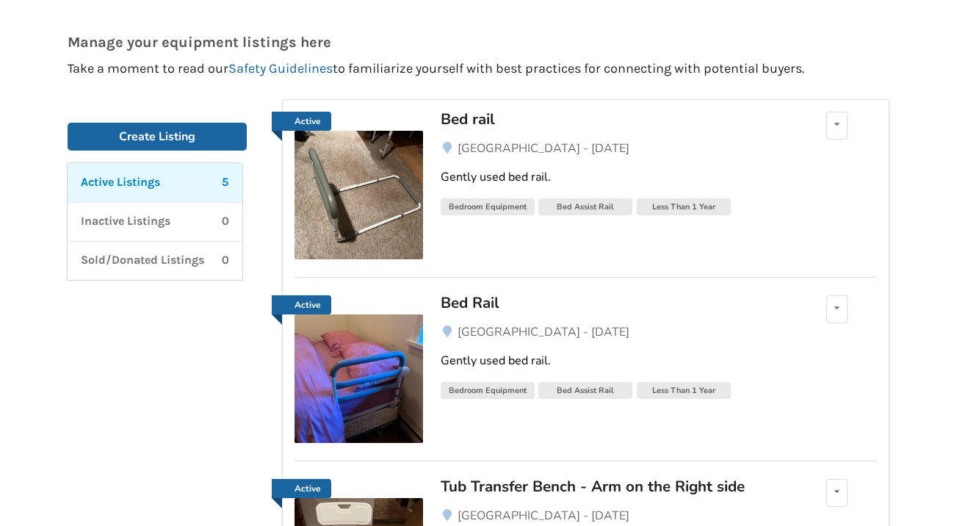
scroll to position [106, 0]
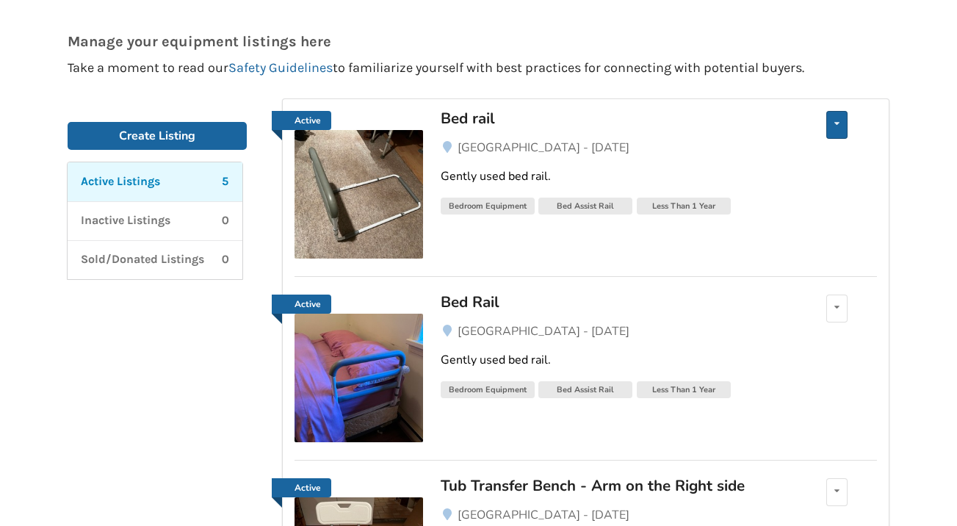
click at [832, 131] on div "Edit listing Renew listing Mark as Sold Delete listing" at bounding box center [836, 125] width 21 height 28
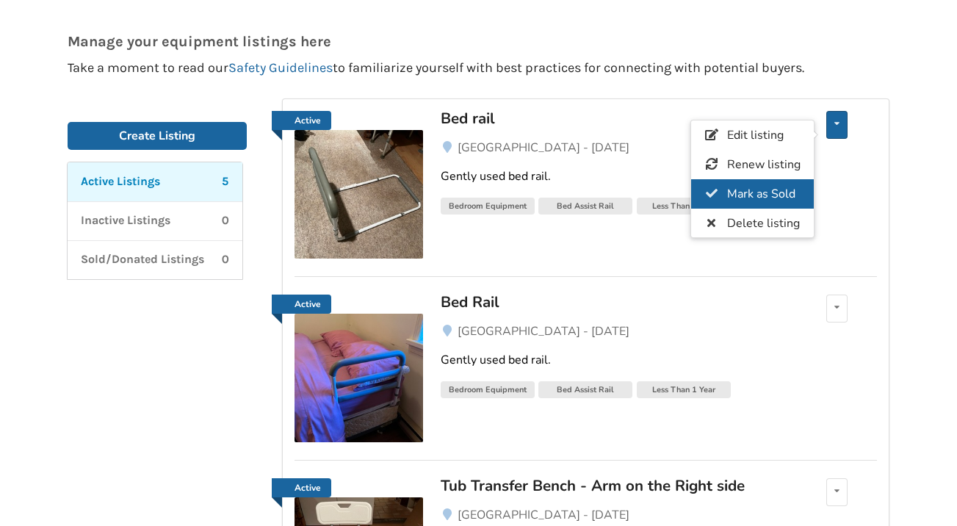
click at [756, 200] on span "Mark as Sold" at bounding box center [761, 194] width 68 height 16
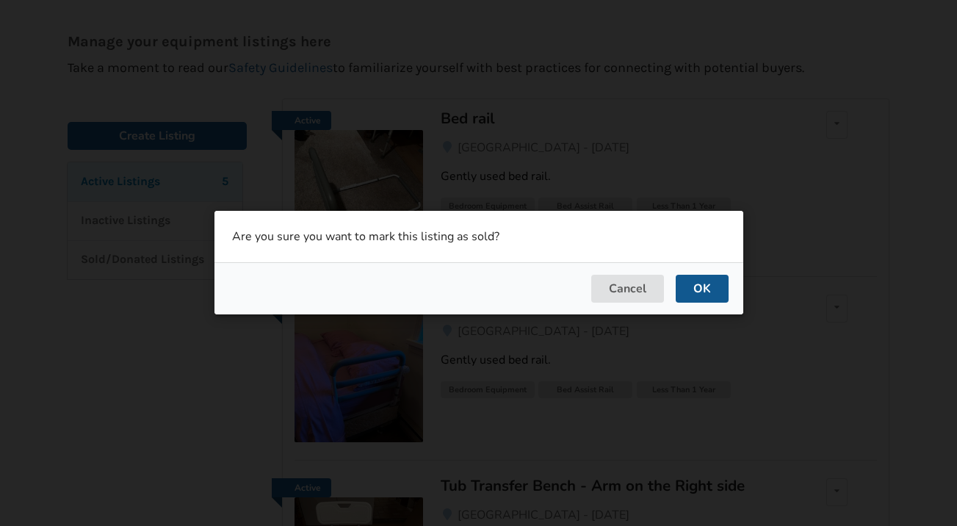
click at [708, 280] on button "OK" at bounding box center [701, 289] width 53 height 28
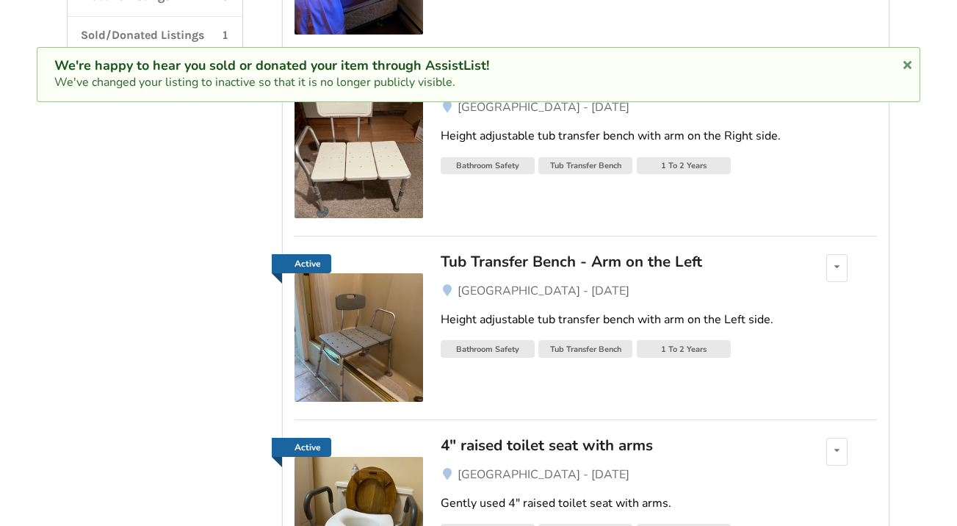
scroll to position [344, 0]
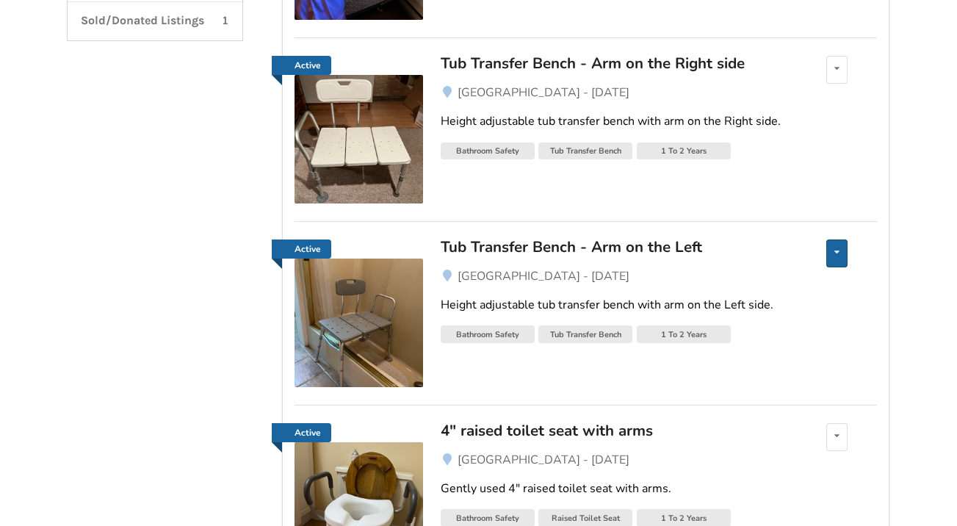
click at [837, 249] on icon at bounding box center [836, 251] width 5 height 9
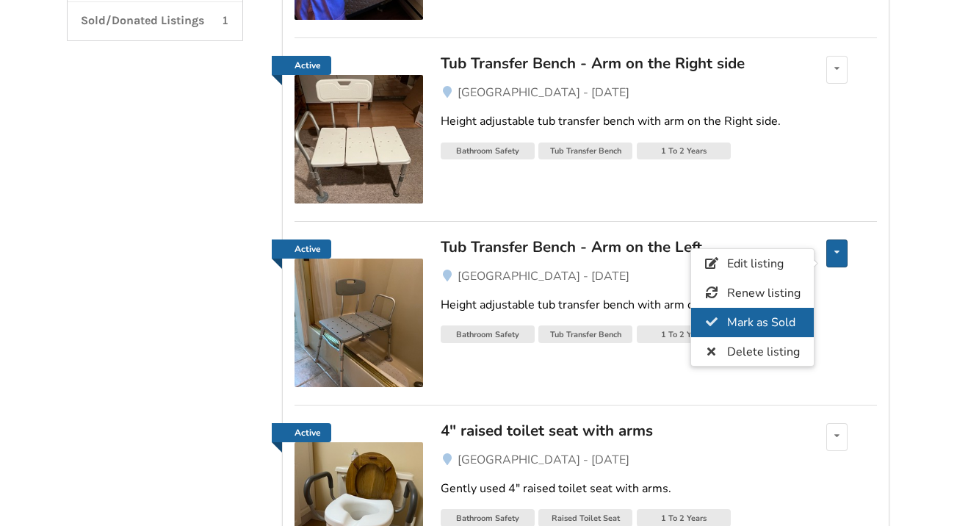
click at [759, 328] on span "Mark as Sold" at bounding box center [761, 322] width 68 height 16
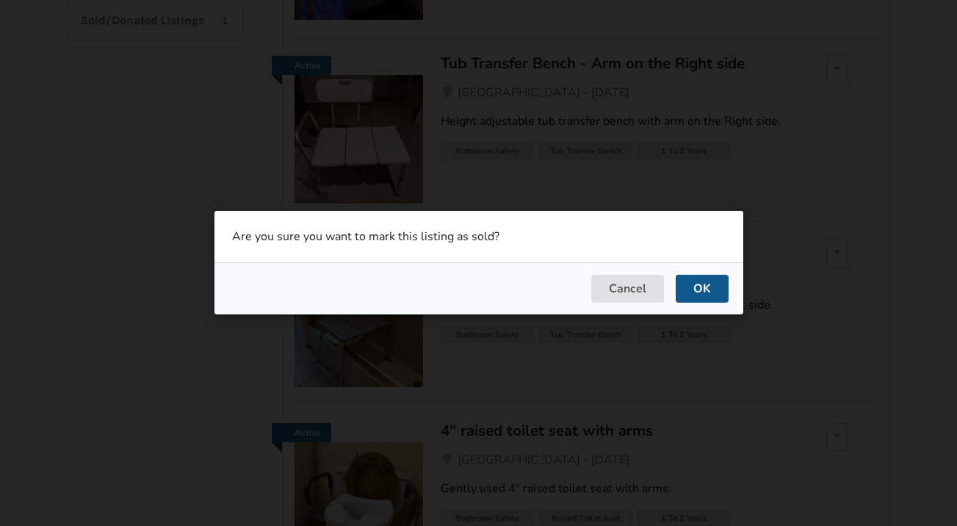
click at [697, 282] on button "OK" at bounding box center [701, 289] width 53 height 28
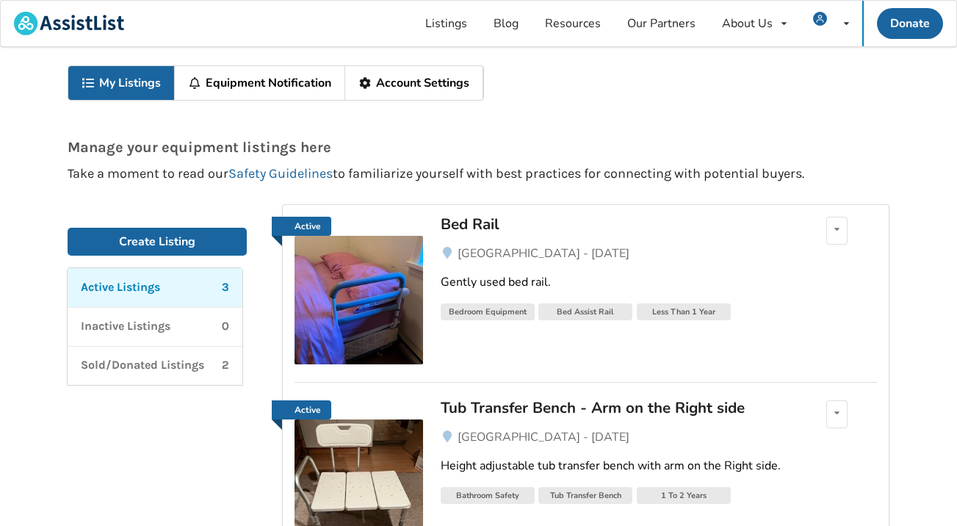
scroll to position [0, 0]
click at [816, 63] on span "My Listings" at bounding box center [787, 62] width 61 height 16
click at [455, 26] on link "Listings" at bounding box center [446, 24] width 68 height 46
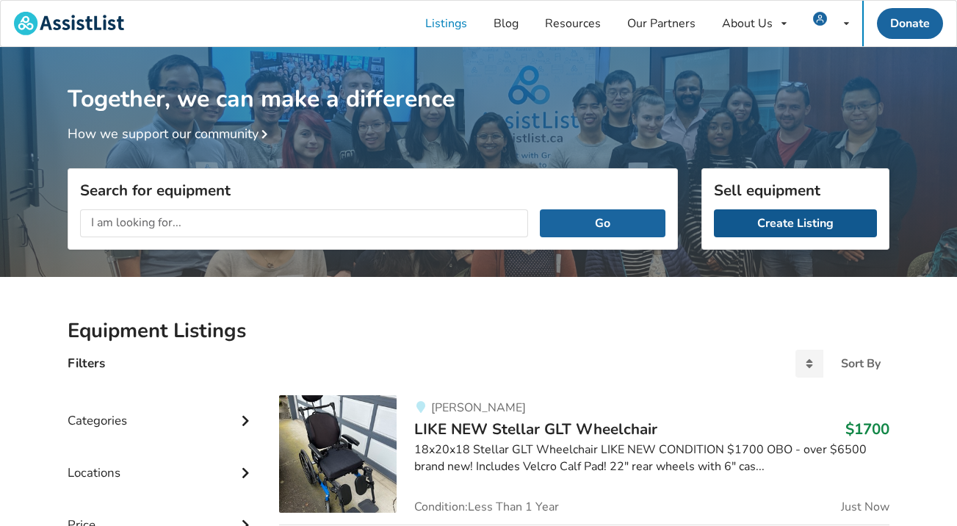
click at [784, 228] on link "Create Listing" at bounding box center [795, 223] width 163 height 28
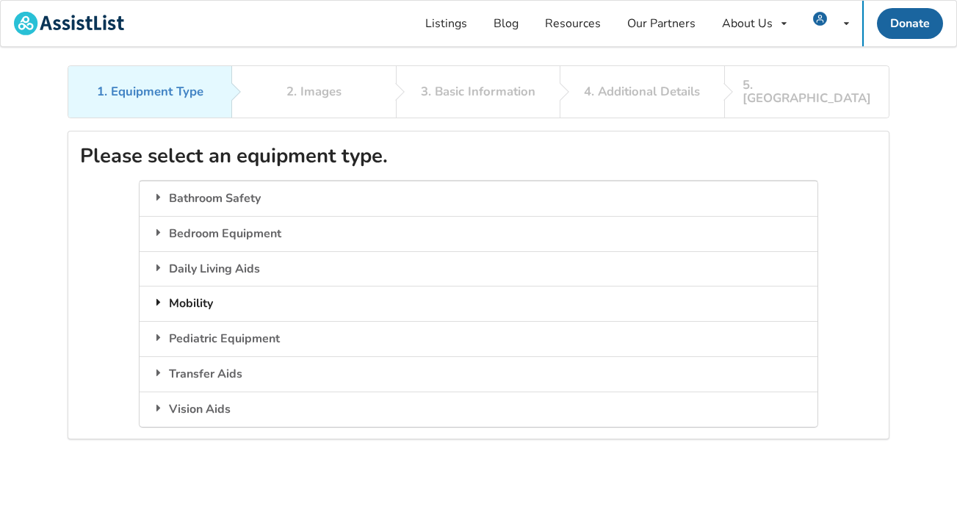
click at [205, 292] on div "Mobility" at bounding box center [477, 303] width 677 height 35
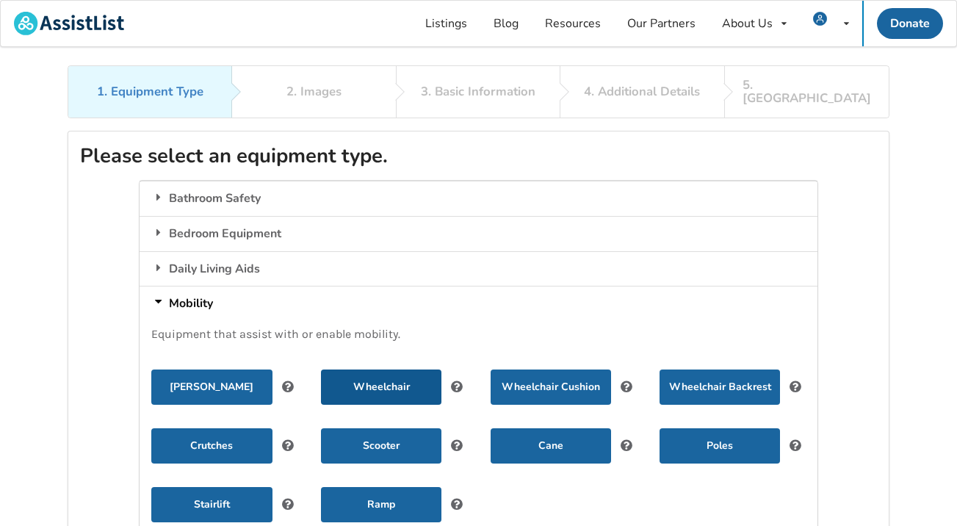
click at [396, 369] on button "Wheelchair" at bounding box center [381, 386] width 120 height 35
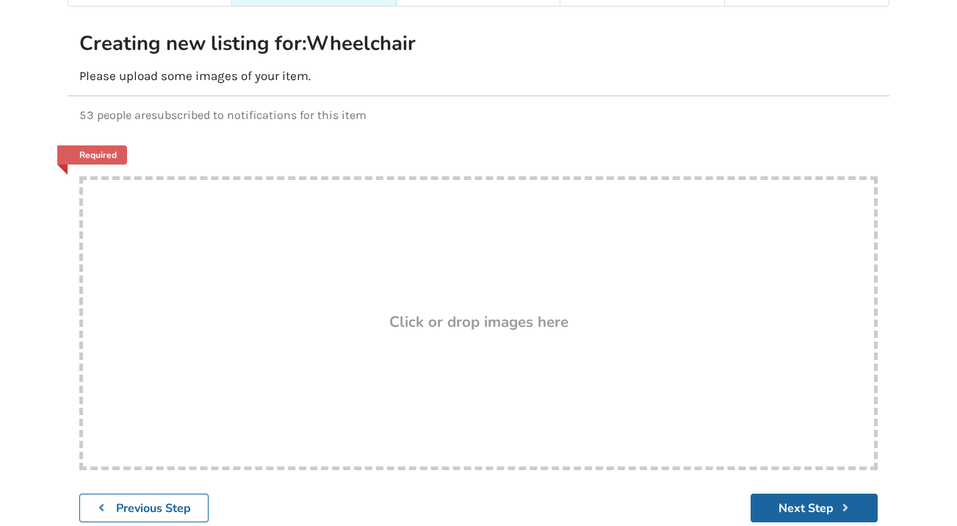
scroll to position [127, 0]
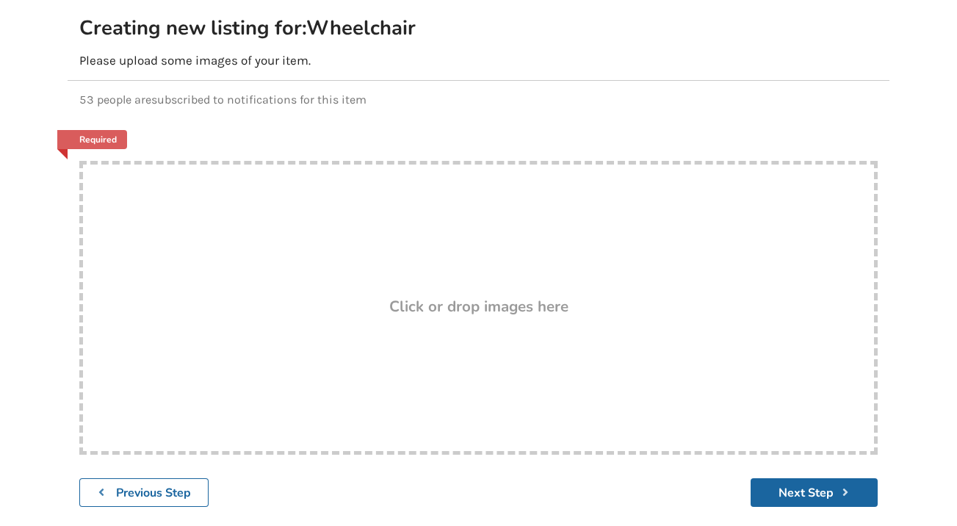
click at [598, 300] on div "Click or drop images here" at bounding box center [478, 308] width 791 height 18
type input "C:\fakepath\tempImagetENmTZ.jpg"
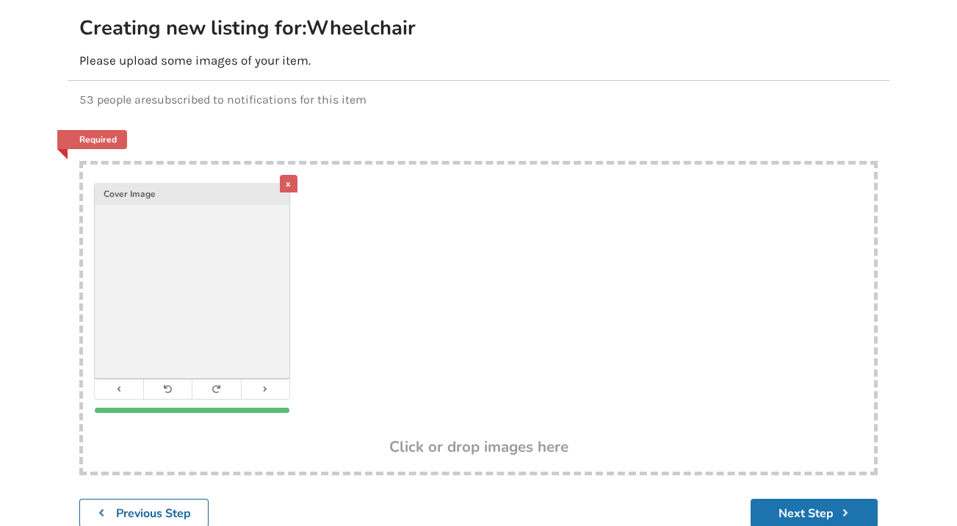
click at [818, 501] on button "Next Step" at bounding box center [813, 512] width 127 height 29
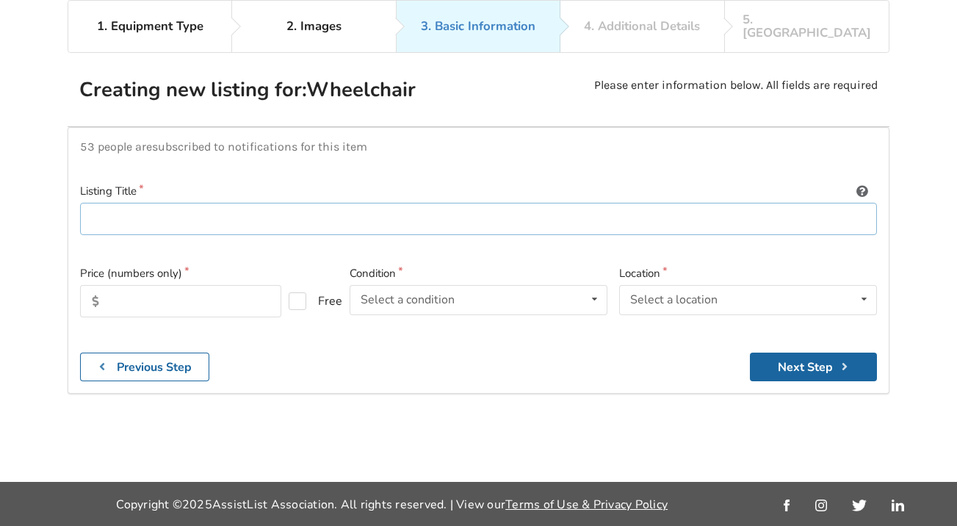
click at [363, 203] on input at bounding box center [478, 219] width 796 height 33
type input "Airgo Transport Wheelchair"
click at [150, 285] on input "text" at bounding box center [180, 301] width 201 height 32
type input "1"
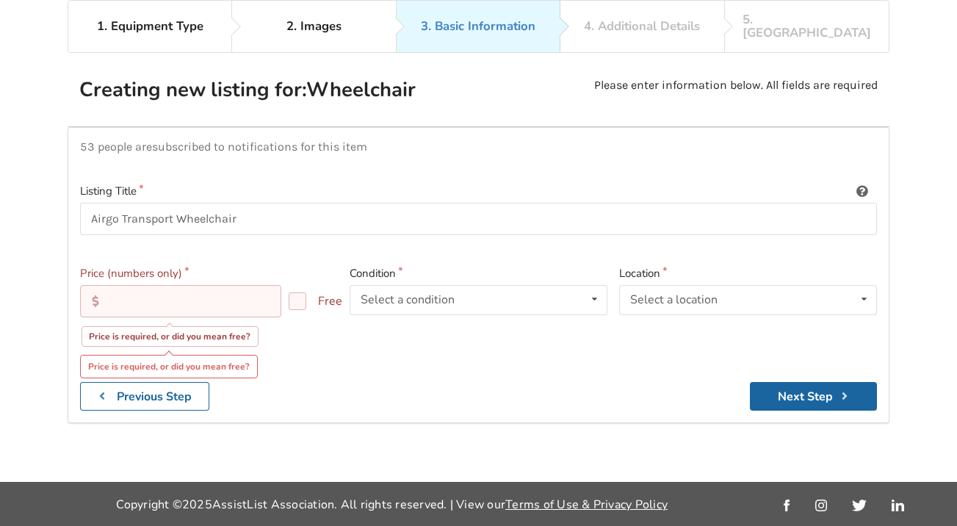
click at [556, 77] on div "Creating new listing for: Wheelchair Please enter information below. All fields…" at bounding box center [478, 95] width 798 height 37
click at [178, 285] on input "text" at bounding box center [180, 301] width 201 height 32
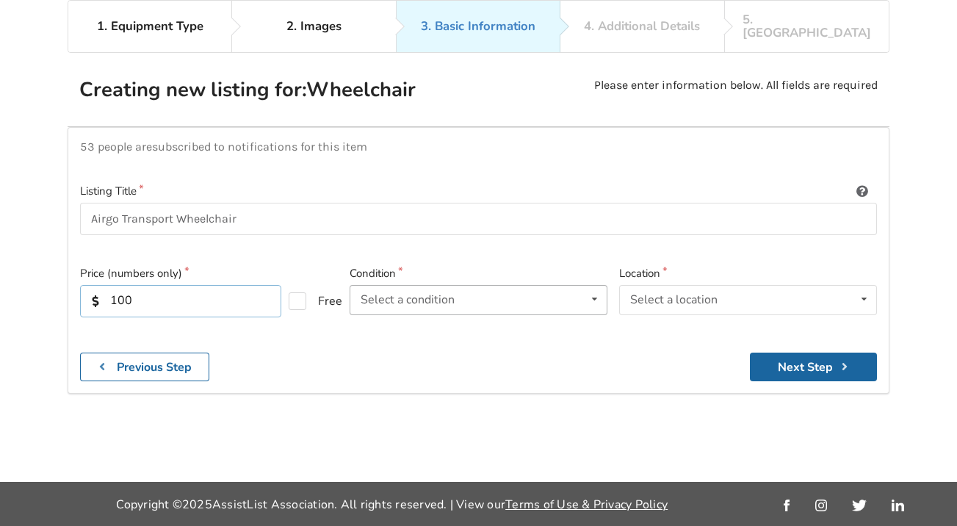
type input "100"
click at [585, 286] on icon at bounding box center [594, 299] width 21 height 27
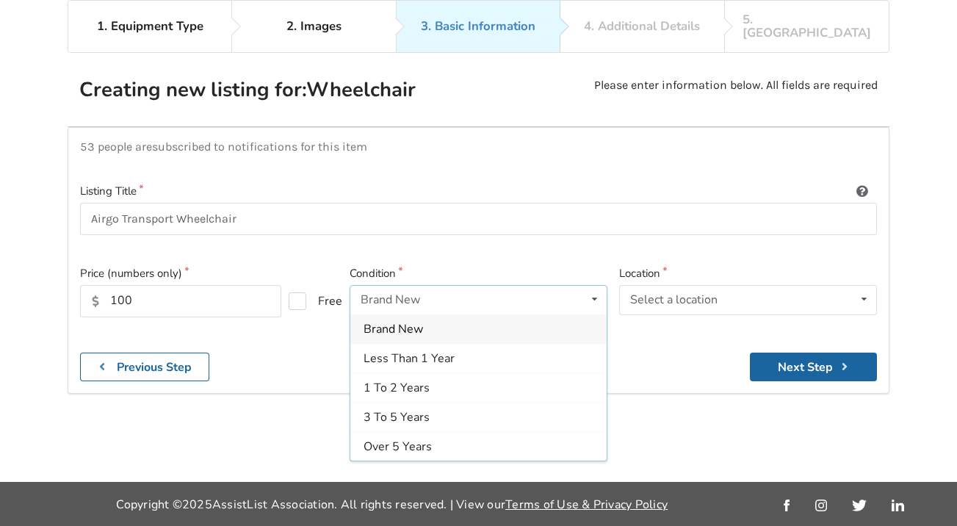
click at [585, 286] on icon at bounding box center [594, 299] width 21 height 27
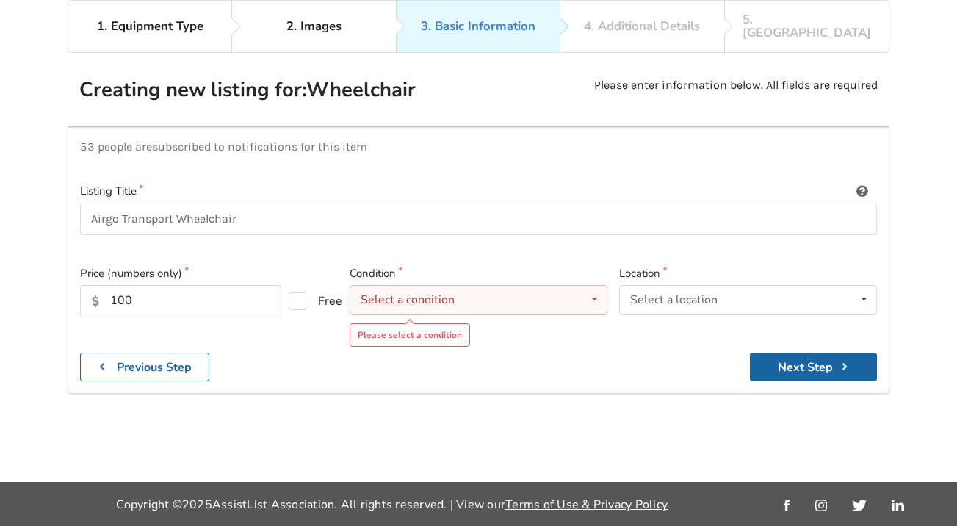
click at [585, 286] on icon at bounding box center [594, 299] width 21 height 27
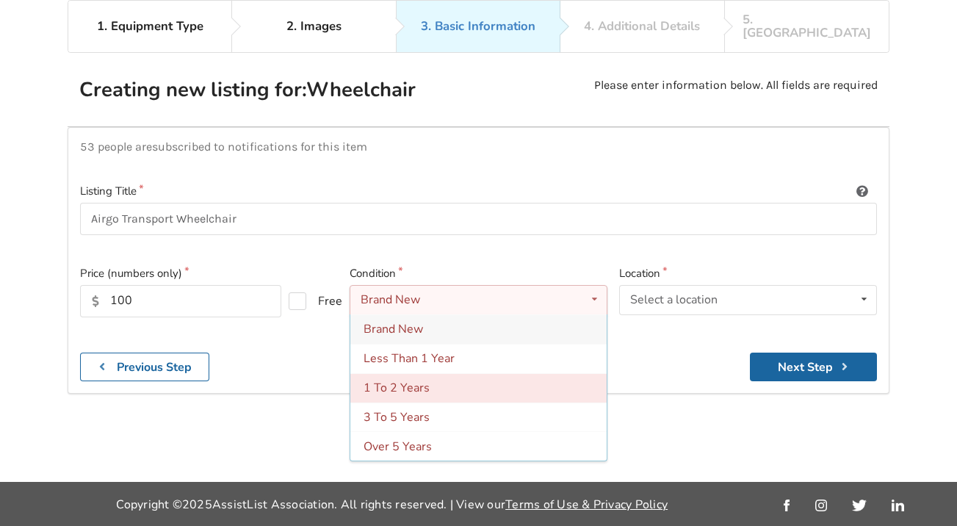
click at [446, 372] on div "1 To 2 Years" at bounding box center [478, 386] width 256 height 29
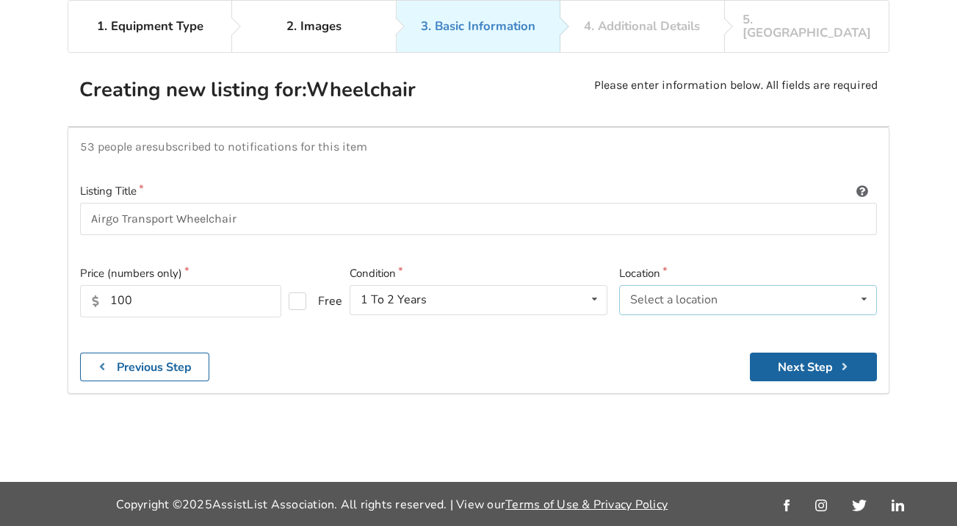
click at [864, 286] on icon at bounding box center [863, 299] width 21 height 27
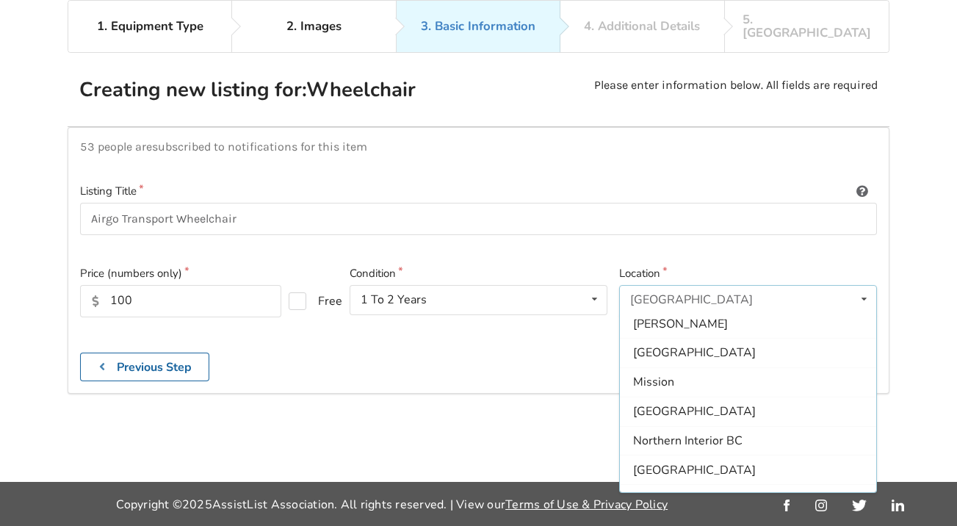
scroll to position [156, 0]
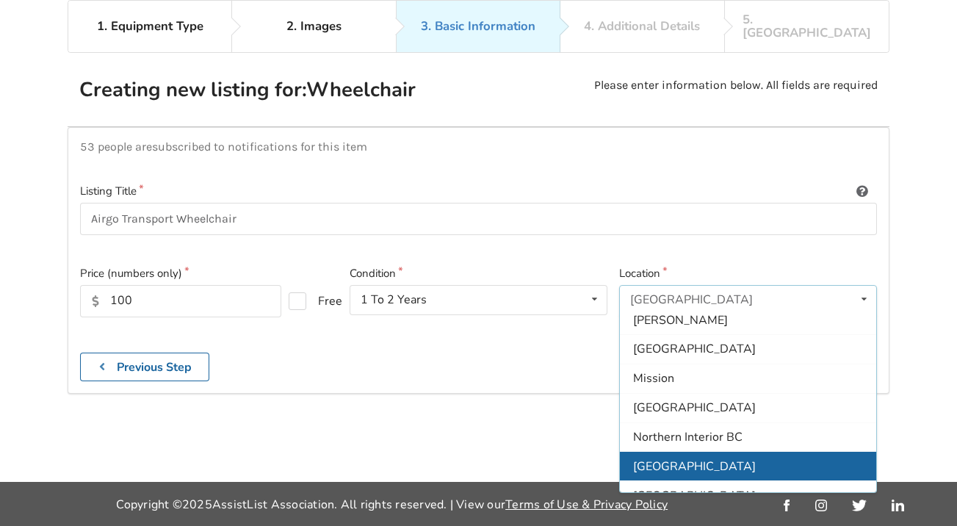
click at [686, 457] on span "[GEOGRAPHIC_DATA]" at bounding box center [694, 465] width 123 height 16
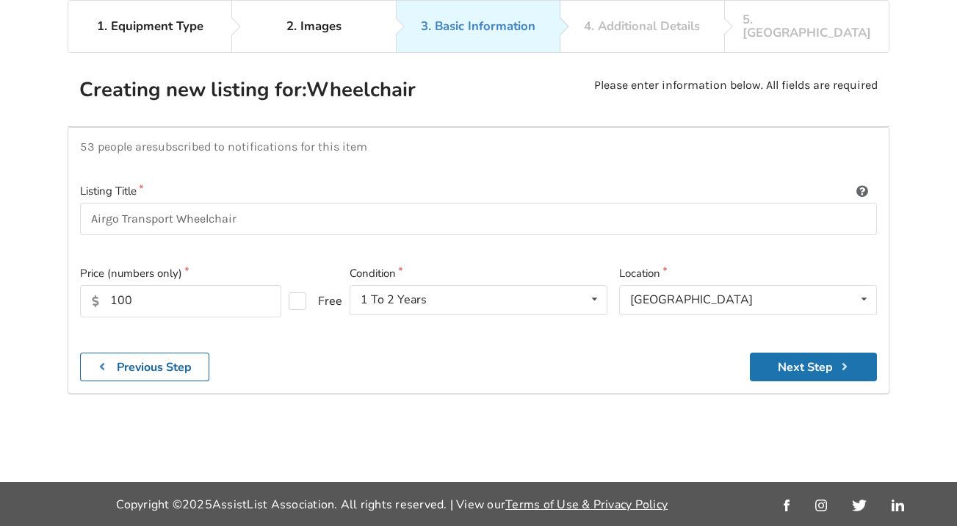
click at [783, 352] on button "Next Step" at bounding box center [812, 366] width 127 height 29
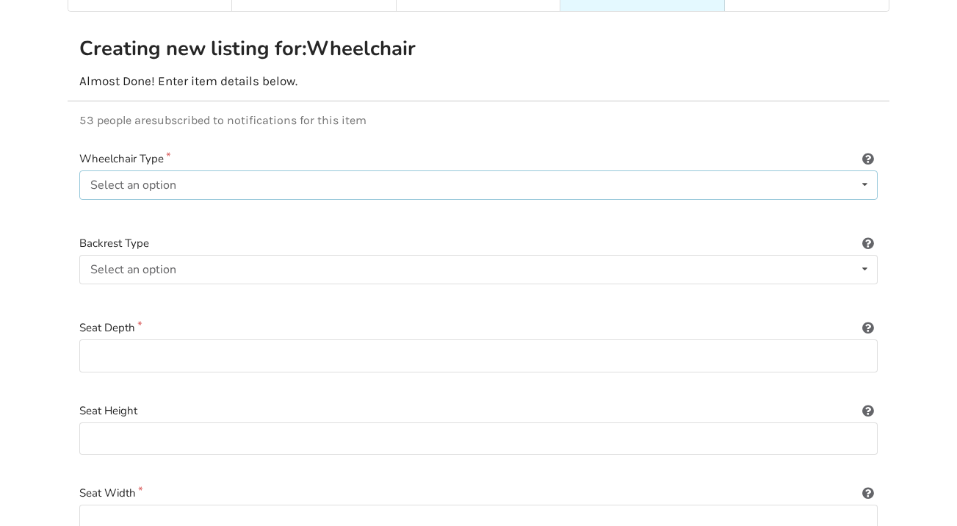
click at [864, 171] on icon at bounding box center [864, 184] width 21 height 27
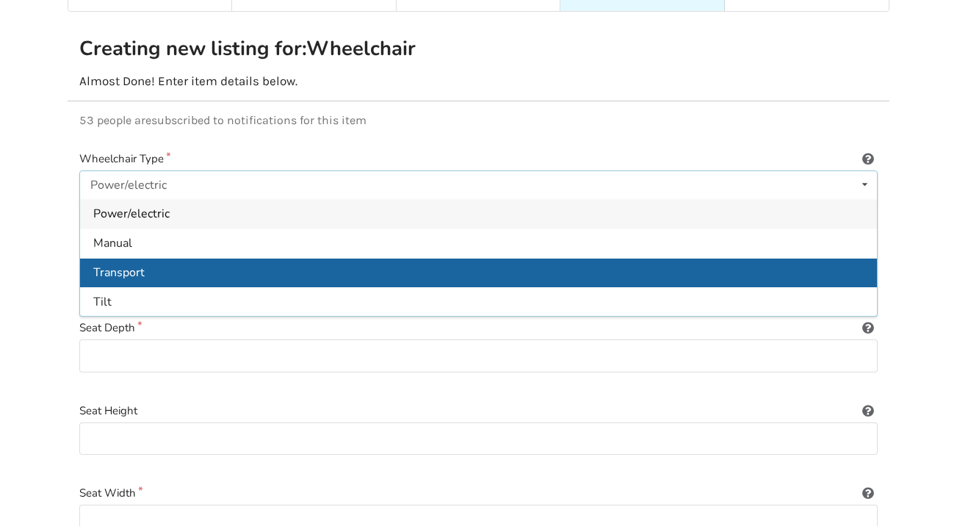
click at [125, 264] on span "Transport" at bounding box center [118, 272] width 51 height 16
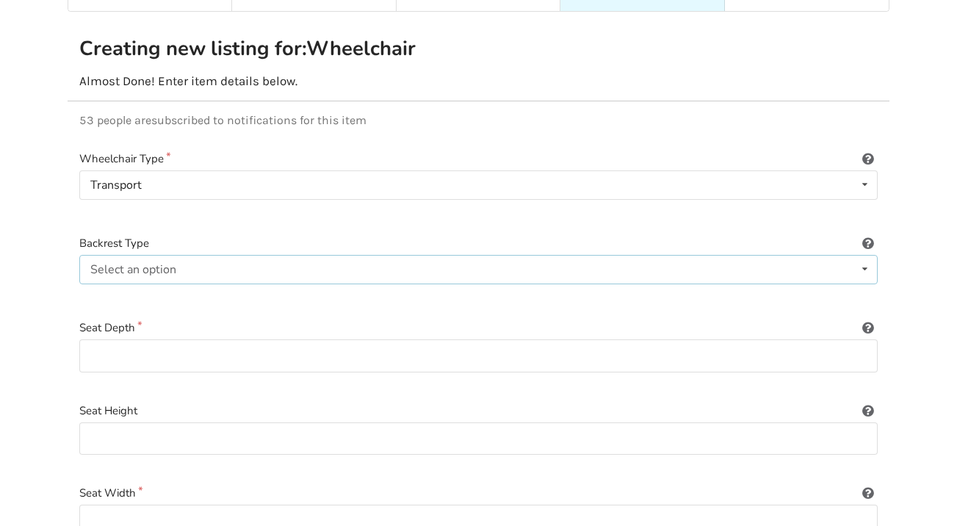
click at [858, 255] on icon at bounding box center [864, 268] width 21 height 27
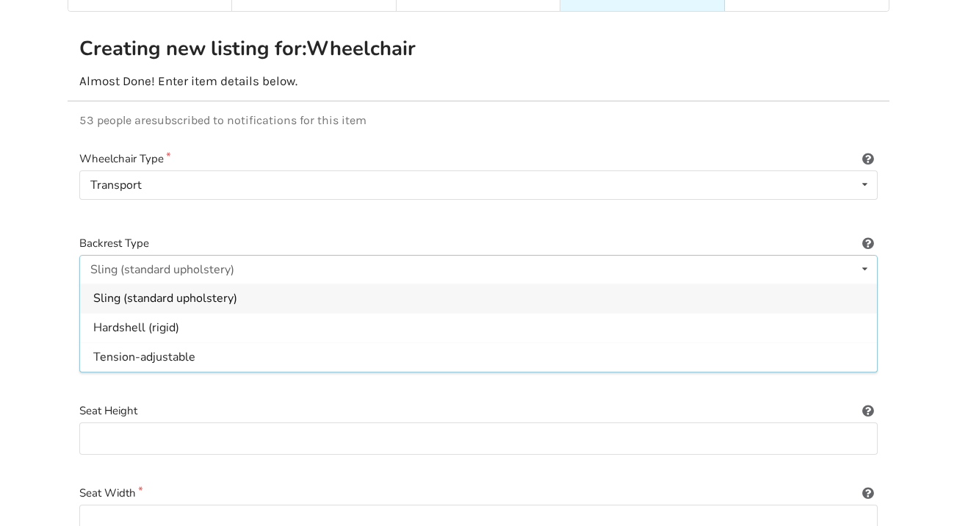
click at [194, 291] on span "Sling (standard upholstery)" at bounding box center [165, 299] width 144 height 16
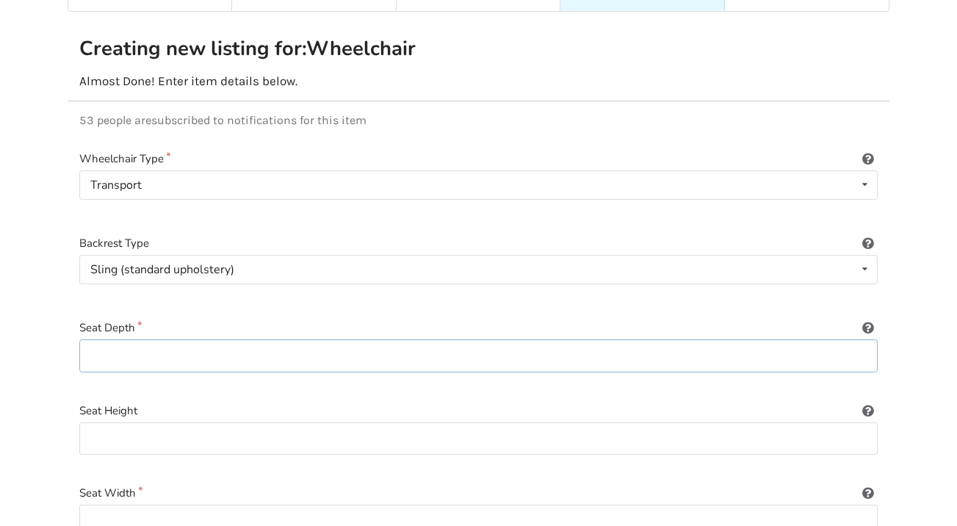
click at [107, 341] on input at bounding box center [478, 355] width 798 height 33
type input "16""
click at [111, 422] on input at bounding box center [478, 438] width 798 height 33
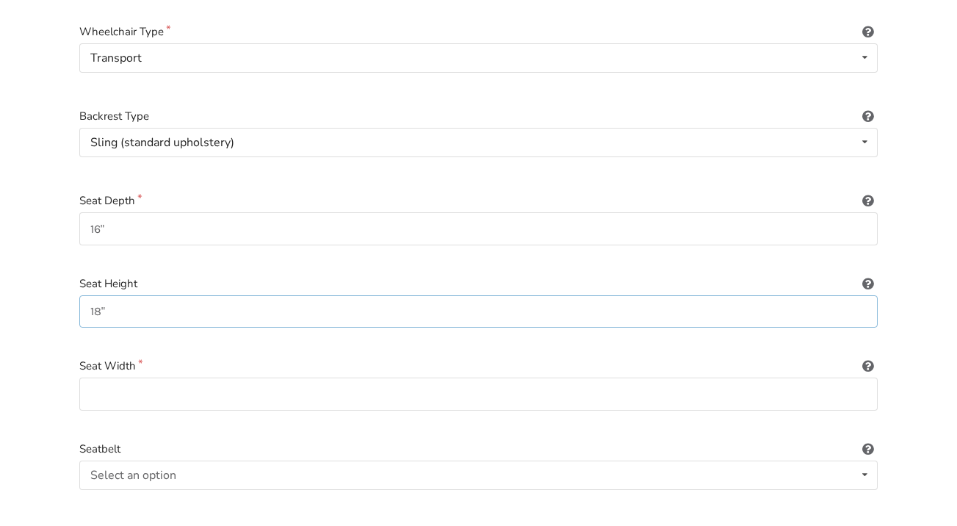
scroll to position [235, 0]
type input "1"
type input "19""
click at [174, 380] on input at bounding box center [478, 392] width 798 height 33
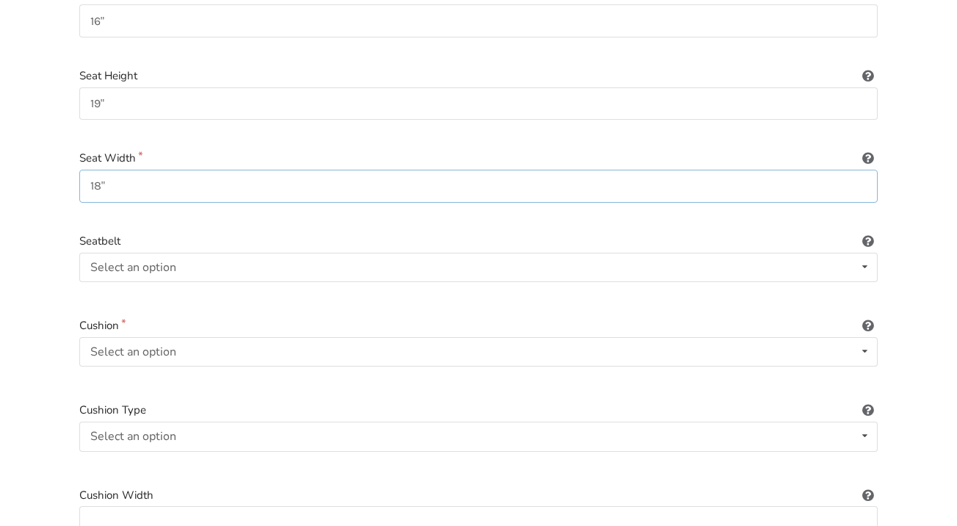
scroll to position [463, 0]
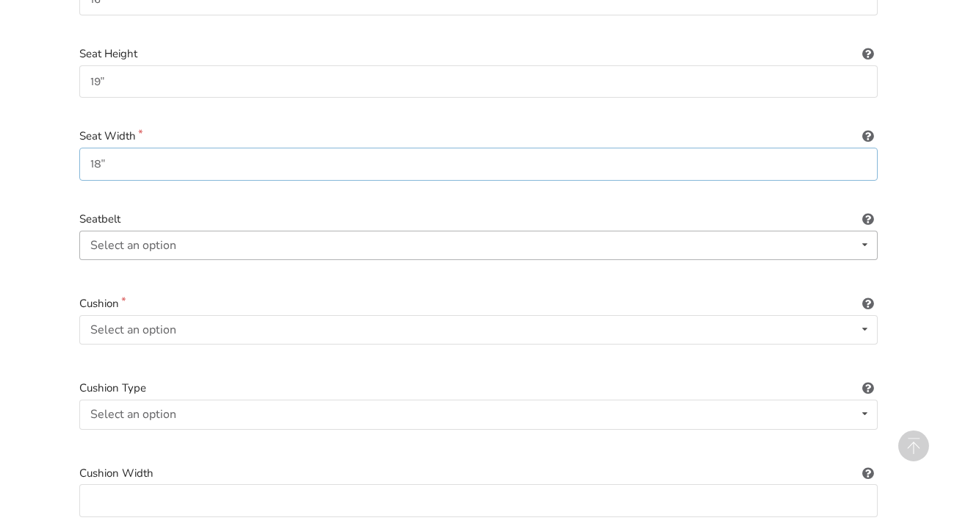
type input "18""
click at [859, 231] on icon at bounding box center [864, 244] width 21 height 27
click at [159, 261] on div "Included" at bounding box center [478, 273] width 796 height 29
click at [860, 316] on icon at bounding box center [864, 329] width 21 height 27
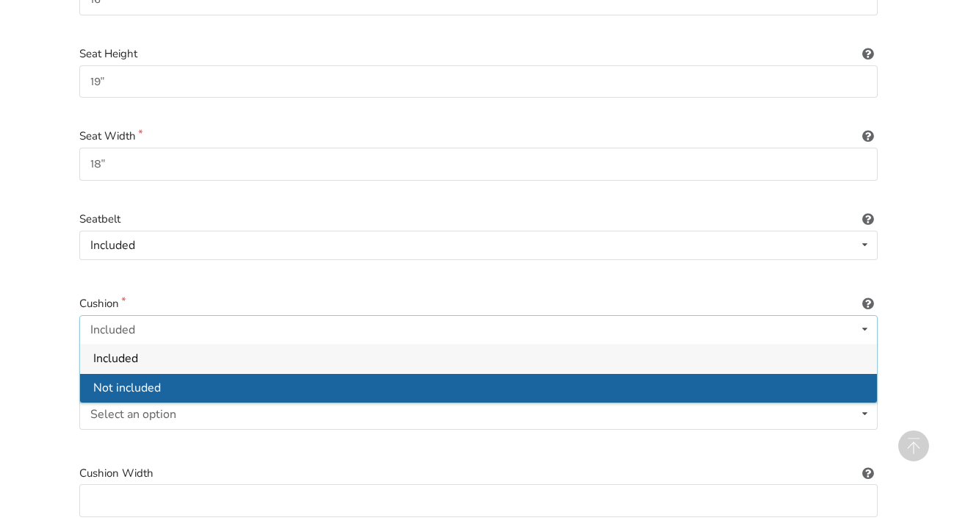
click at [225, 373] on div "Not included" at bounding box center [478, 387] width 796 height 29
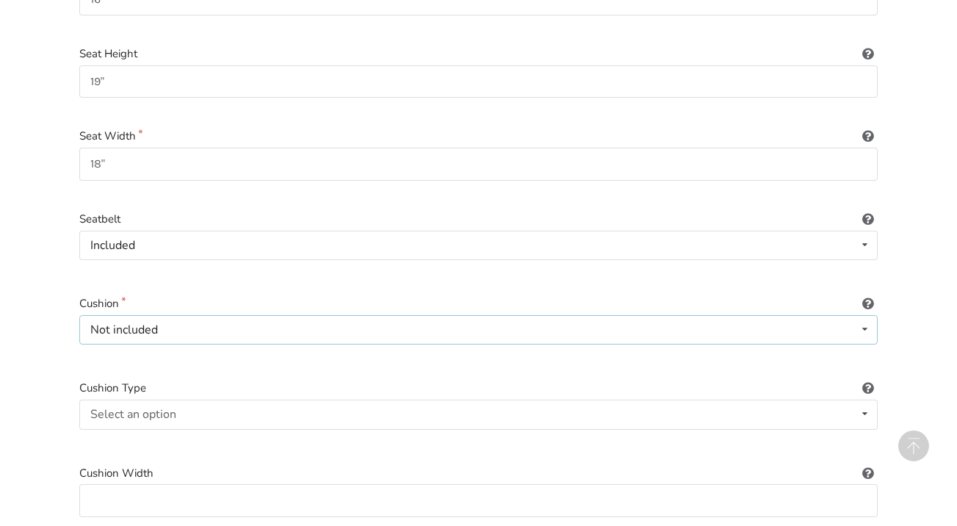
click at [862, 316] on icon at bounding box center [864, 329] width 21 height 27
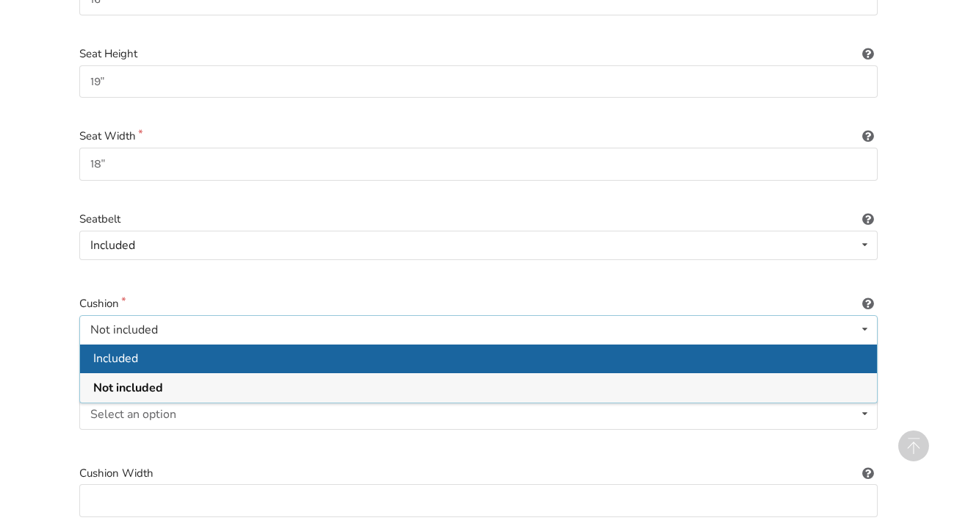
click at [215, 350] on div "Included" at bounding box center [478, 358] width 796 height 29
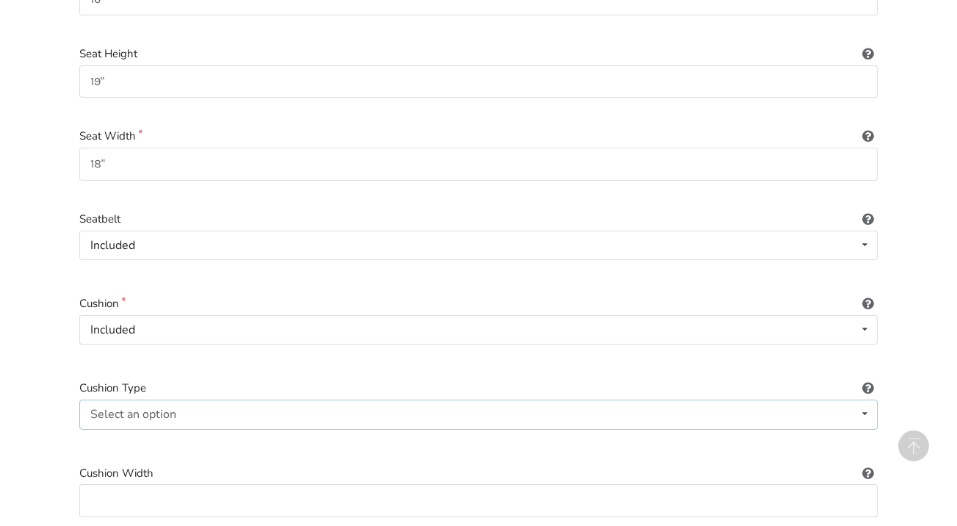
click at [830, 399] on div "Select an option Not applicable Foam Gel Air Gel and foam Air and foam Captain'…" at bounding box center [478, 413] width 798 height 29
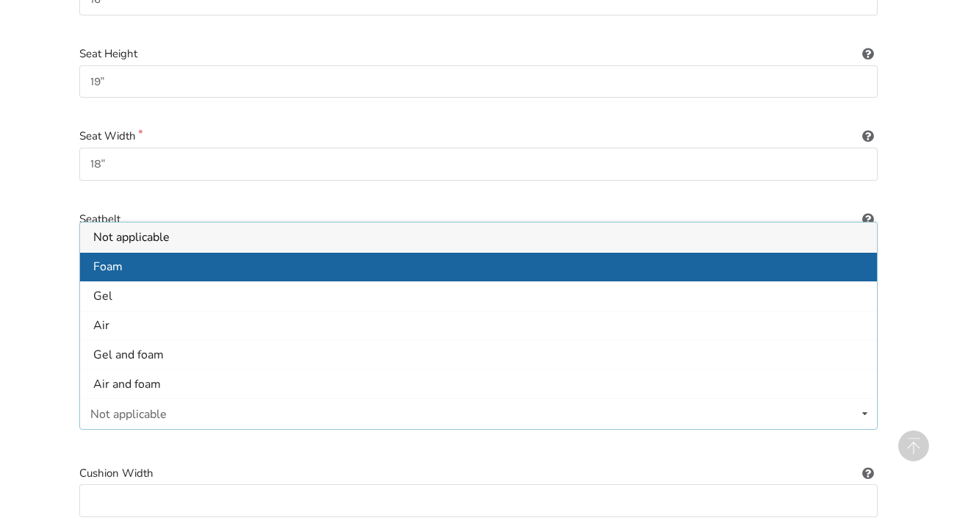
click at [211, 252] on div "Foam" at bounding box center [478, 266] width 796 height 29
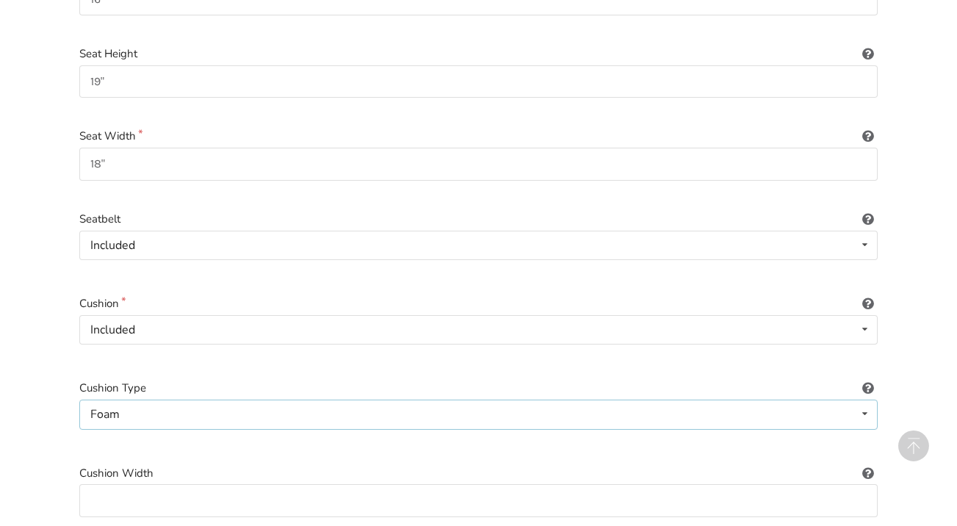
click at [857, 400] on icon at bounding box center [864, 413] width 21 height 27
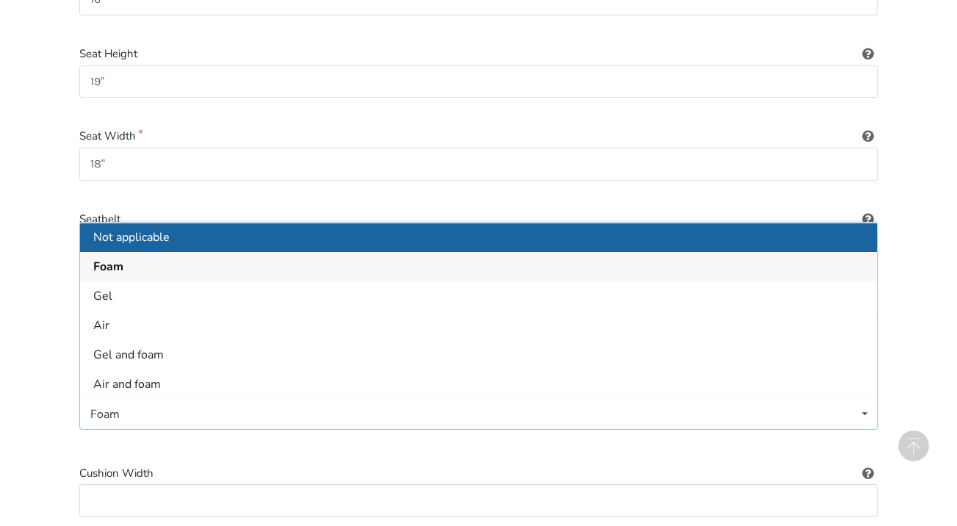
click at [451, 222] on div "Not applicable" at bounding box center [478, 236] width 796 height 29
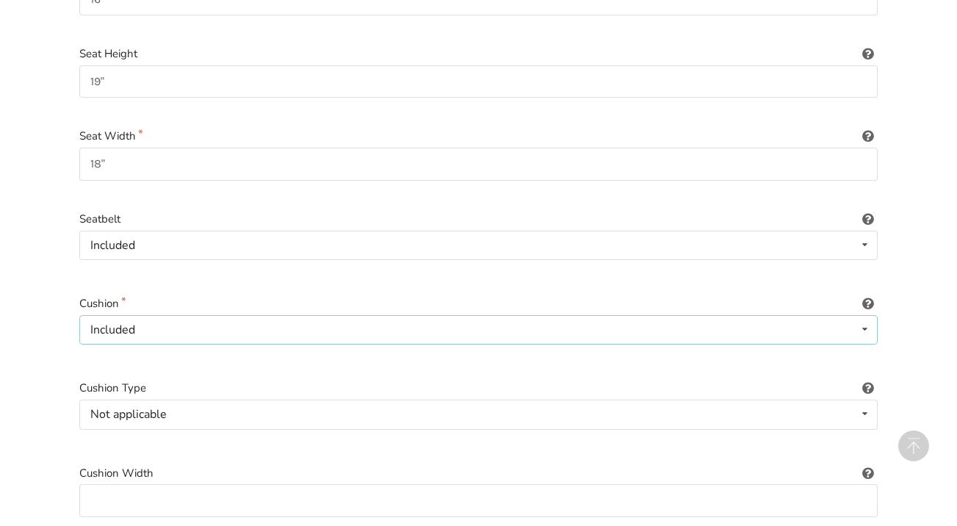
click at [860, 316] on icon at bounding box center [864, 329] width 21 height 27
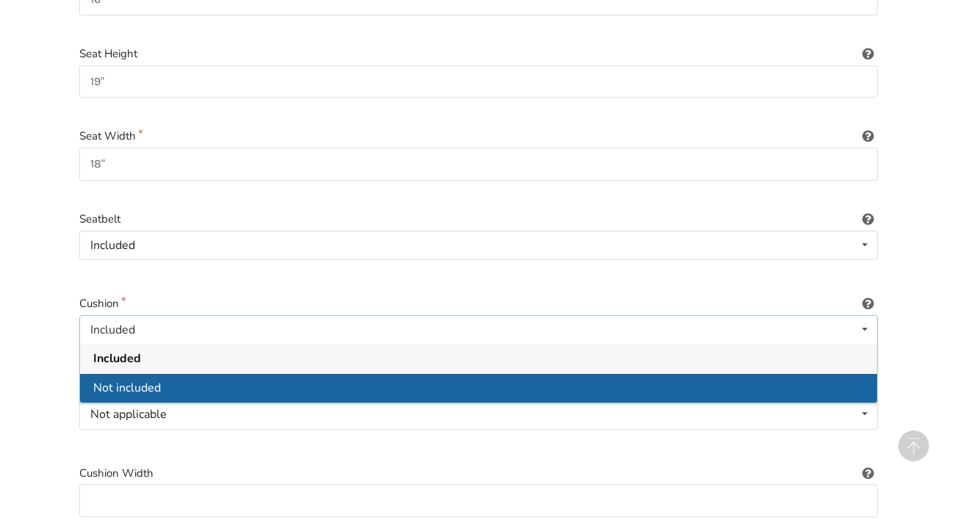
click at [325, 373] on div "Not included" at bounding box center [478, 387] width 796 height 29
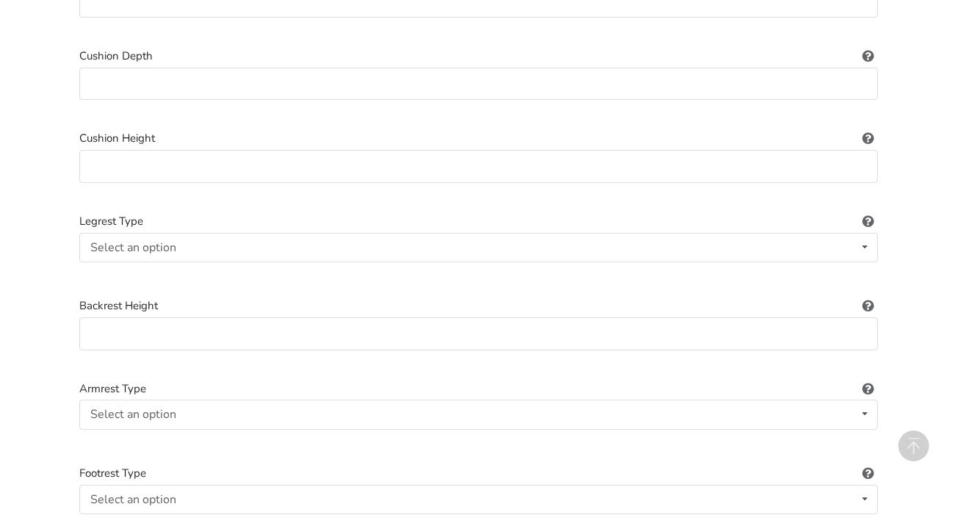
scroll to position [966, 0]
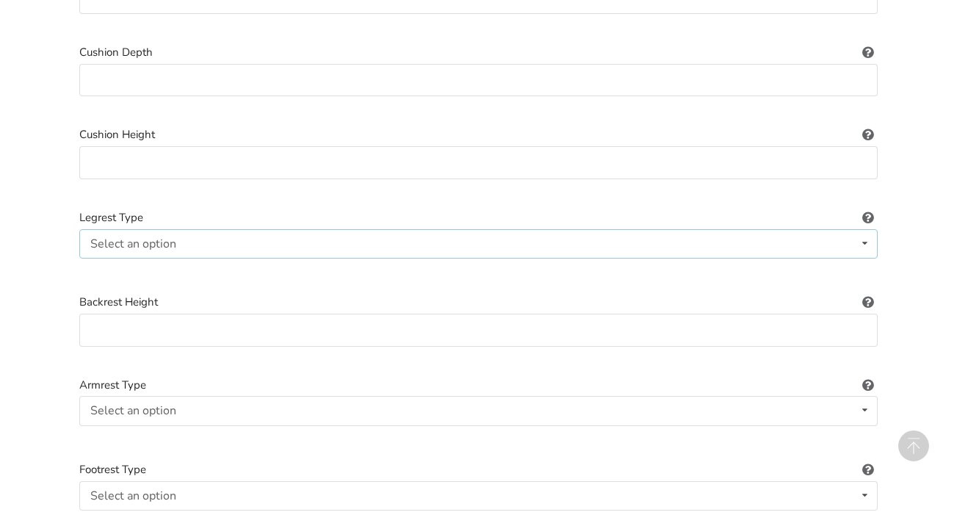
click at [859, 230] on icon at bounding box center [864, 243] width 21 height 27
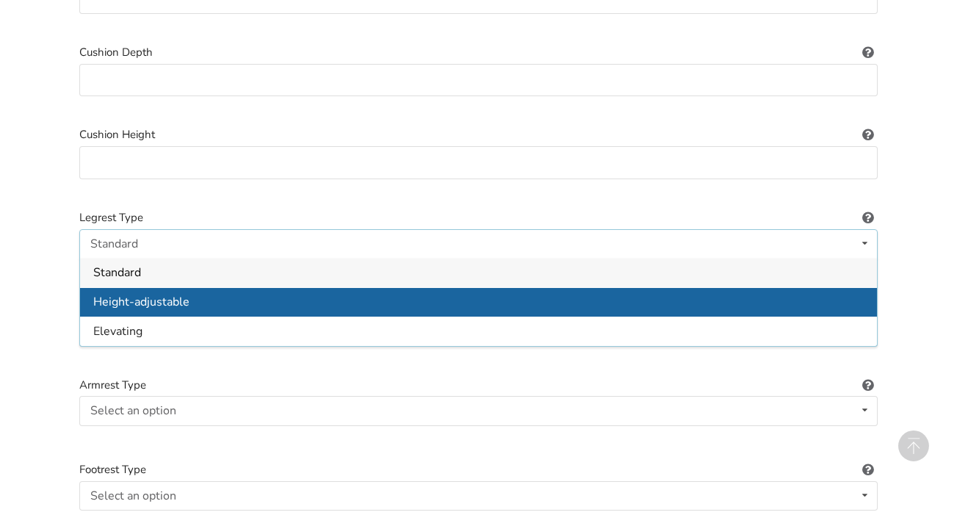
click at [114, 294] on span "Height-adjustable" at bounding box center [141, 302] width 96 height 16
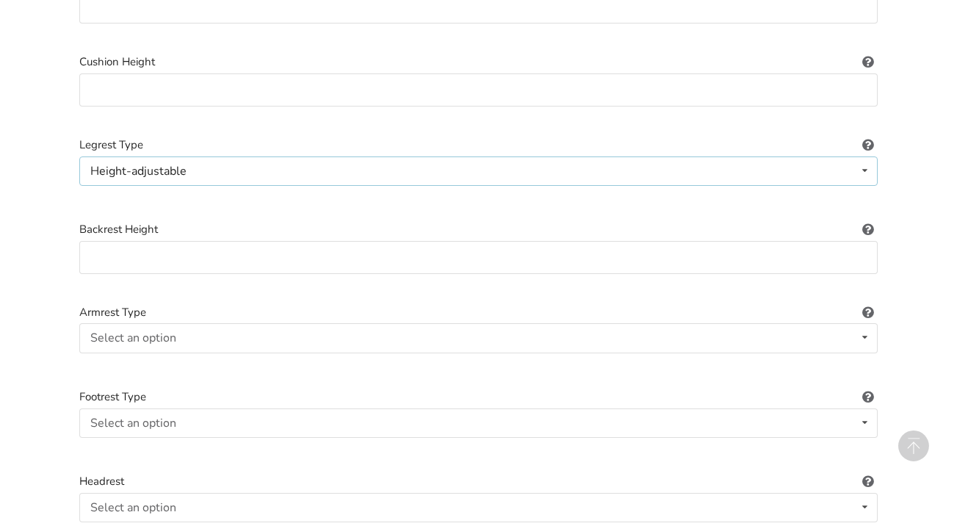
scroll to position [1092, 0]
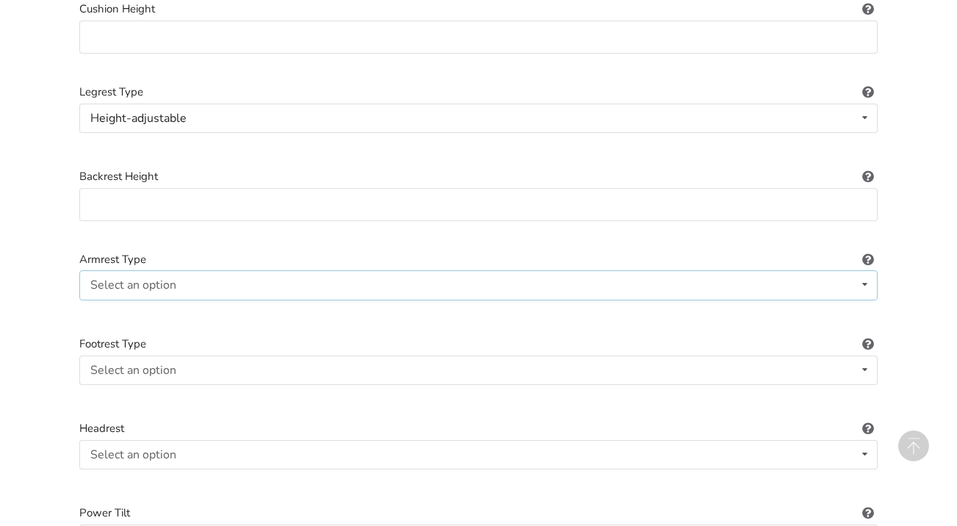
click at [860, 271] on icon at bounding box center [864, 284] width 21 height 27
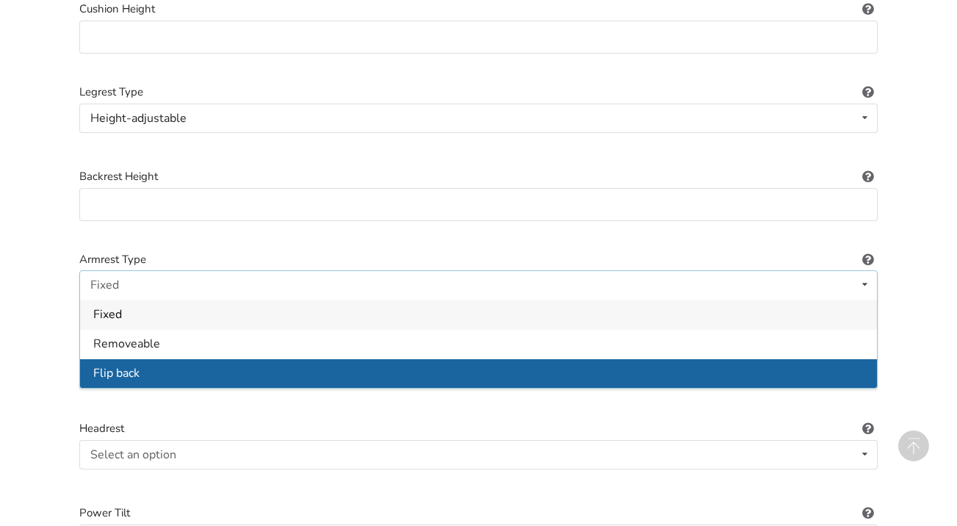
click at [142, 358] on div "Flip back" at bounding box center [478, 372] width 796 height 29
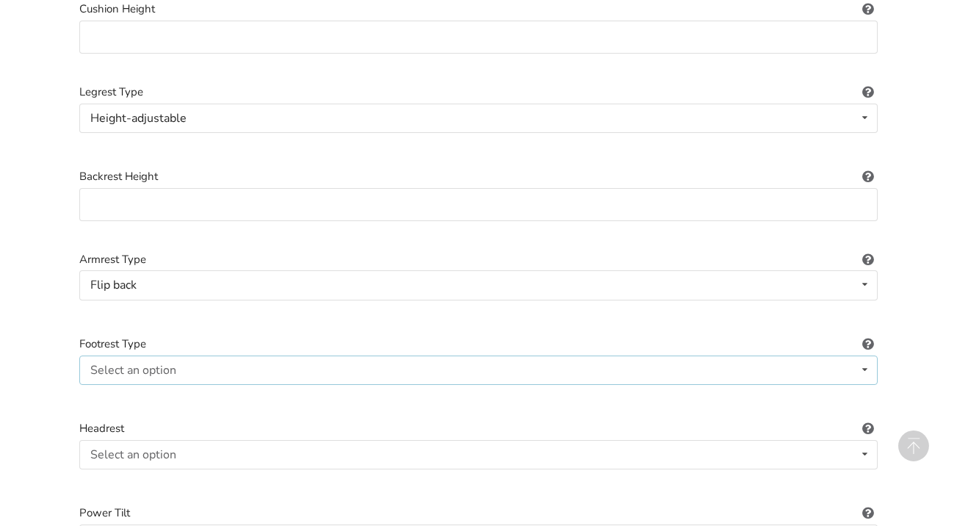
click at [857, 356] on icon at bounding box center [864, 369] width 21 height 27
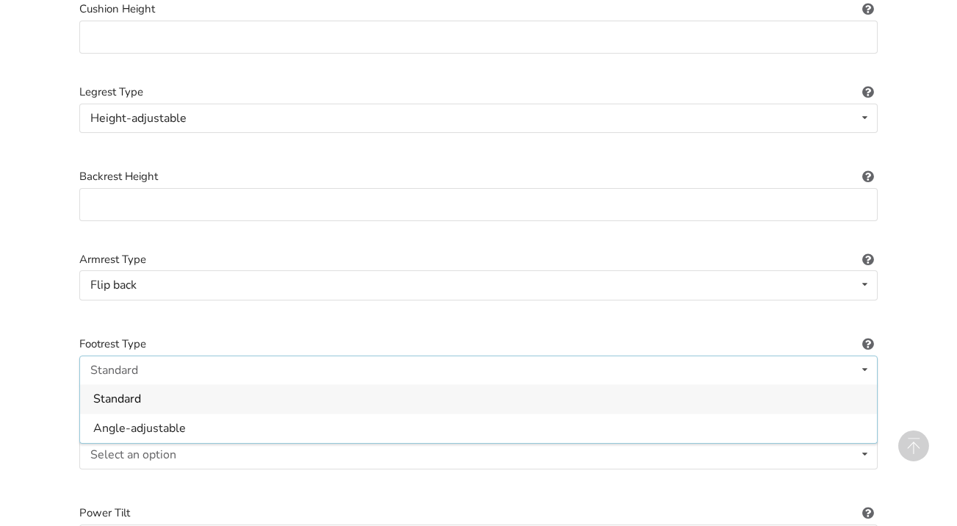
click at [121, 391] on span "Standard" at bounding box center [117, 399] width 48 height 16
click at [860, 440] on icon at bounding box center [864, 453] width 21 height 27
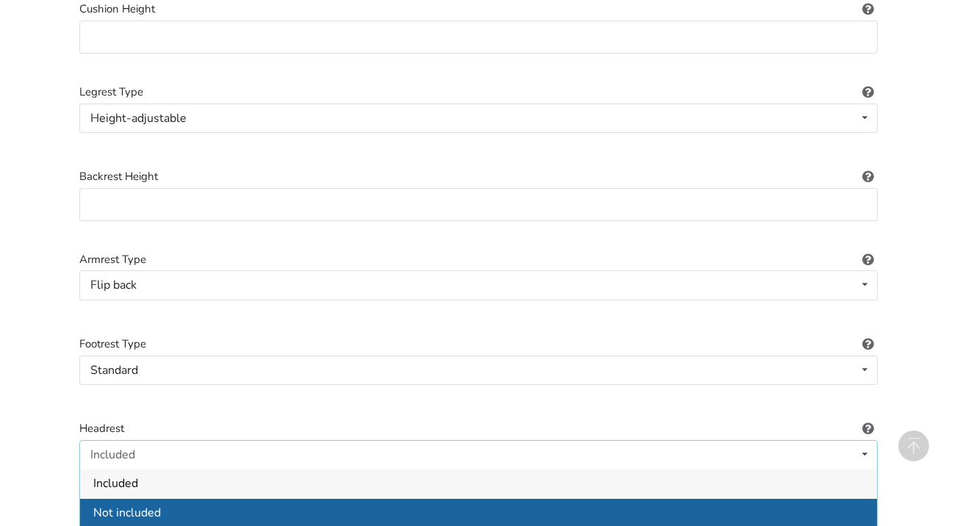
click at [153, 505] on span "Not included" at bounding box center [127, 513] width 68 height 16
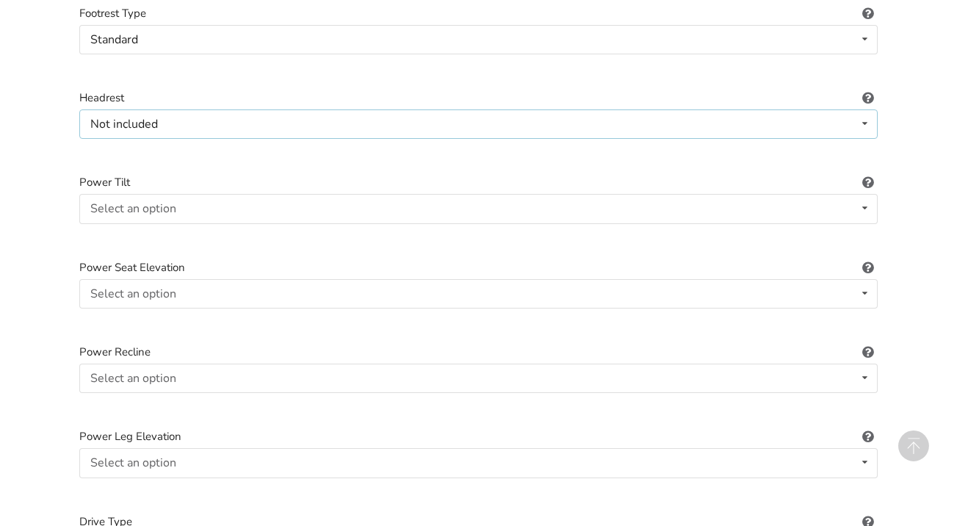
scroll to position [1429, 0]
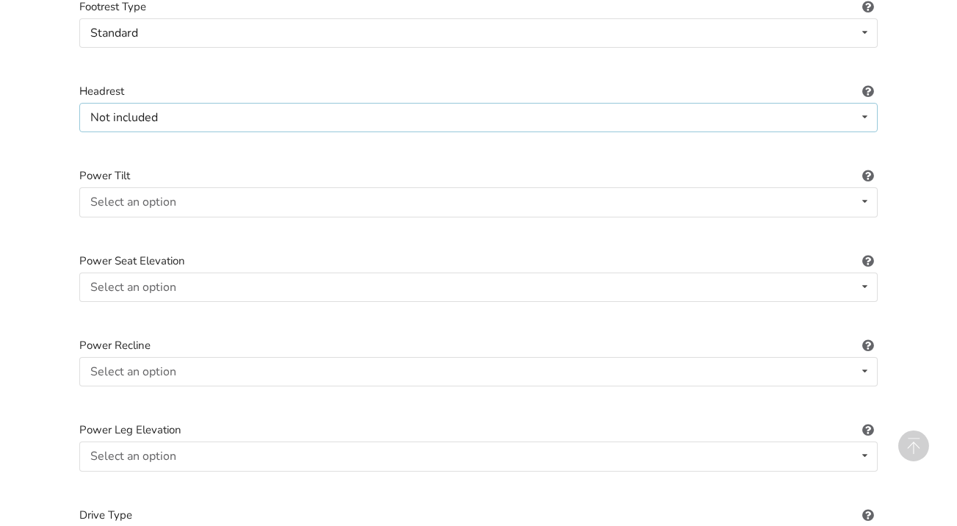
click at [866, 104] on icon at bounding box center [864, 117] width 21 height 27
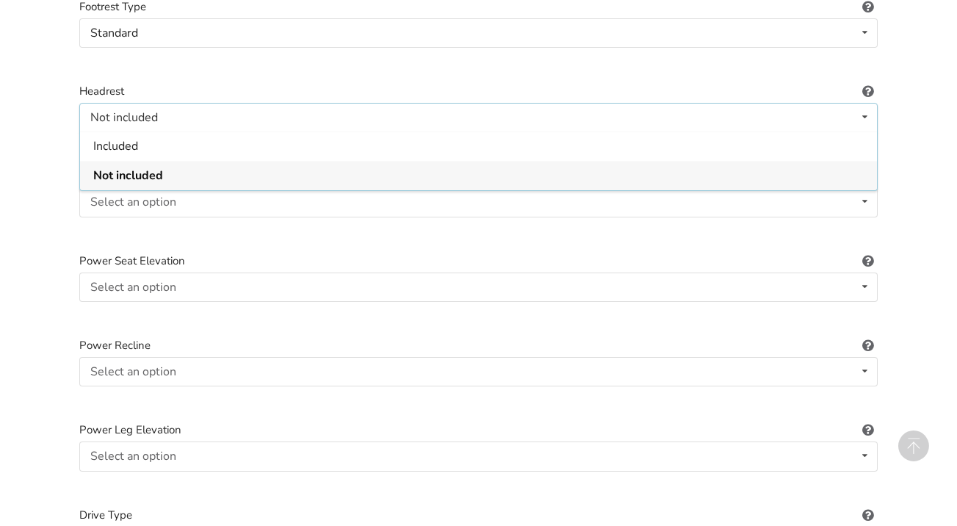
click at [239, 103] on div "Not included Included Not included" at bounding box center [478, 117] width 798 height 29
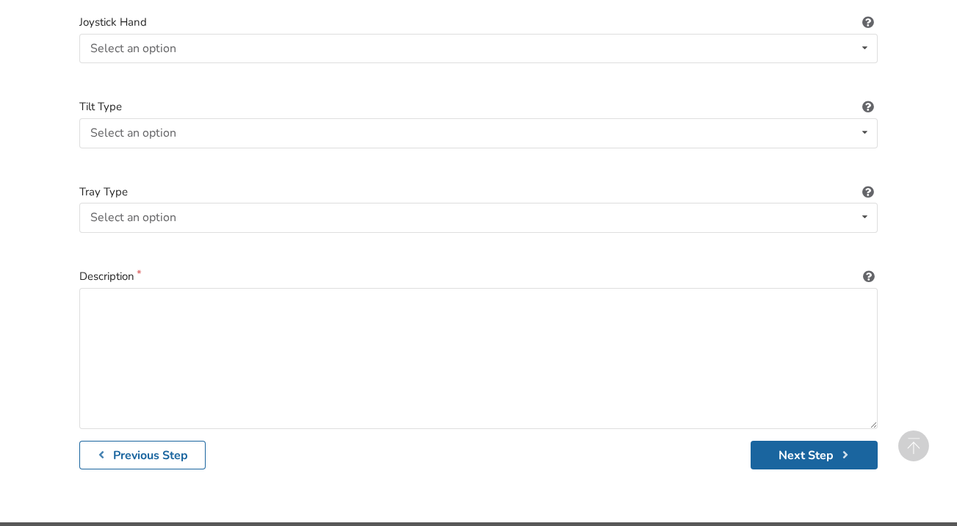
scroll to position [2092, 0]
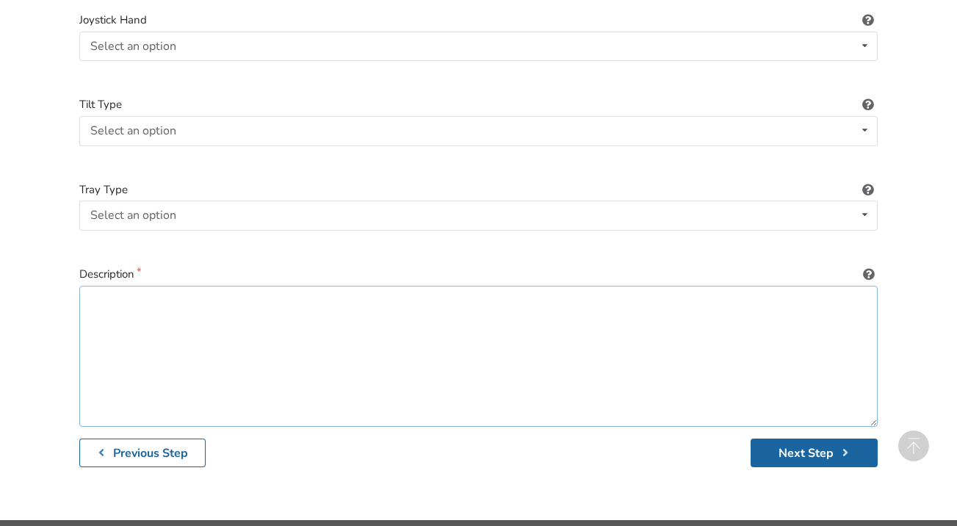
click at [157, 286] on textarea at bounding box center [478, 356] width 798 height 141
type textarea "Gently used transport wheelchair with adjustable length leg rests and seat belt."
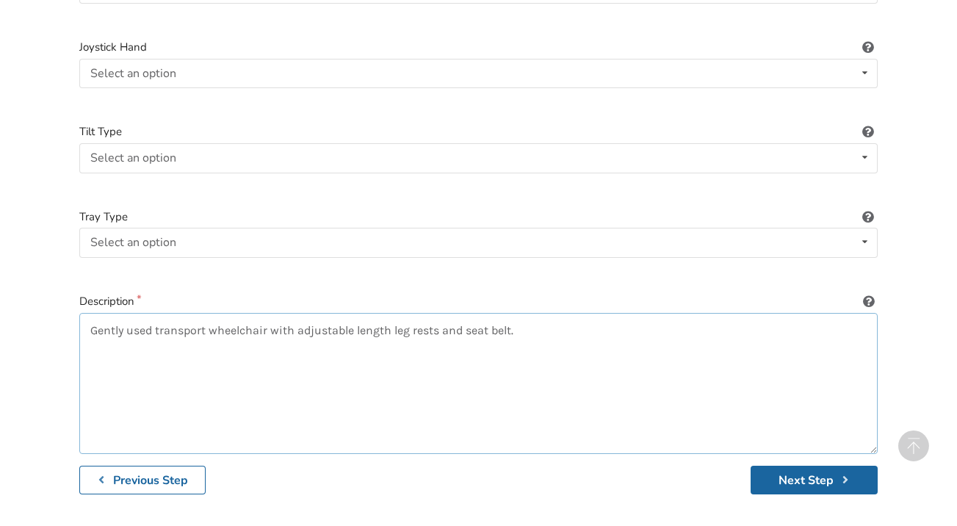
scroll to position [2065, 0]
click at [791, 465] on button "Next Step" at bounding box center [813, 479] width 127 height 29
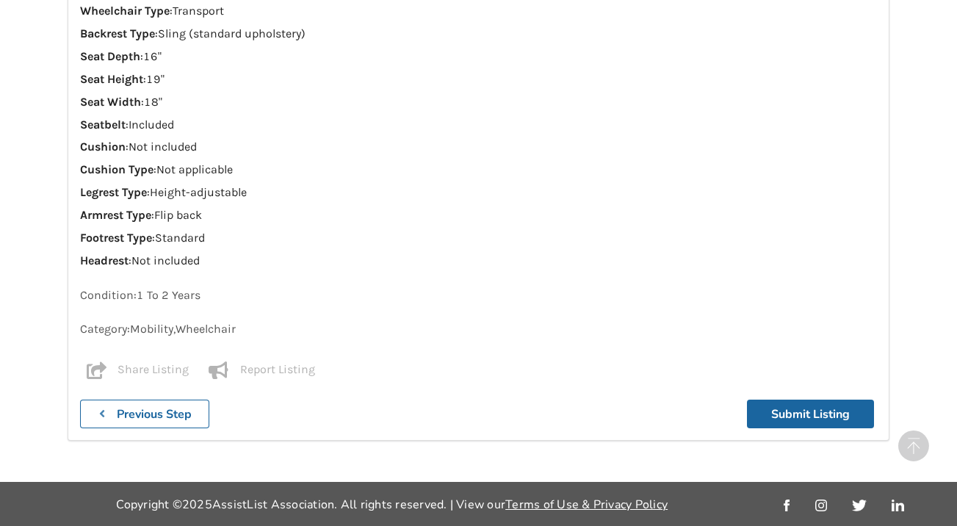
scroll to position [1520, 0]
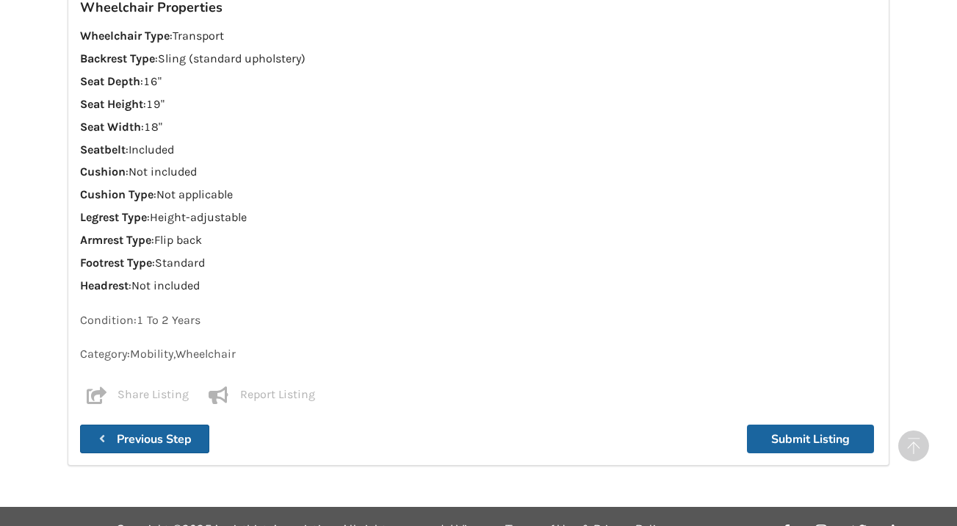
click at [152, 431] on b "Previous Step" at bounding box center [154, 439] width 75 height 16
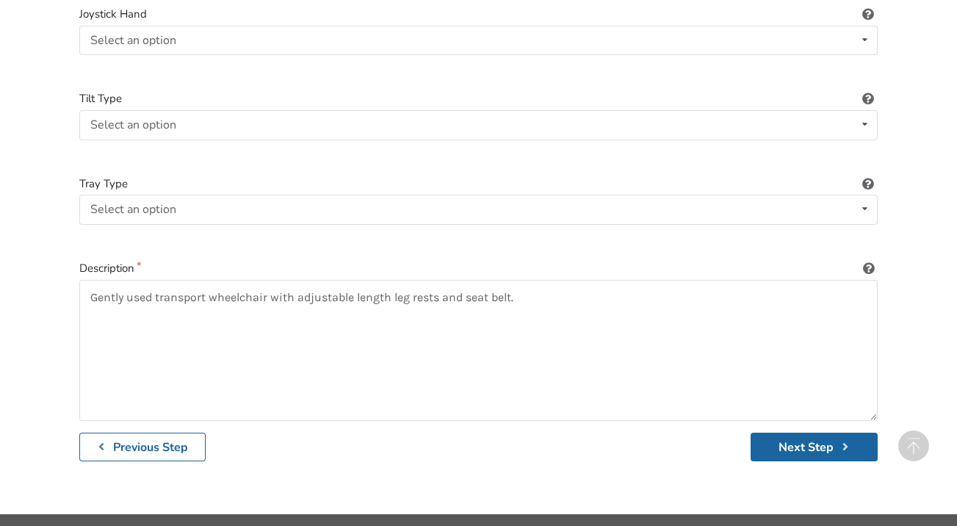
scroll to position [2097, 0]
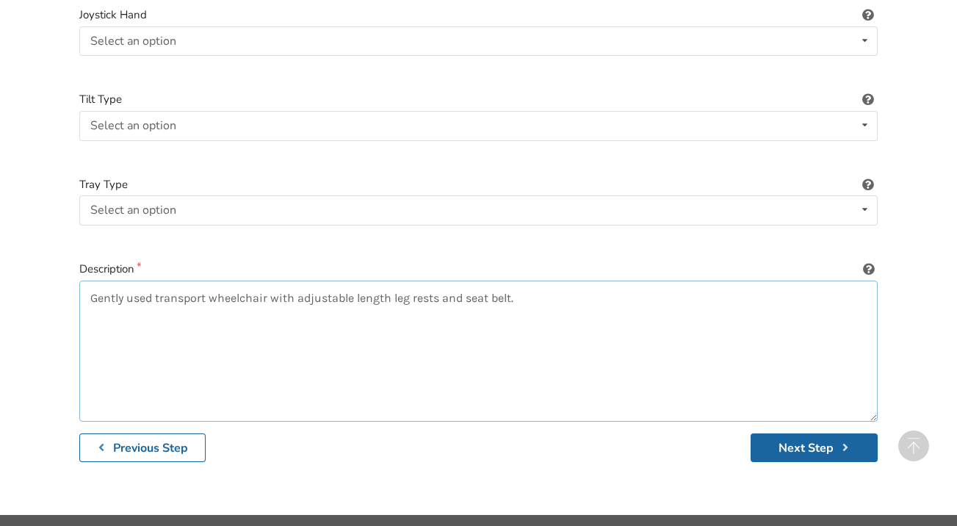
click at [558, 280] on textarea "Gently used transport wheelchair with adjustable length leg rests and seat belt." at bounding box center [478, 350] width 798 height 141
type textarea "Gently used transport wheelchair with adjustable length leg rests and seat belt…"
click at [814, 433] on button "Next Step" at bounding box center [813, 447] width 127 height 29
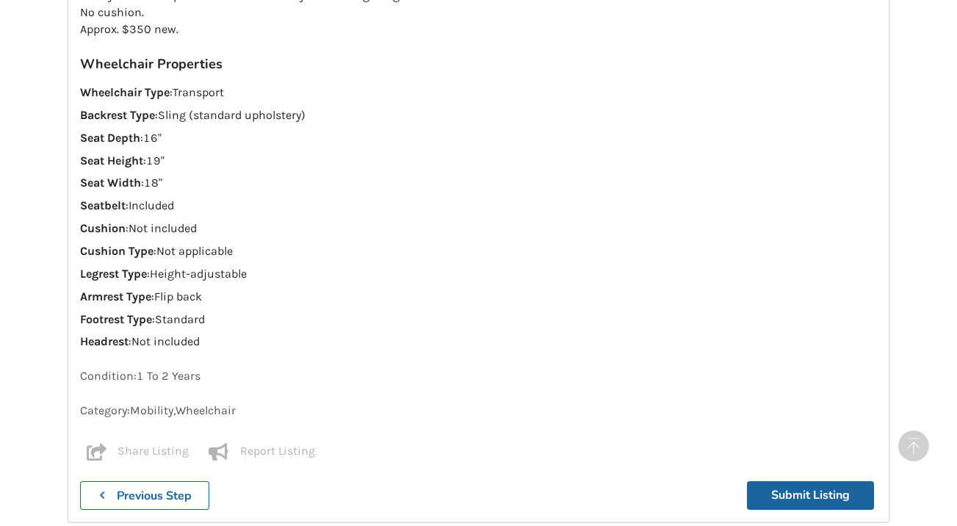
scroll to position [1499, 0]
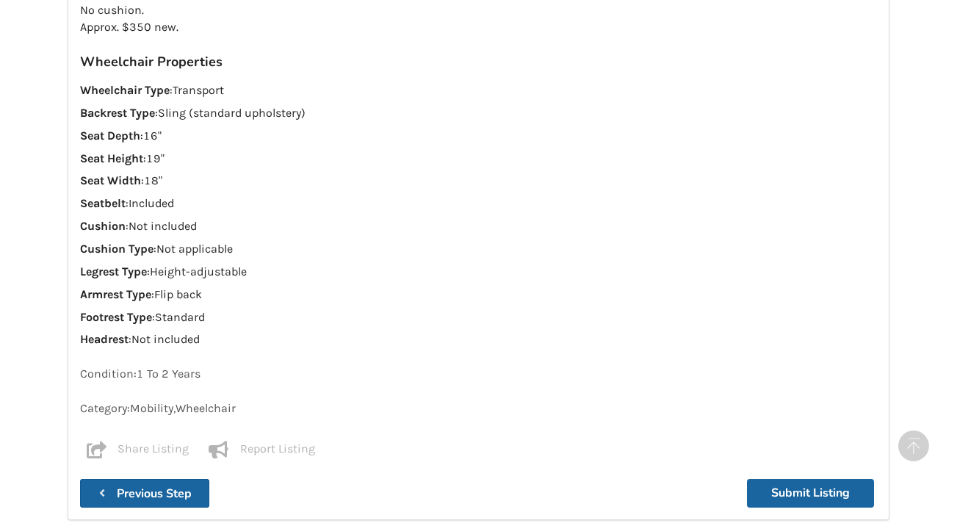
click at [173, 479] on button "Previous Step" at bounding box center [144, 493] width 129 height 29
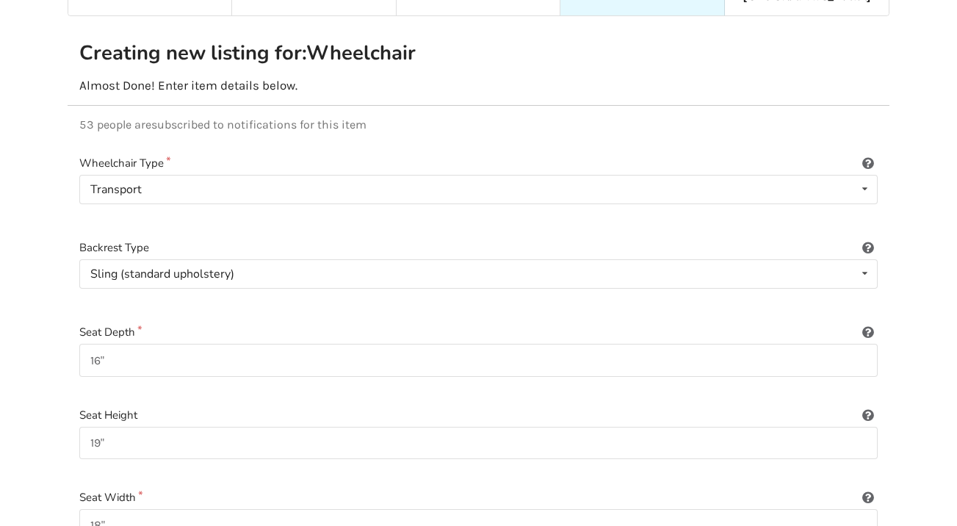
scroll to position [226, 1]
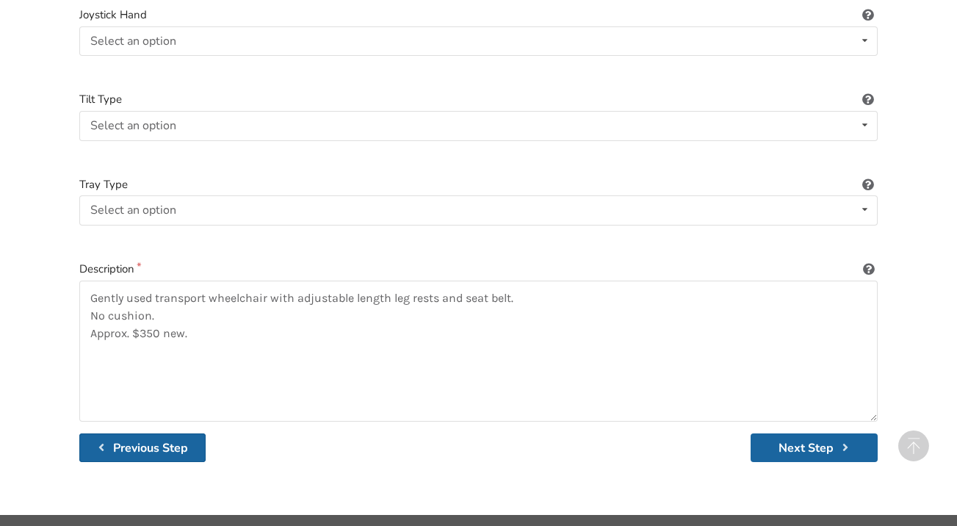
click at [135, 440] on b "Previous Step" at bounding box center [150, 448] width 75 height 16
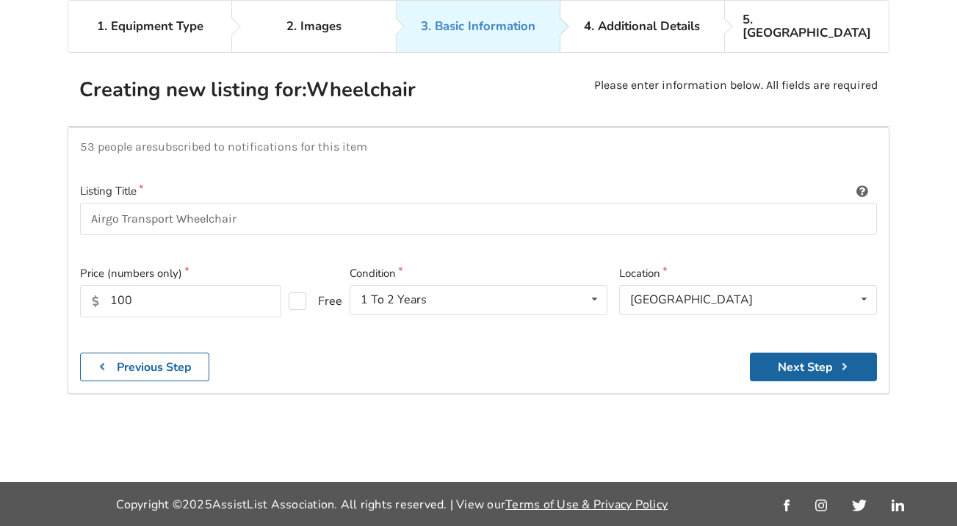
click at [496, 380] on div "1. Equipment Type 2. Images 3. Basic Information 4. Additional Details 5. Previ…" at bounding box center [478, 241] width 957 height 482
click at [799, 352] on button "Next Step" at bounding box center [812, 366] width 127 height 29
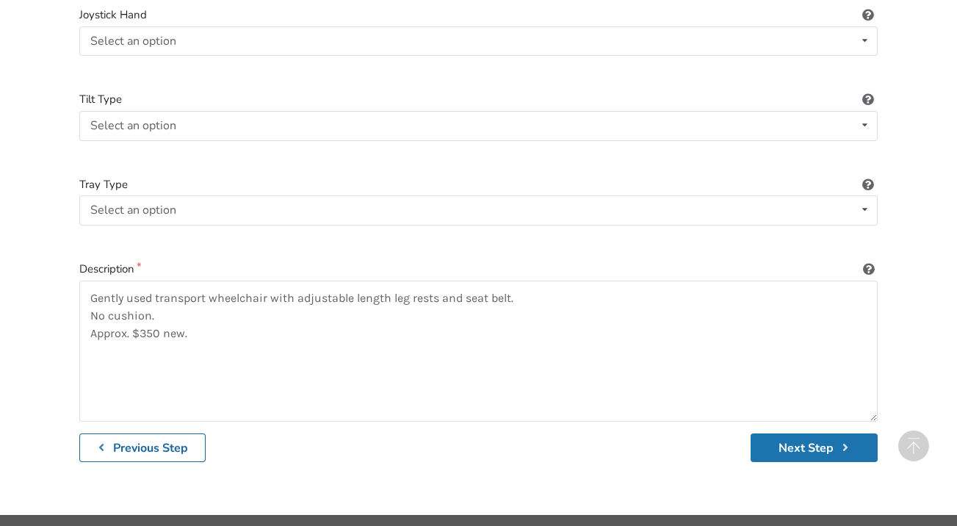
click at [797, 433] on button "Next Step" at bounding box center [813, 447] width 127 height 29
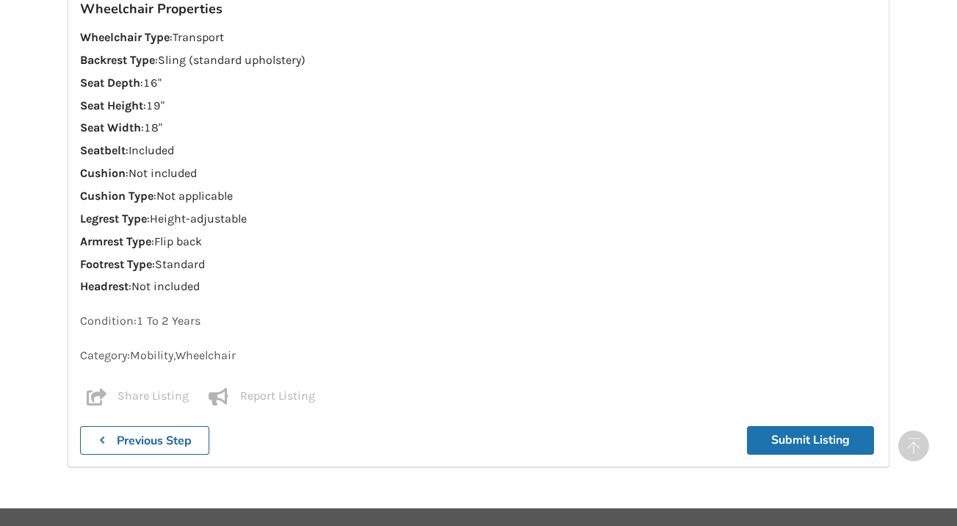
click at [797, 426] on button "Submit Listing" at bounding box center [810, 440] width 127 height 29
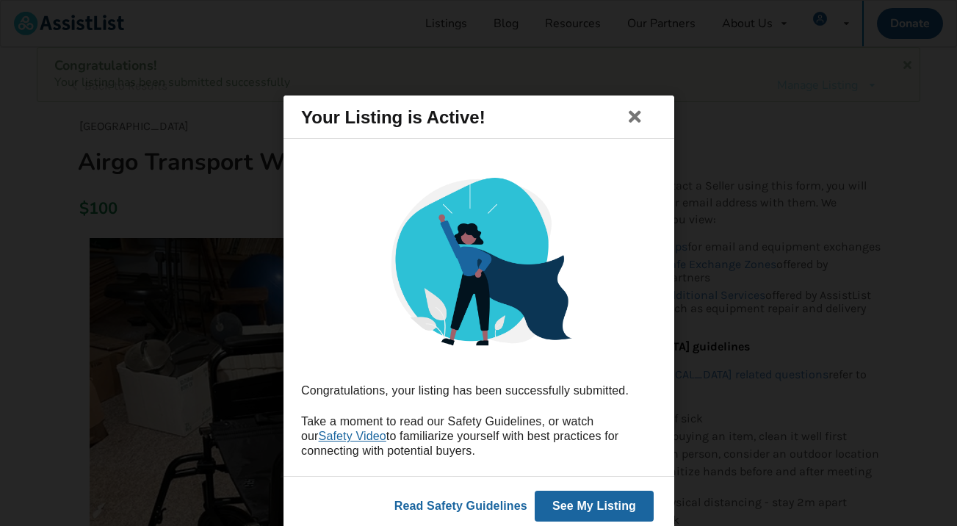
click at [592, 504] on button "See My Listing" at bounding box center [593, 505] width 119 height 31
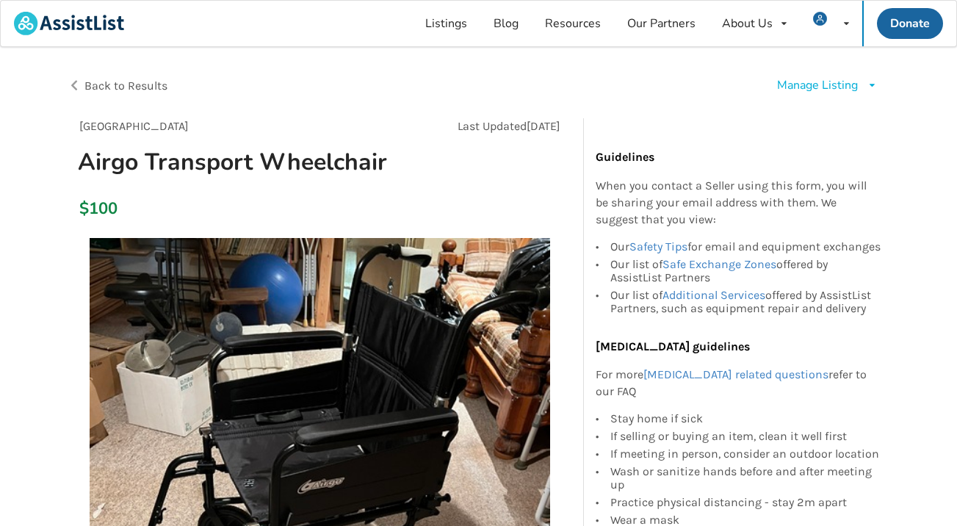
click at [114, 85] on span "Back to Results" at bounding box center [125, 86] width 83 height 14
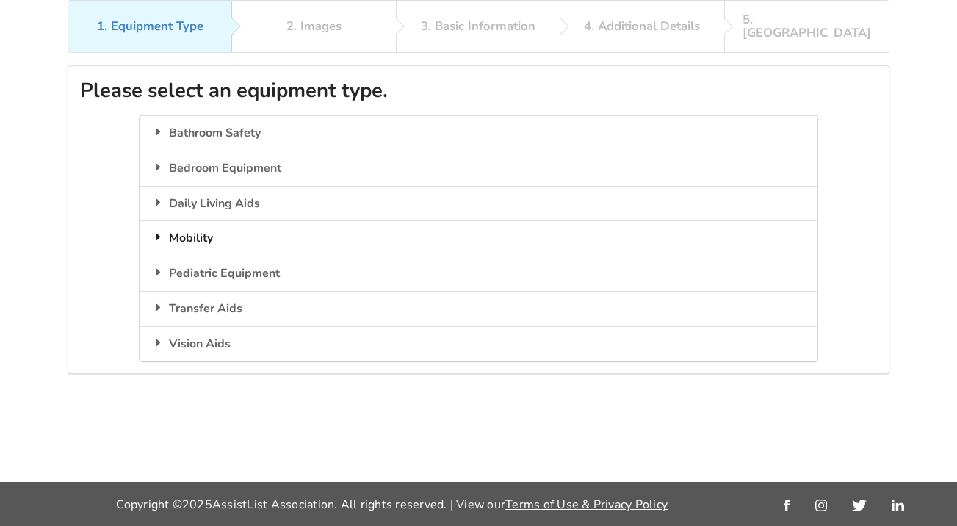
click at [212, 220] on div "Mobility" at bounding box center [477, 237] width 677 height 35
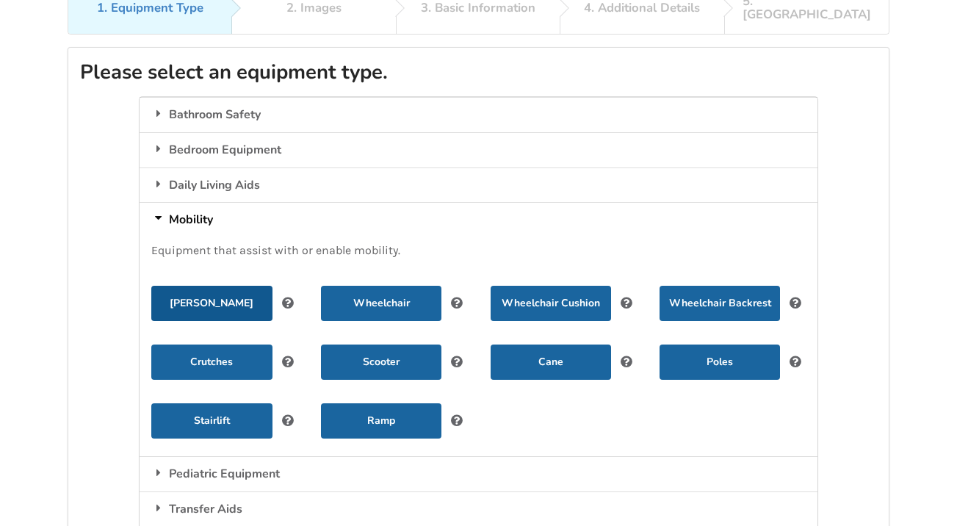
click at [201, 287] on button "Walker" at bounding box center [211, 303] width 120 height 35
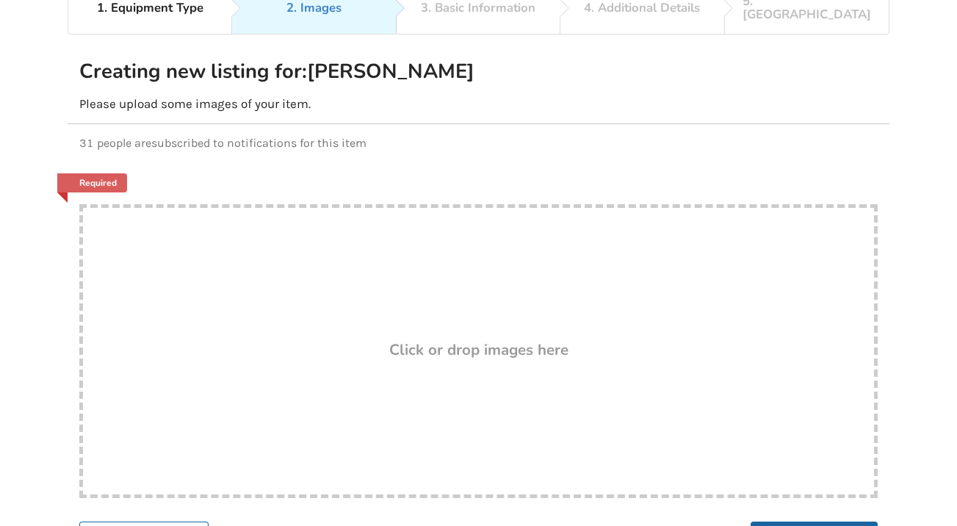
click at [446, 305] on div "Drop here! Click or drop images here" at bounding box center [478, 351] width 798 height 294
type input "C:\fakepath\tempImagedf8Btj.jpg"
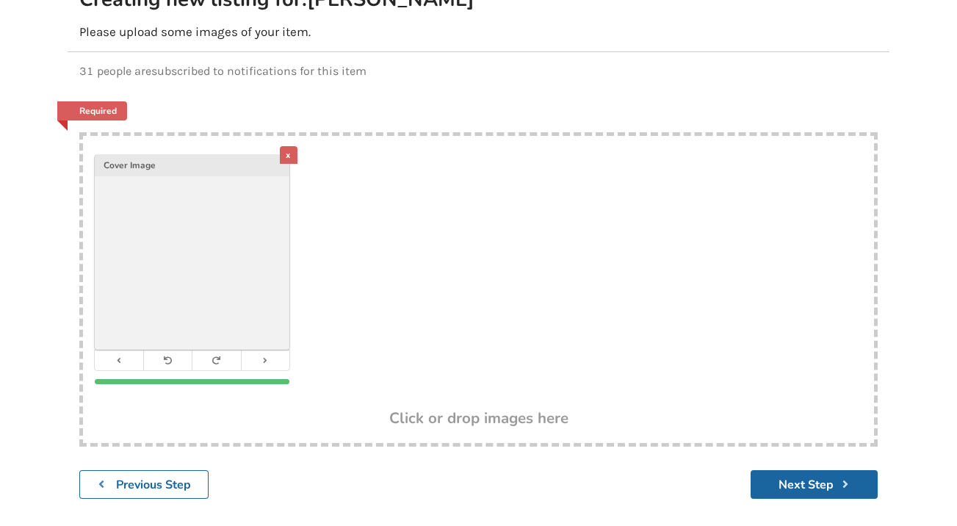
scroll to position [167, 0]
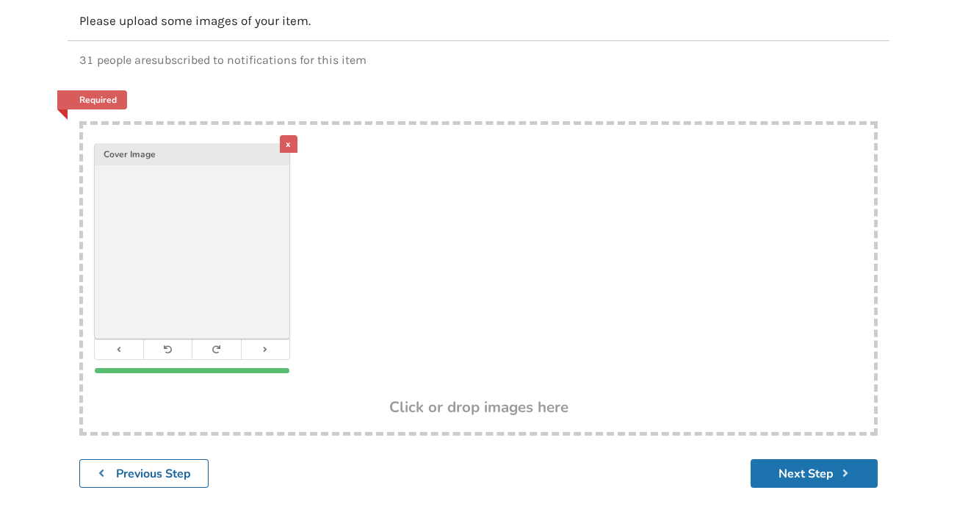
click at [775, 460] on button "Next Step" at bounding box center [813, 473] width 127 height 29
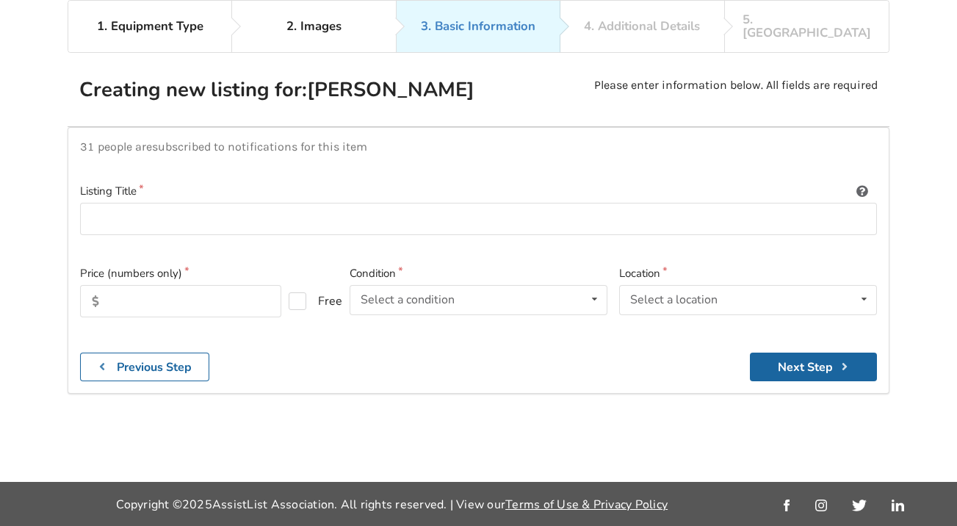
scroll to position [106, 0]
click at [511, 203] on input at bounding box center [478, 219] width 796 height 33
type input "4 Wheeled [PERSON_NAME] with basket"
click at [148, 285] on input "text" at bounding box center [180, 301] width 201 height 32
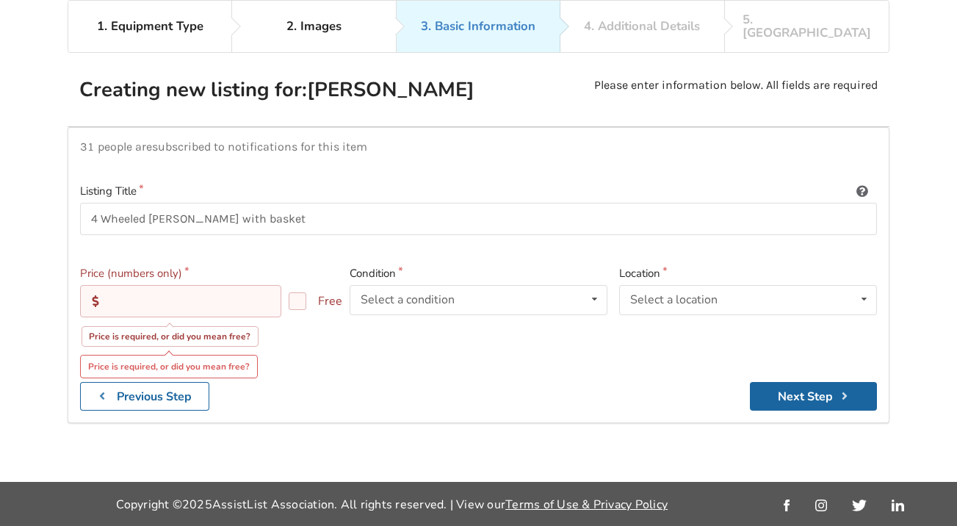
click at [140, 285] on input "text" at bounding box center [180, 301] width 201 height 32
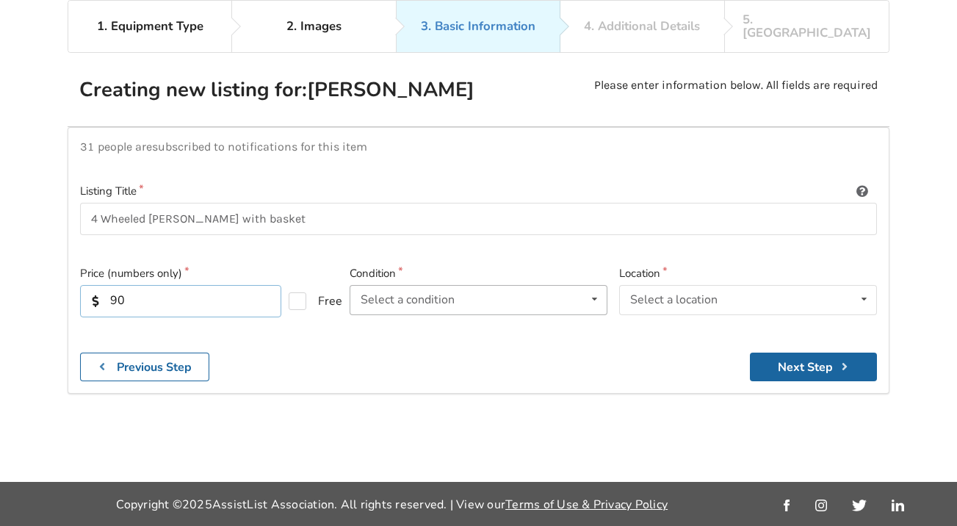
type input "90"
click at [595, 286] on icon at bounding box center [594, 299] width 21 height 27
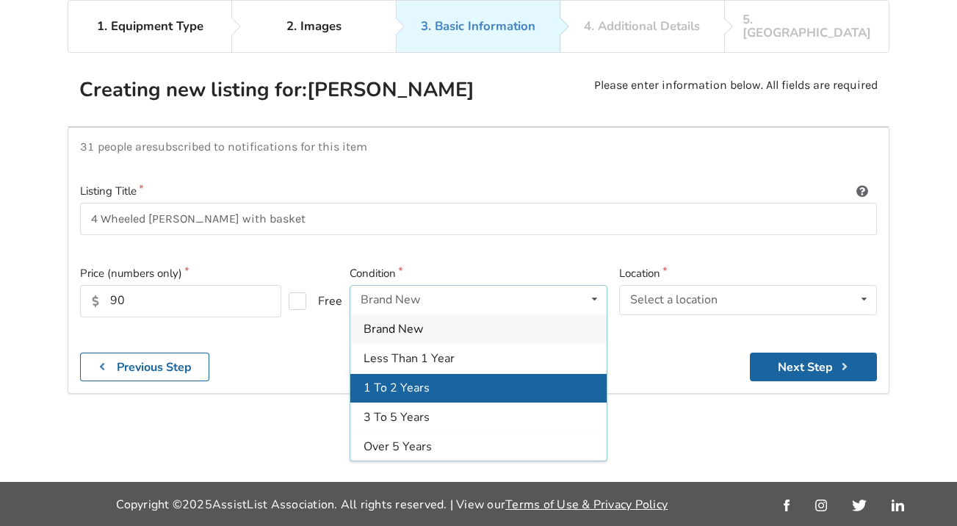
click at [427, 372] on div "1 To 2 Years" at bounding box center [478, 386] width 256 height 29
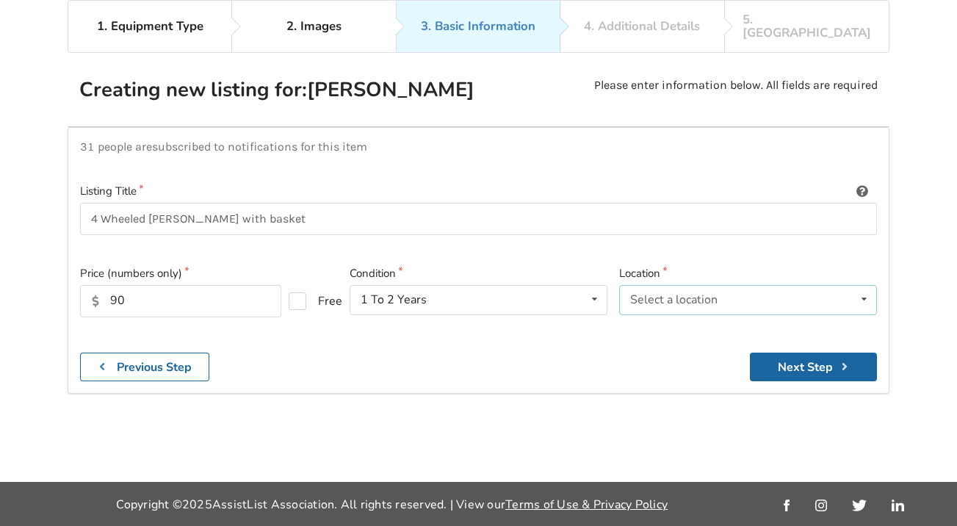
click at [867, 286] on icon at bounding box center [863, 299] width 21 height 27
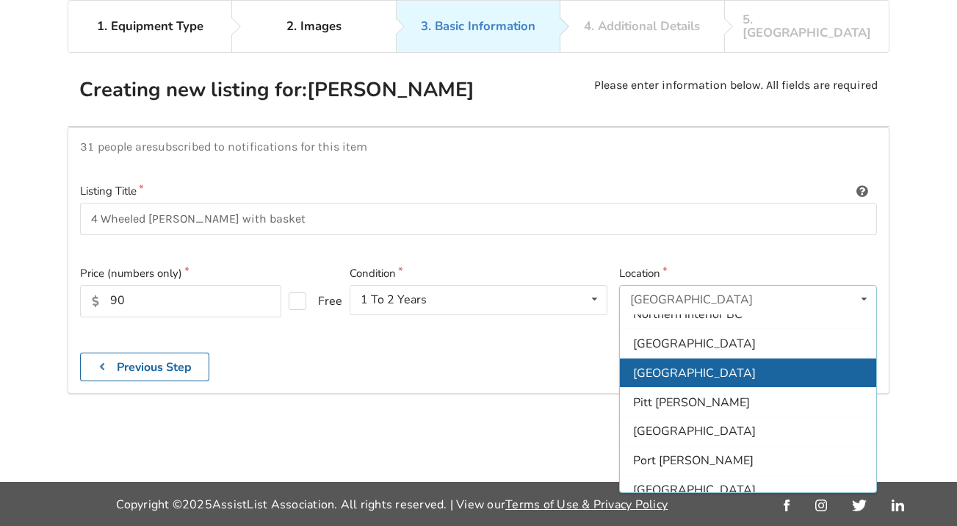
scroll to position [271, 0]
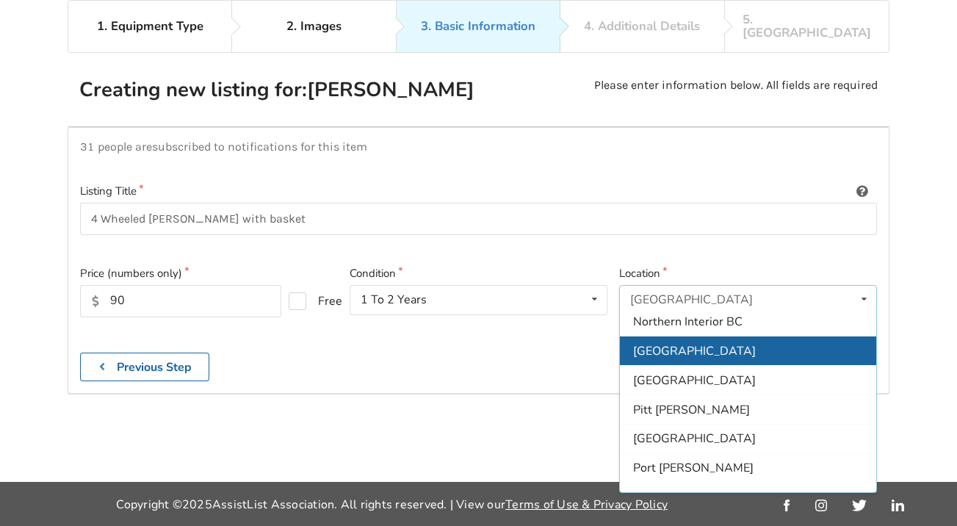
click at [716, 342] on span "[GEOGRAPHIC_DATA]" at bounding box center [694, 350] width 123 height 16
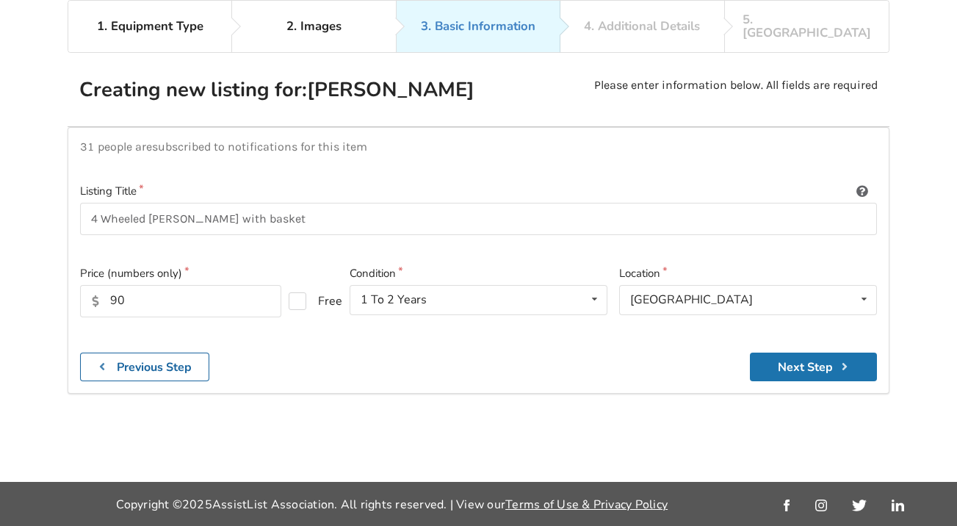
click at [793, 352] on button "Next Step" at bounding box center [812, 366] width 127 height 29
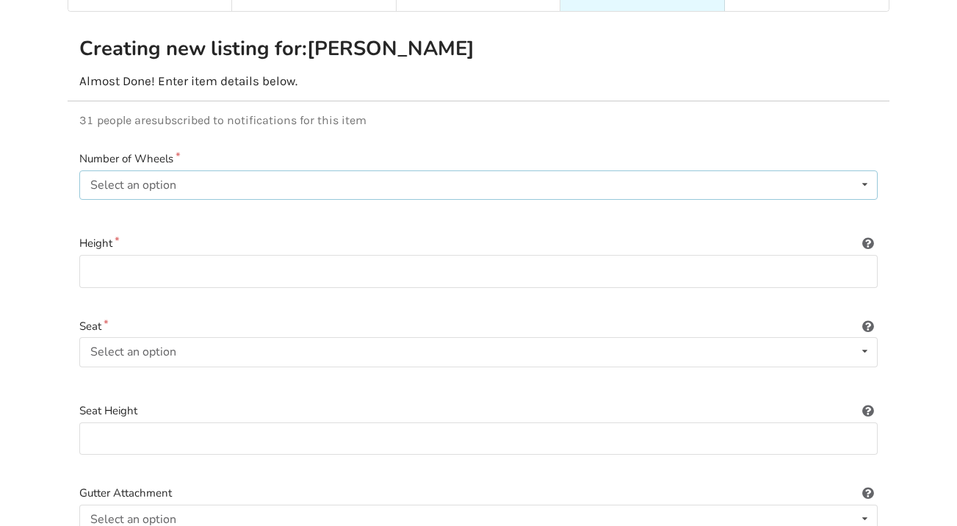
click at [139, 179] on div "Select an option" at bounding box center [133, 185] width 86 height 12
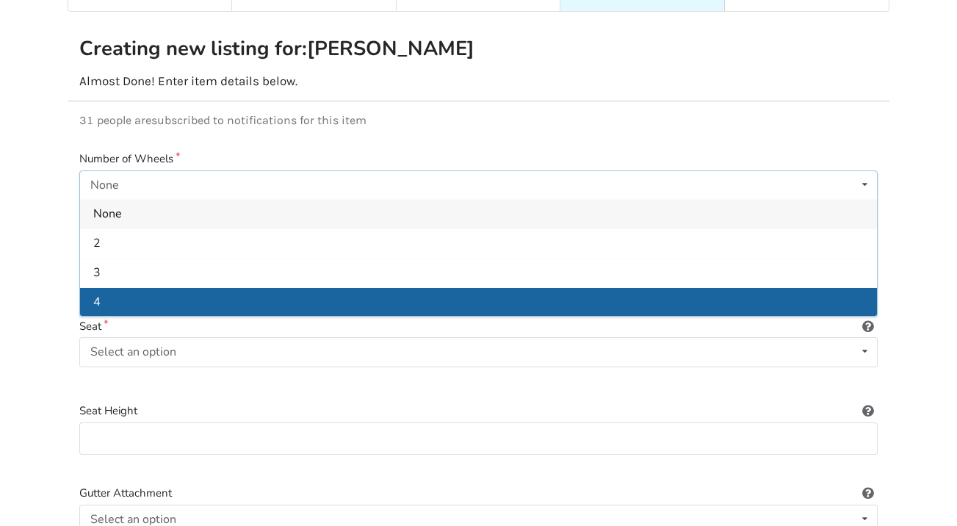
click at [101, 288] on div "4" at bounding box center [478, 301] width 796 height 29
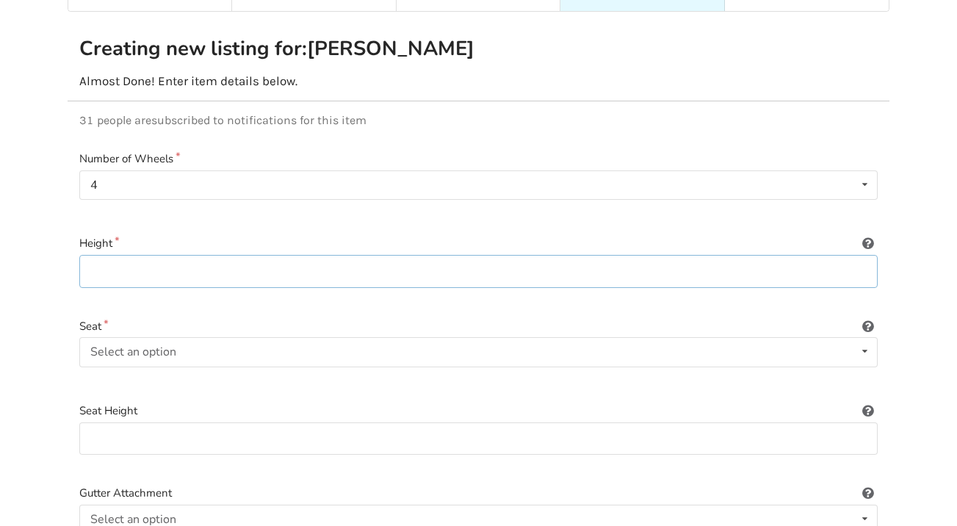
click at [214, 264] on input at bounding box center [478, 271] width 798 height 33
type input "Height adjustable"
click at [253, 337] on div "Select an option Included Not included" at bounding box center [478, 351] width 798 height 29
click at [181, 373] on div "Included" at bounding box center [478, 380] width 796 height 29
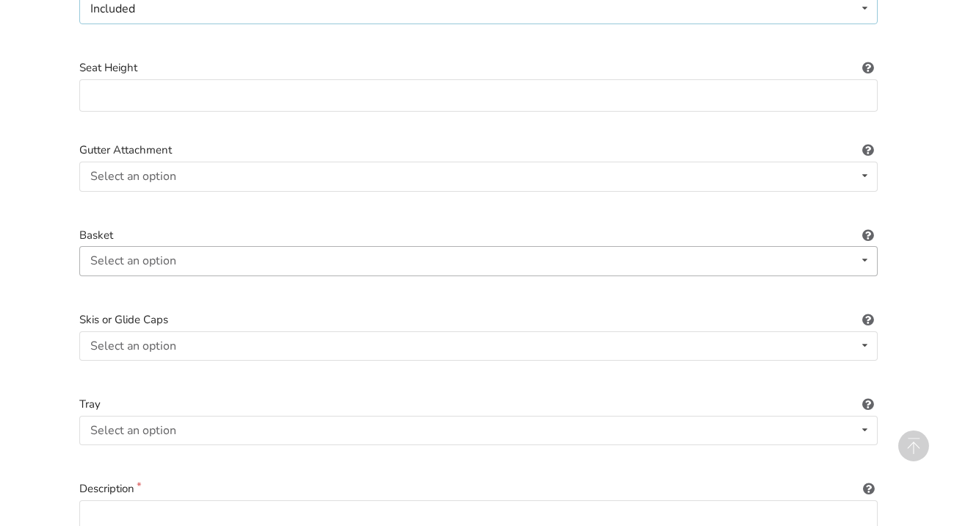
scroll to position [453, 0]
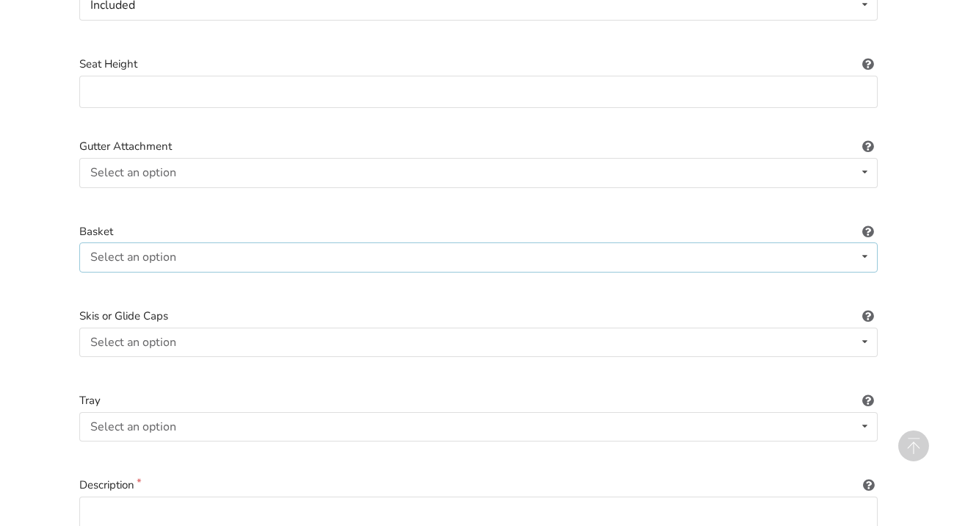
click at [823, 242] on div "Select an option Included Not included" at bounding box center [478, 256] width 798 height 29
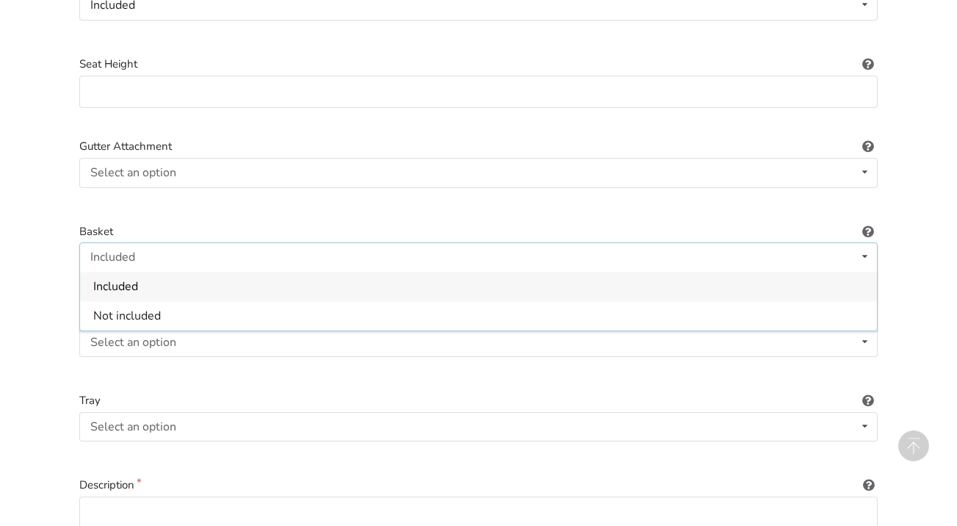
click at [200, 272] on div "Included" at bounding box center [478, 286] width 796 height 29
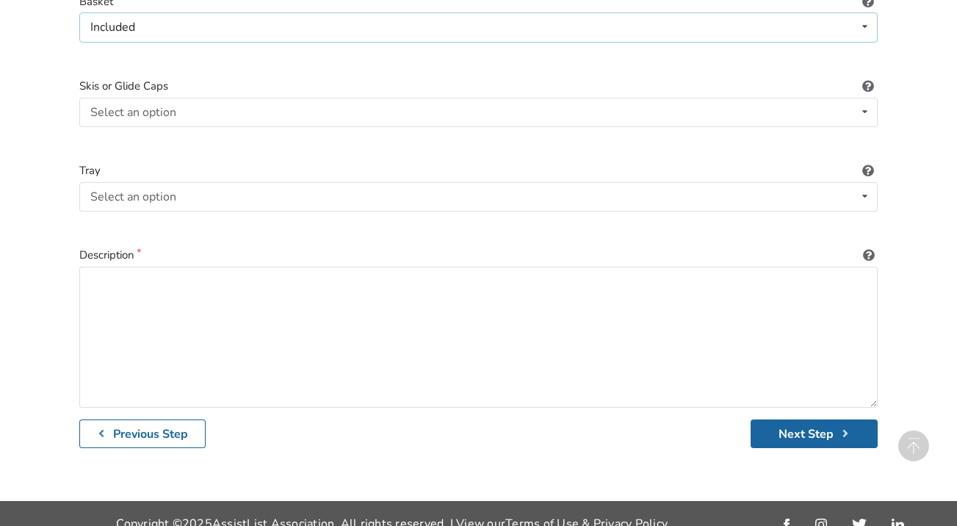
scroll to position [682, 0]
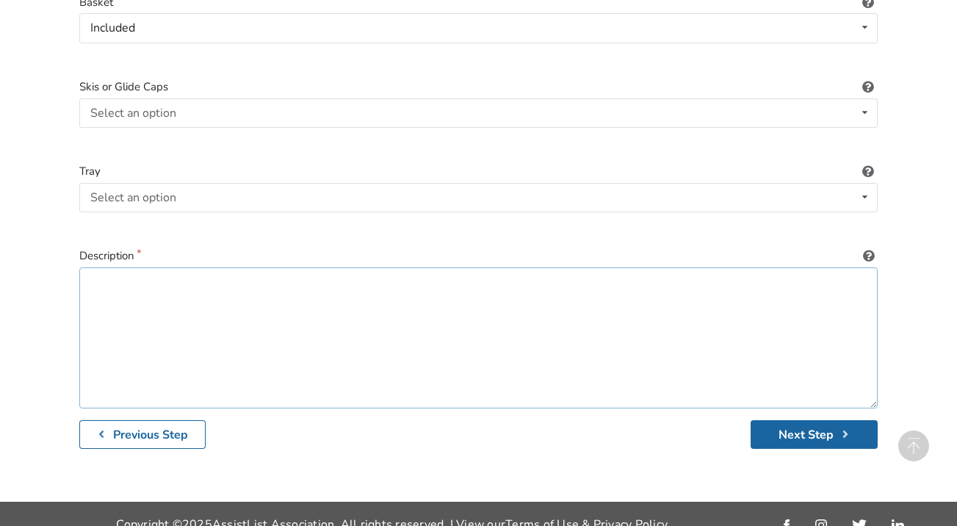
click at [136, 269] on textarea at bounding box center [478, 337] width 798 height 141
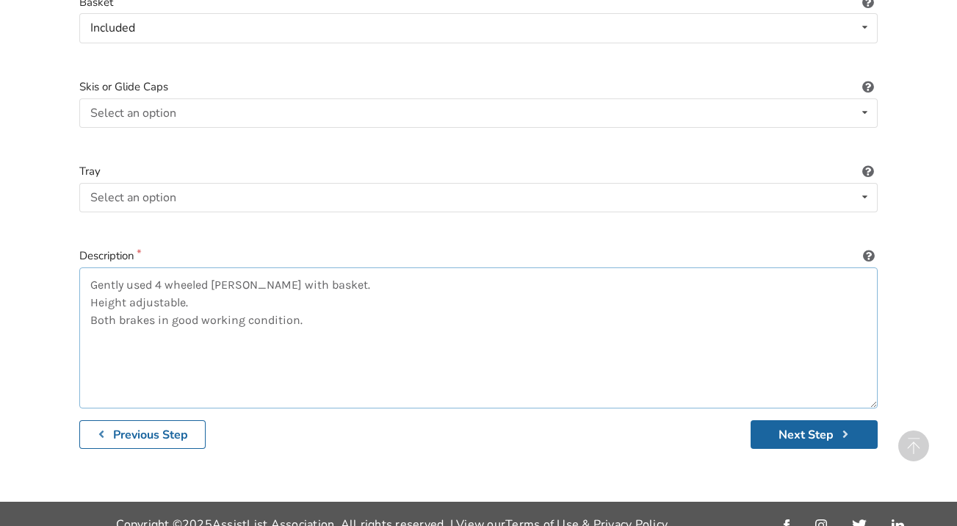
click at [123, 304] on textarea "Gently used 4 wheeled walker with basket. Height adjustable. Both brakes in goo…" at bounding box center [478, 337] width 798 height 141
click at [287, 305] on textarea "Gently used 4 wheeled [PERSON_NAME] with basket. Height adjustable. Brakes in g…" at bounding box center [478, 337] width 798 height 141
type textarea "Gently used 4 wheeled [PERSON_NAME] with basket. Height adjustable. Brakes in g…"
click at [789, 421] on button "Next Step" at bounding box center [813, 434] width 127 height 29
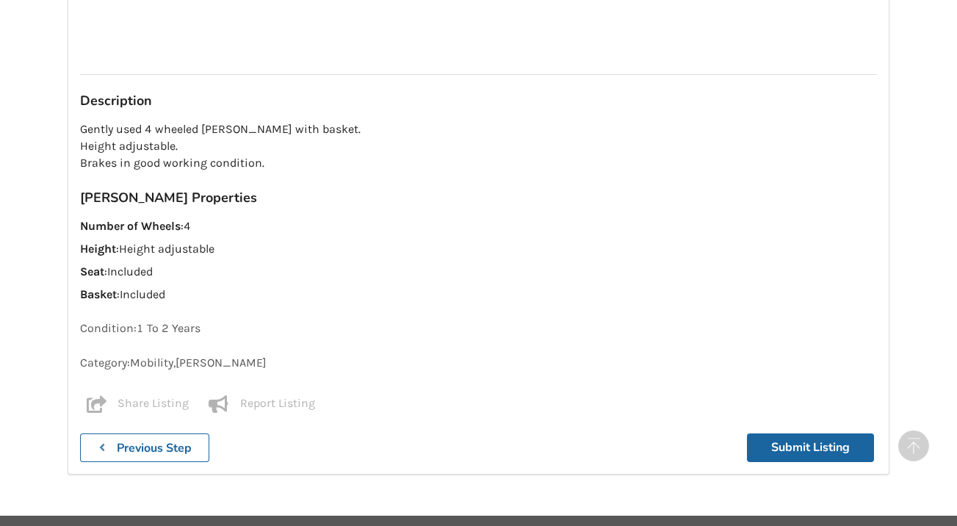
scroll to position [1366, 0]
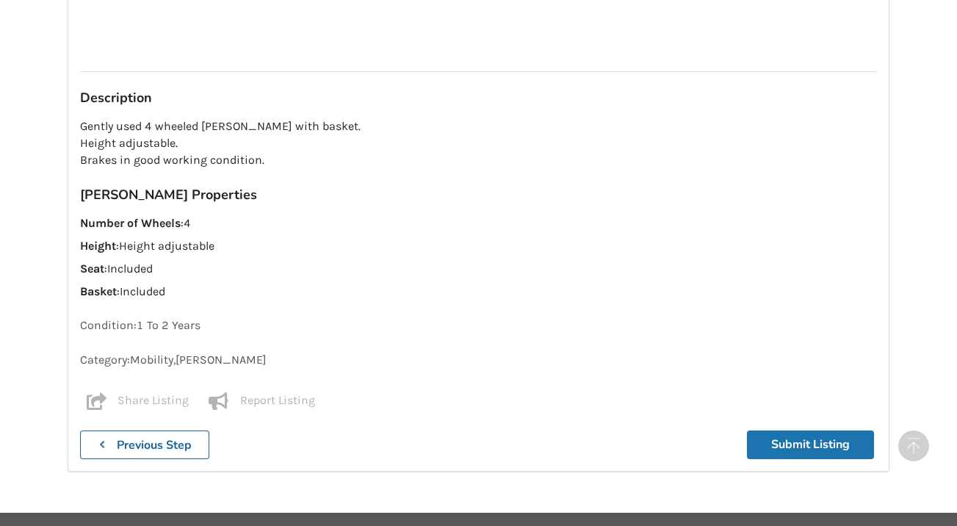
click at [790, 430] on button "Submit Listing" at bounding box center [810, 444] width 127 height 29
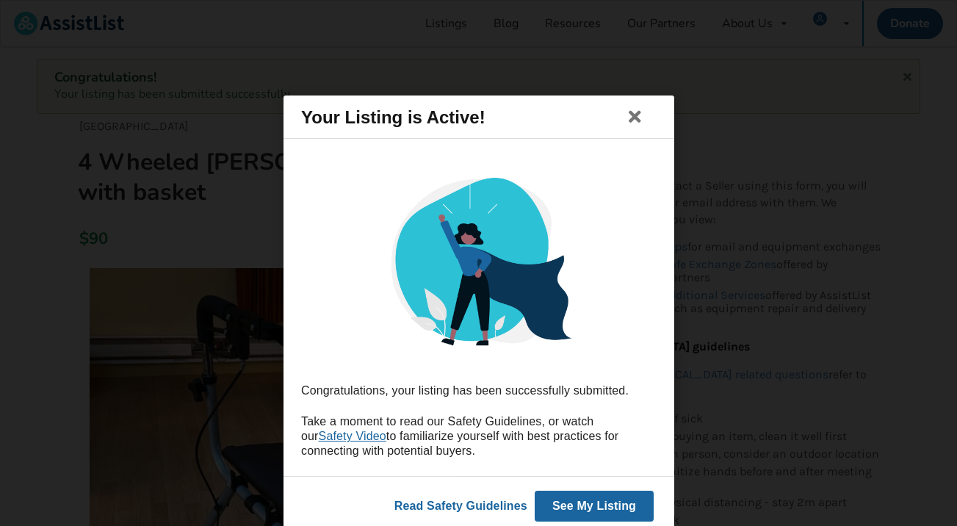
click at [579, 500] on button "See My Listing" at bounding box center [593, 505] width 119 height 31
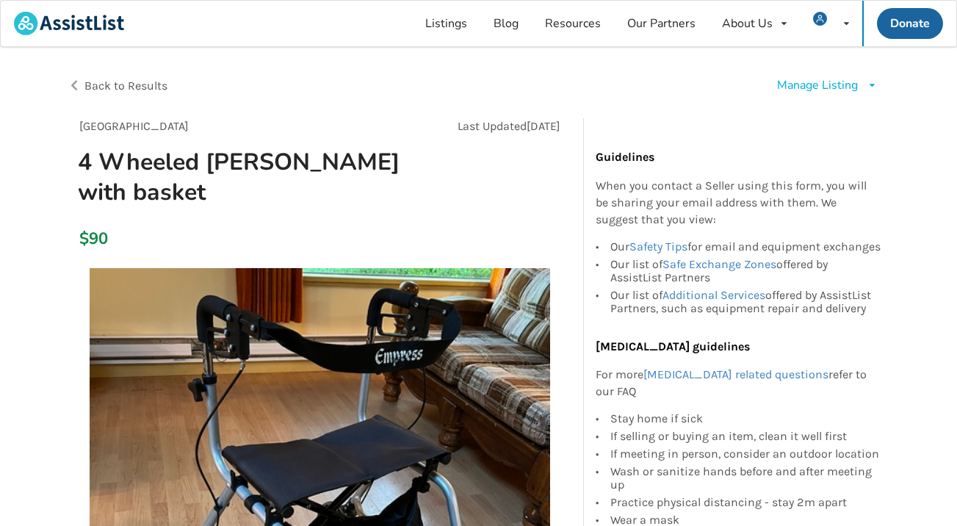
click at [144, 82] on span "Back to Results" at bounding box center [125, 86] width 83 height 14
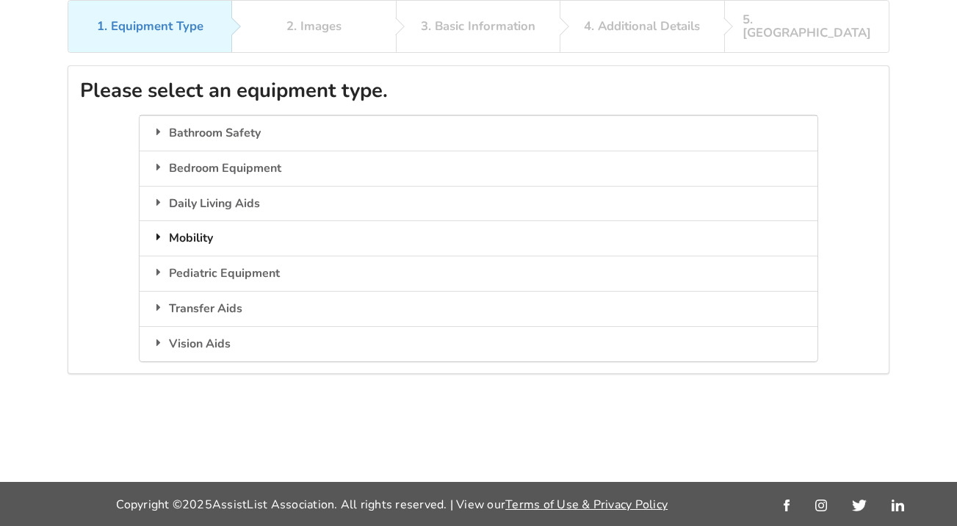
click at [204, 220] on div "Mobility" at bounding box center [477, 237] width 677 height 35
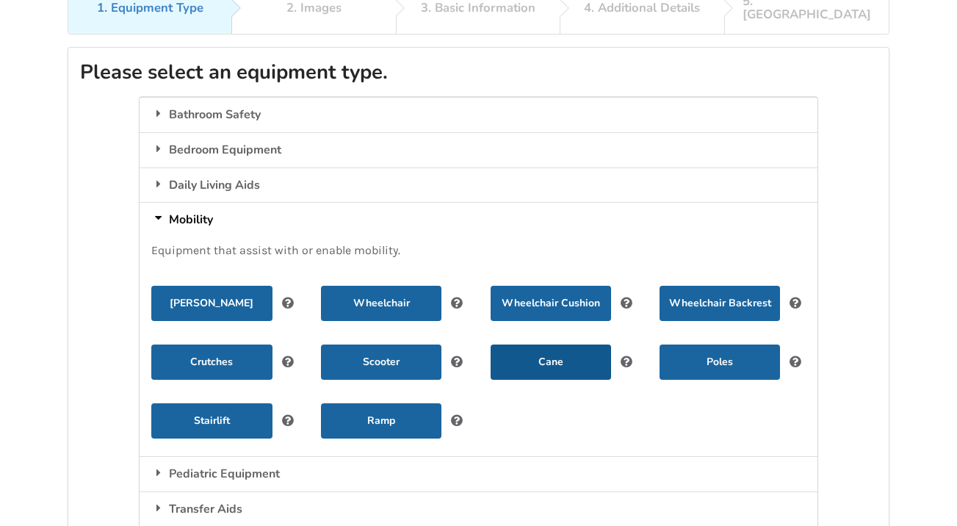
click at [540, 351] on button "Cane" at bounding box center [550, 361] width 120 height 35
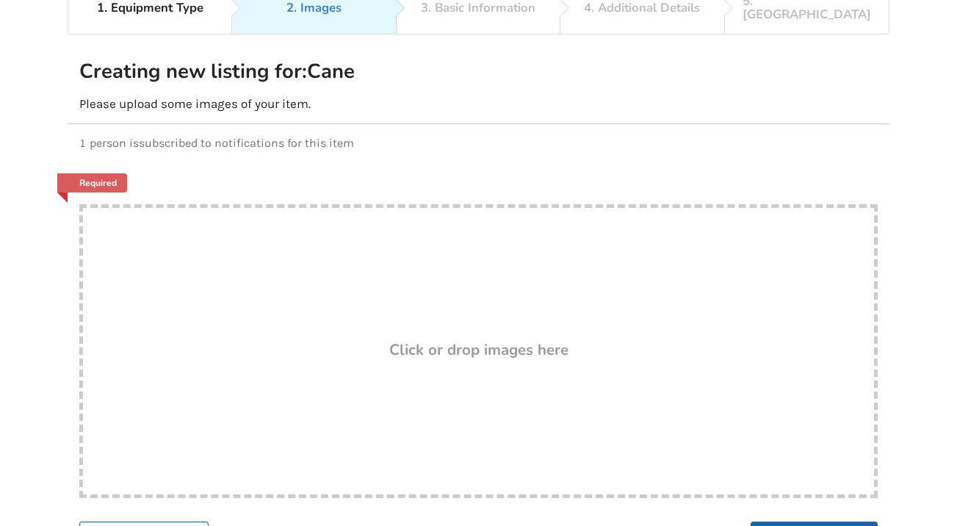
click at [410, 356] on div "Drop here! Click or drop images here" at bounding box center [478, 351] width 798 height 294
type input "C:\fakepath\tempImageU9p7Pm.jpg"
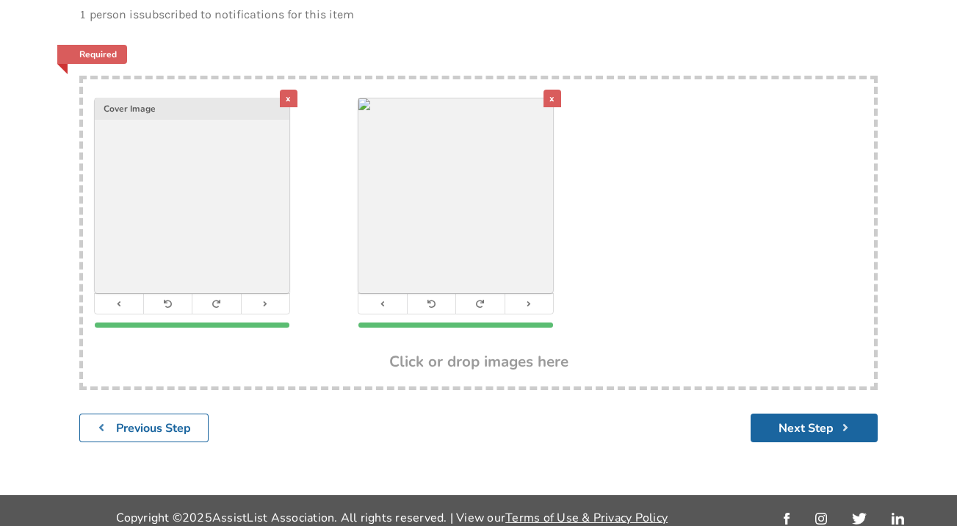
scroll to position [211, 0]
click at [550, 90] on div "x" at bounding box center [552, 99] width 18 height 18
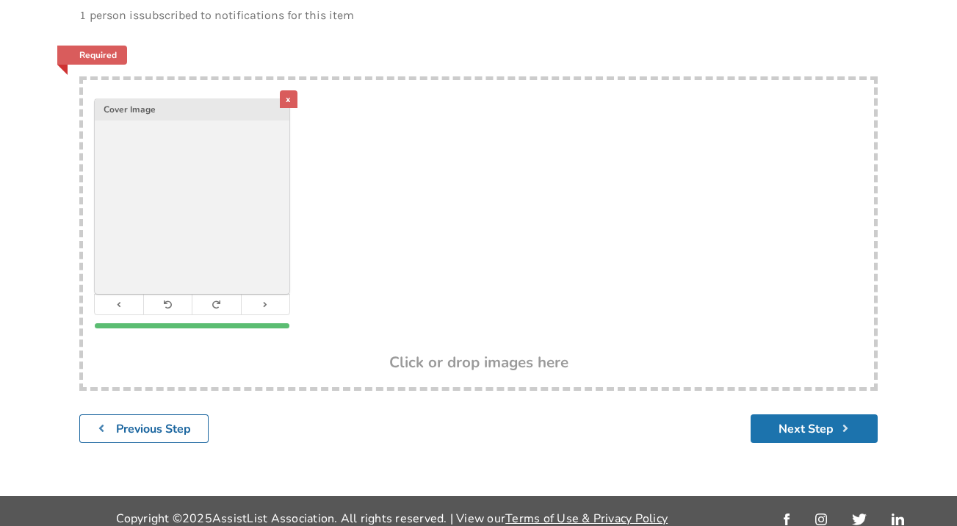
click at [816, 415] on button "Next Step" at bounding box center [813, 428] width 127 height 29
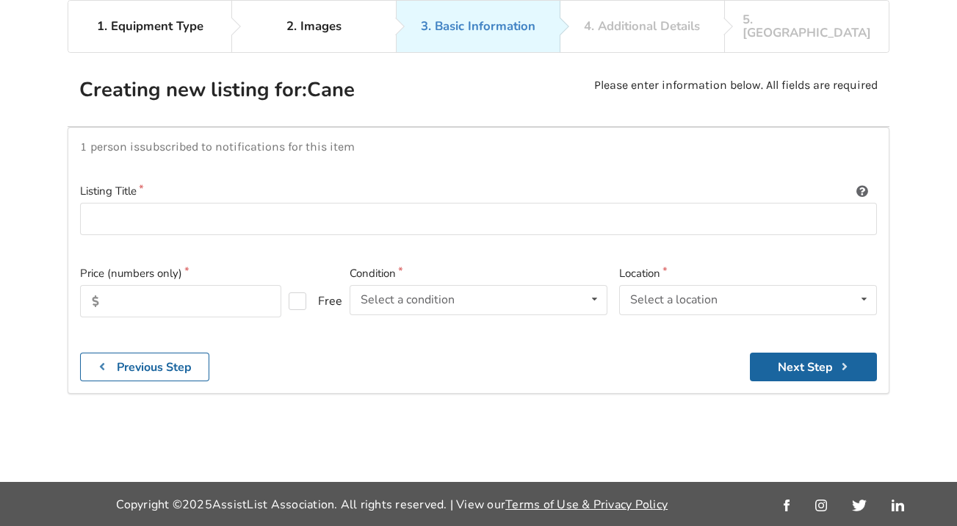
scroll to position [106, 0]
click at [262, 203] on input at bounding box center [478, 219] width 796 height 33
type input "Cane"
click at [180, 285] on input "text" at bounding box center [180, 301] width 201 height 32
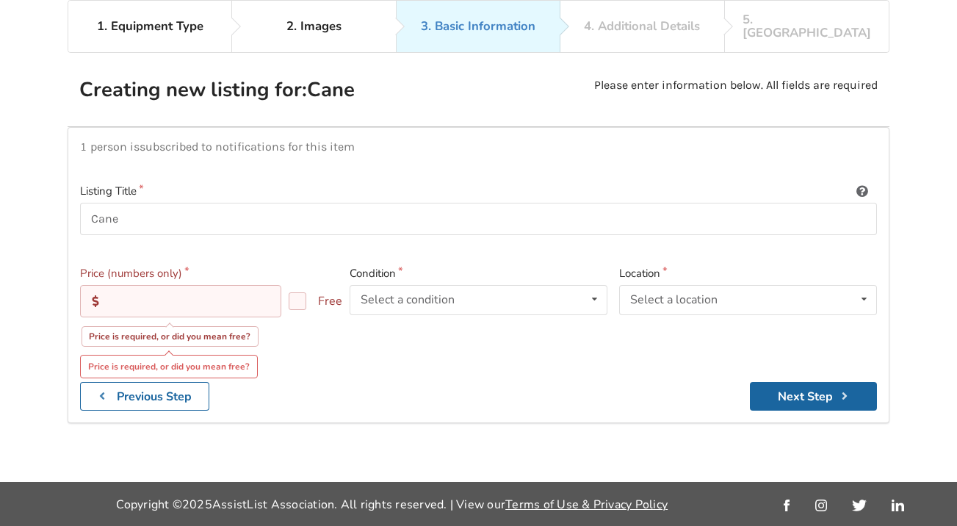
click at [156, 285] on input "text" at bounding box center [180, 301] width 201 height 32
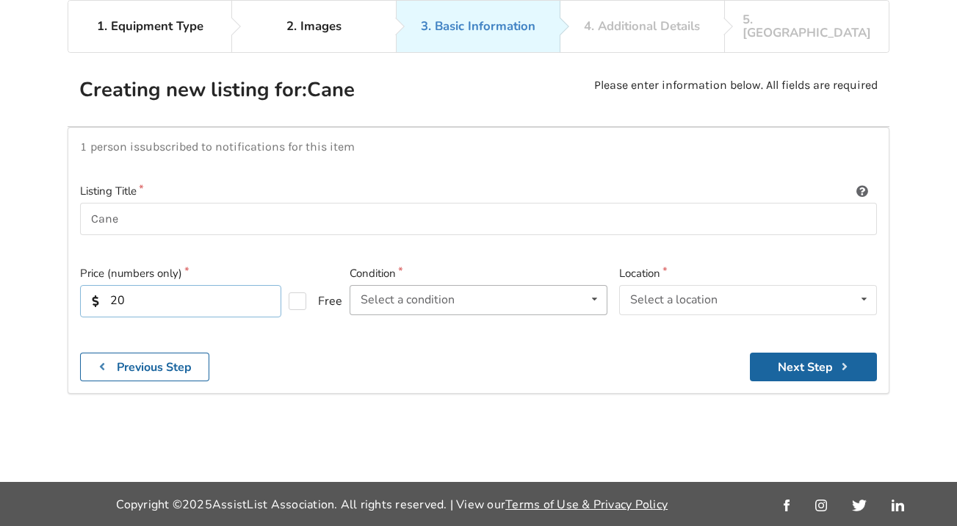
type input "20"
click at [592, 286] on icon at bounding box center [594, 299] width 21 height 27
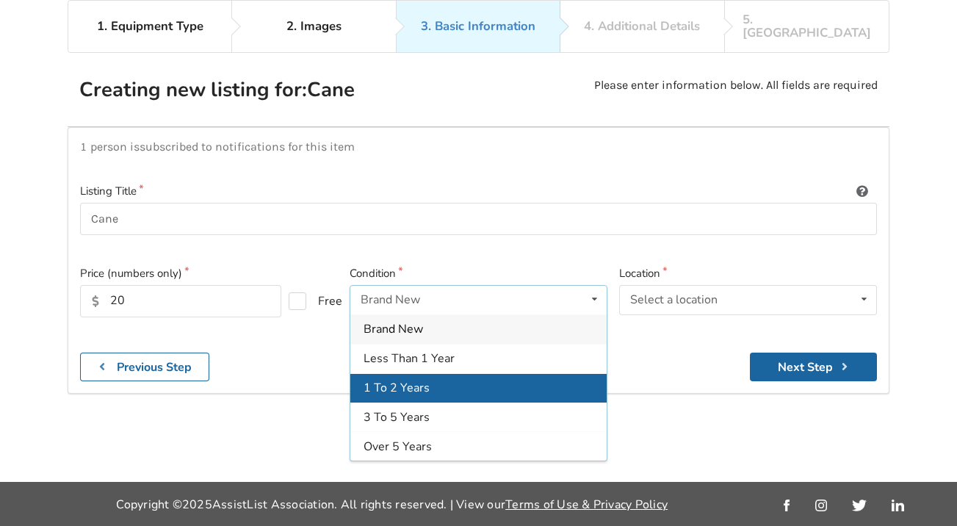
click at [436, 372] on div "1 To 2 Years" at bounding box center [478, 386] width 256 height 29
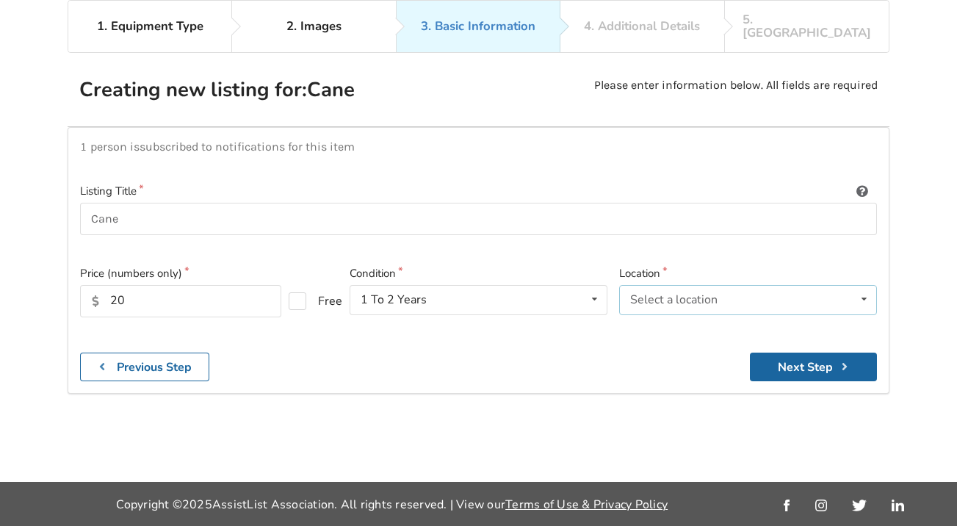
click at [852, 285] on div "Select a location Abbotsford Burnaby Chilliwack Coquitlam Delta Langley Maple R…" at bounding box center [748, 299] width 258 height 29
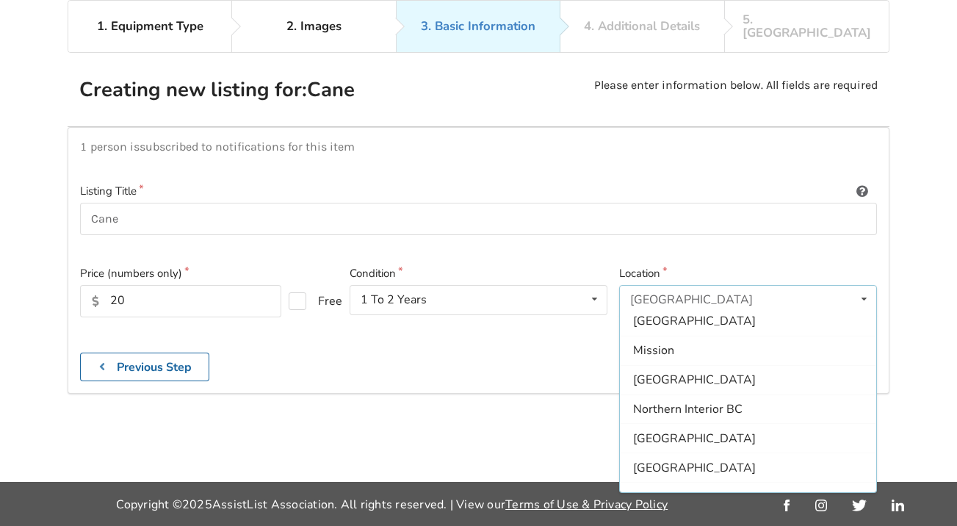
scroll to position [186, 0]
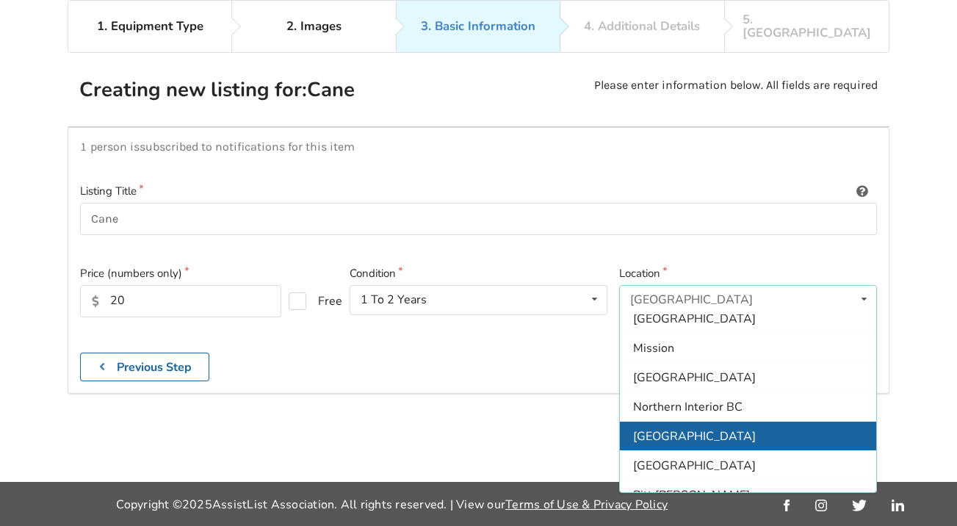
click at [674, 427] on span "[GEOGRAPHIC_DATA]" at bounding box center [694, 435] width 123 height 16
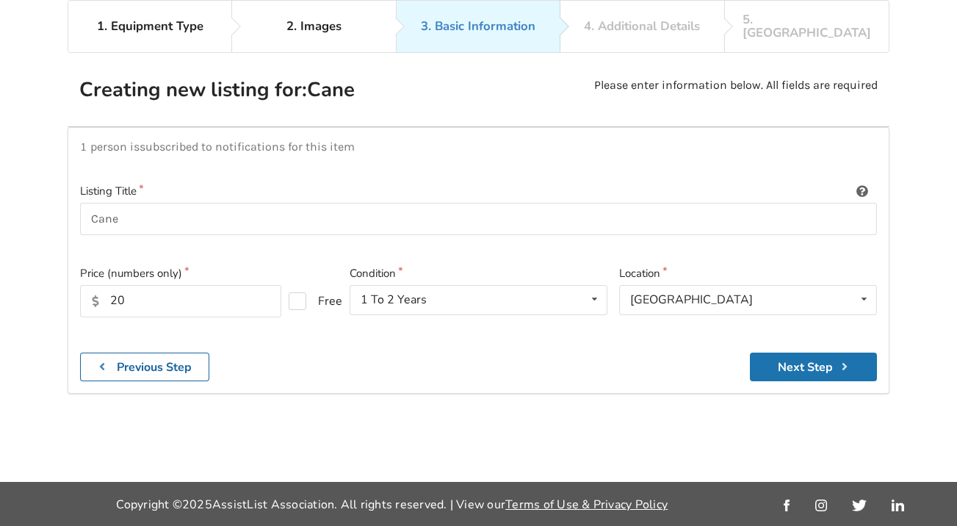
click at [799, 352] on button "Next Step" at bounding box center [812, 366] width 127 height 29
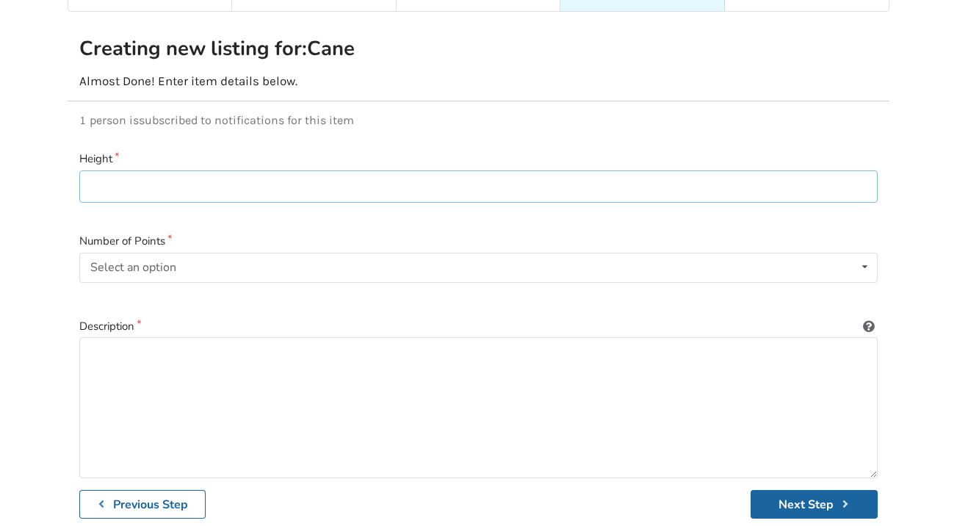
click at [210, 170] on input at bounding box center [478, 186] width 798 height 33
type input "Height adjustable"
click at [158, 261] on div "Select an option Single Quad right Quad left Star tip" at bounding box center [478, 267] width 798 height 29
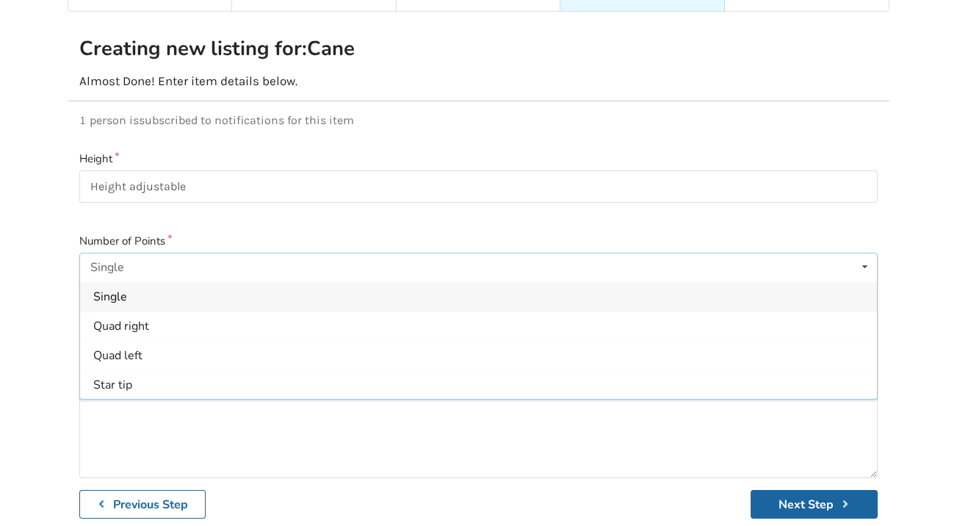
click at [139, 288] on div "Single" at bounding box center [478, 296] width 796 height 29
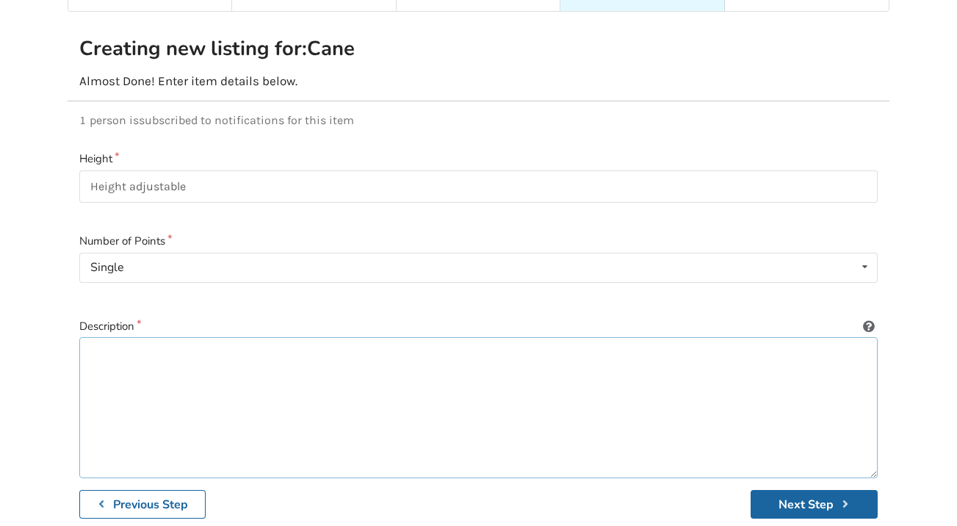
click at [149, 376] on textarea at bounding box center [478, 407] width 798 height 141
click at [91, 338] on textarea "Single point cane" at bounding box center [478, 407] width 798 height 141
click at [248, 344] on textarea "Used single point cane" at bounding box center [478, 407] width 798 height 141
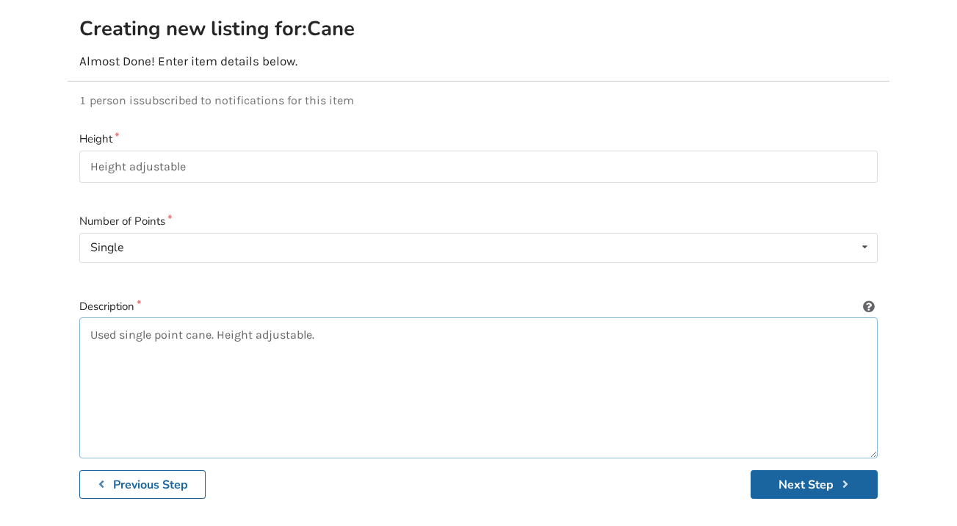
scroll to position [130, 0]
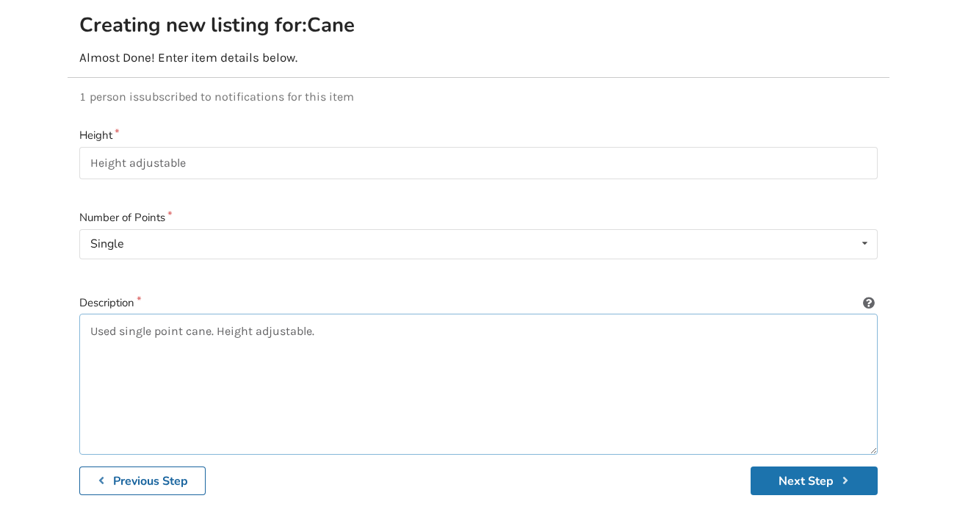
type textarea "Used single point cane. Height adjustable."
click at [800, 470] on button "Next Step" at bounding box center [813, 480] width 127 height 29
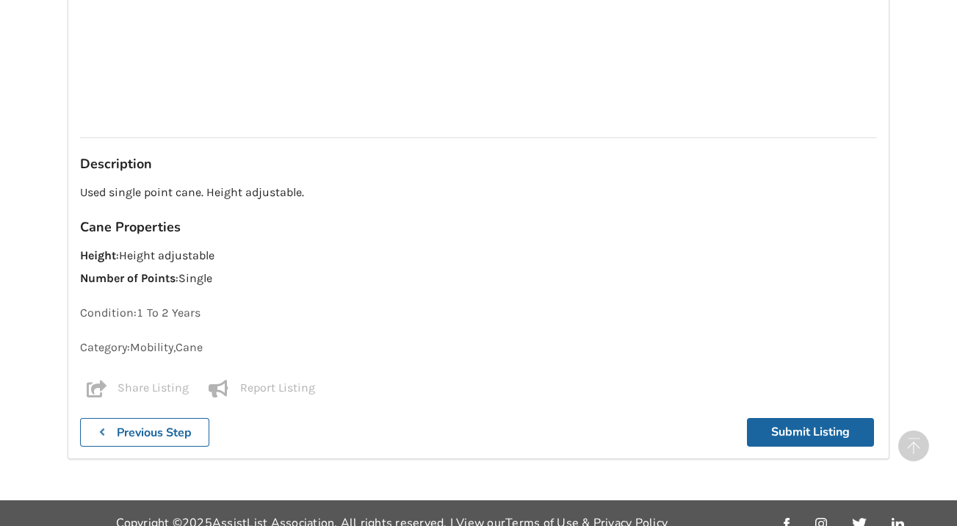
scroll to position [1299, 0]
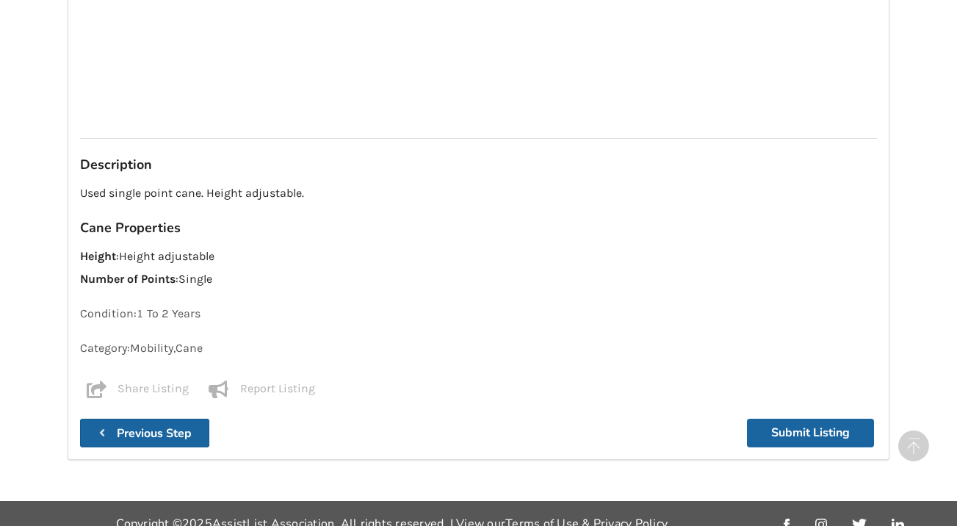
click at [176, 425] on b "Previous Step" at bounding box center [154, 433] width 75 height 16
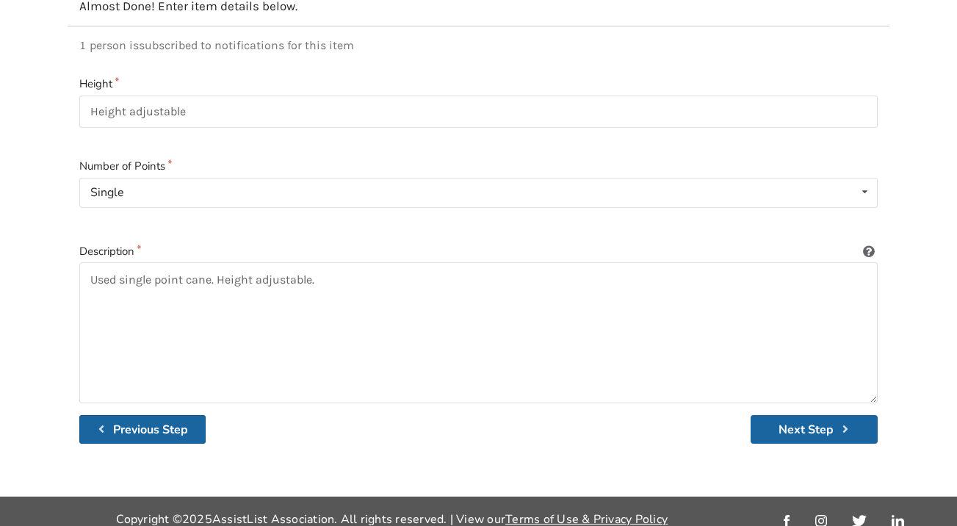
click at [163, 421] on b "Previous Step" at bounding box center [150, 429] width 75 height 16
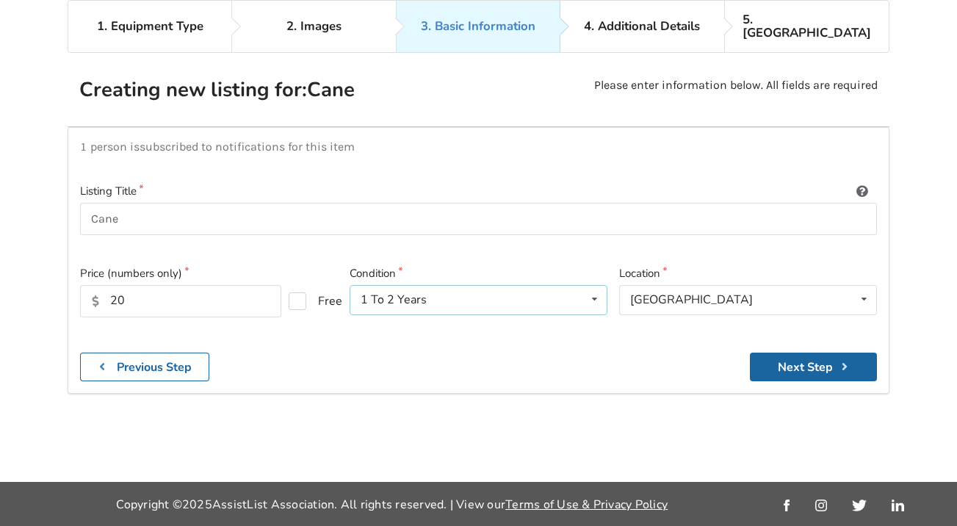
click at [578, 285] on div "1 To 2 Years Brand New Less Than 1 Year 1 To 2 Years 3 To 5 Years Over 5 Years" at bounding box center [478, 299] width 258 height 29
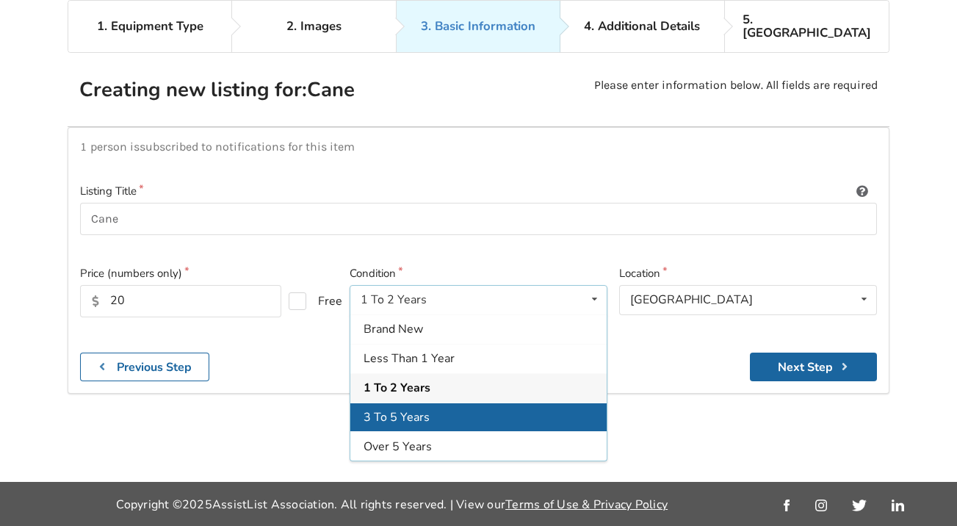
click at [454, 402] on div "3 To 5 Years" at bounding box center [478, 416] width 256 height 29
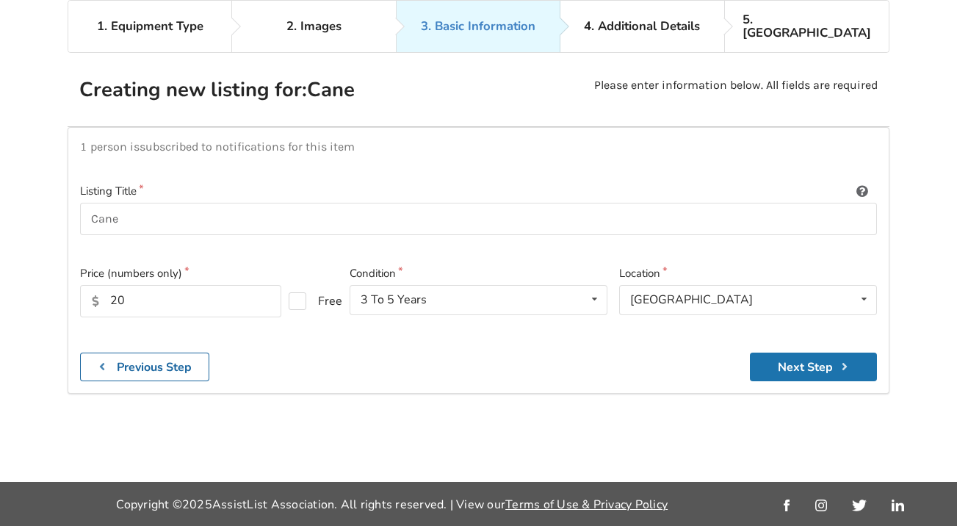
click at [805, 352] on button "Next Step" at bounding box center [812, 366] width 127 height 29
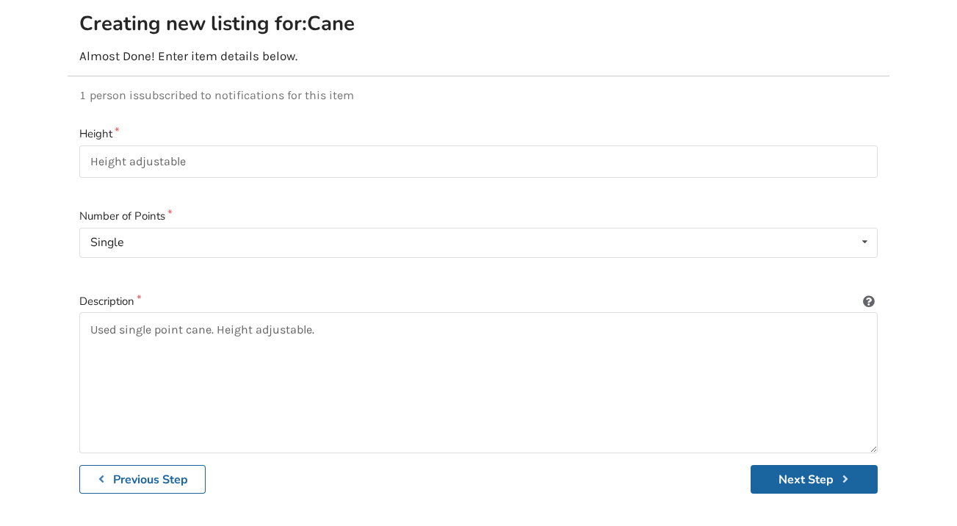
scroll to position [134, 0]
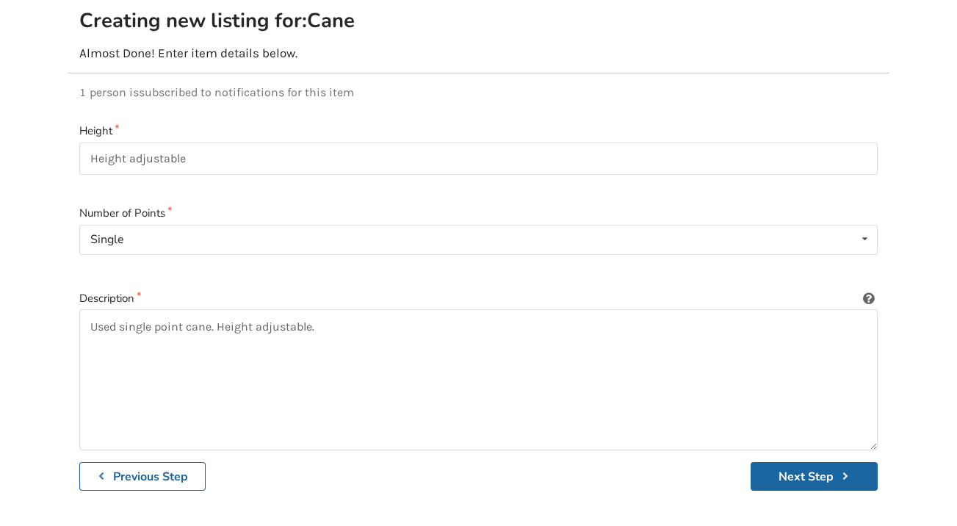
click at [807, 476] on div "Height Height adjustable Number of Points Single Single Quad right Quad left St…" at bounding box center [478, 307] width 821 height 392
click at [807, 465] on button "Next Step" at bounding box center [813, 476] width 127 height 29
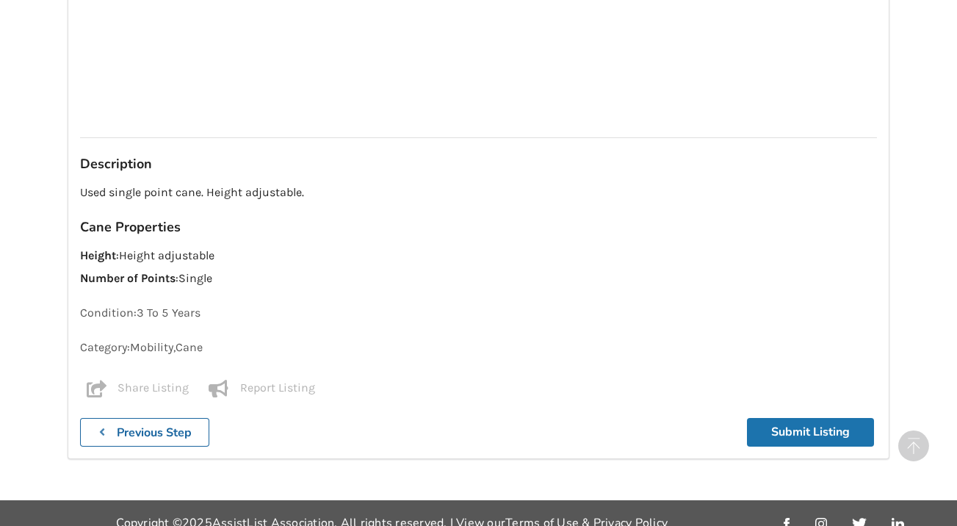
scroll to position [1299, 0]
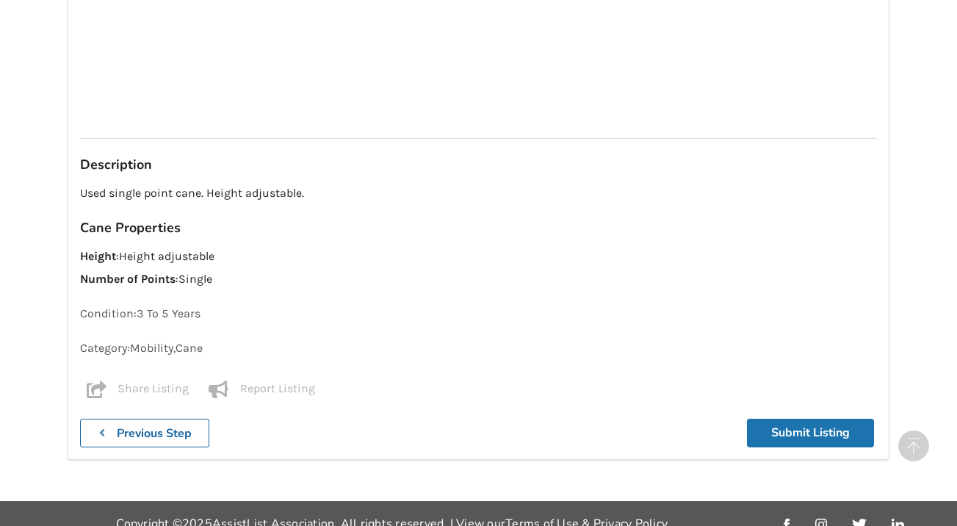
click at [799, 418] on button "Submit Listing" at bounding box center [810, 432] width 127 height 29
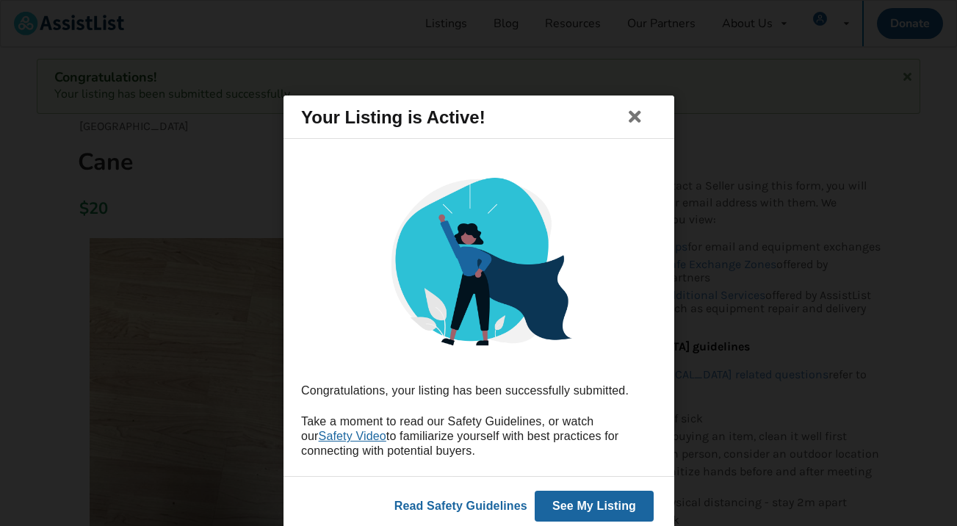
click at [596, 500] on button "See My Listing" at bounding box center [593, 505] width 119 height 31
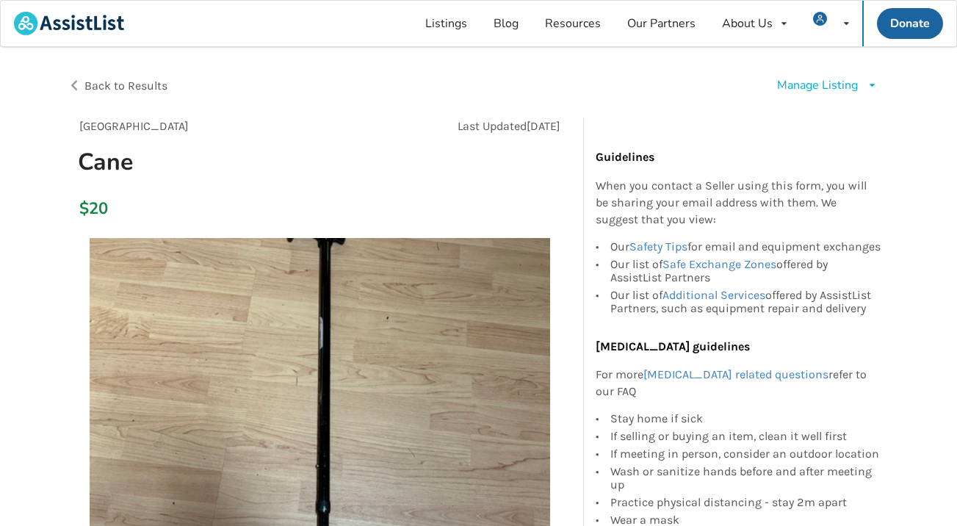
click at [156, 90] on span "Back to Results" at bounding box center [125, 86] width 83 height 14
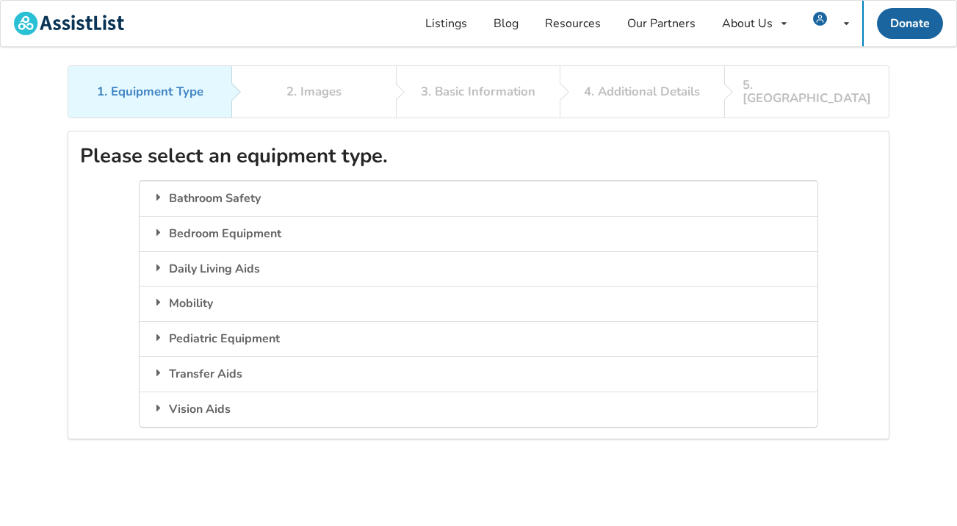
scroll to position [84, 0]
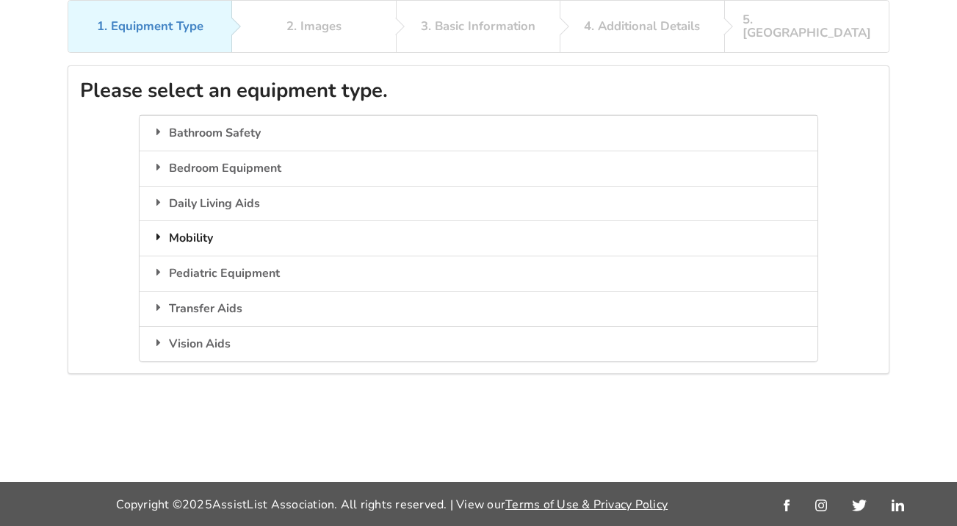
click at [208, 220] on div "Mobility" at bounding box center [477, 237] width 677 height 35
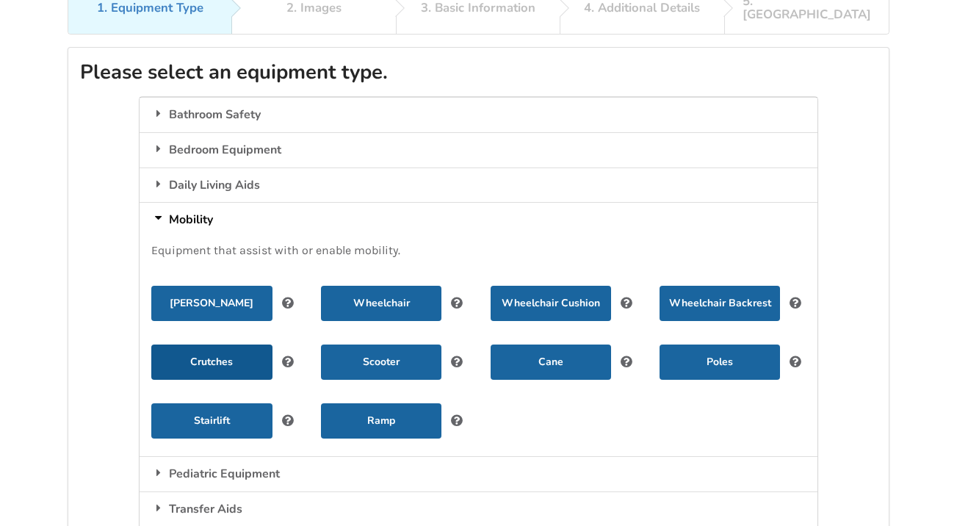
click at [197, 351] on button "Crutches" at bounding box center [211, 361] width 120 height 35
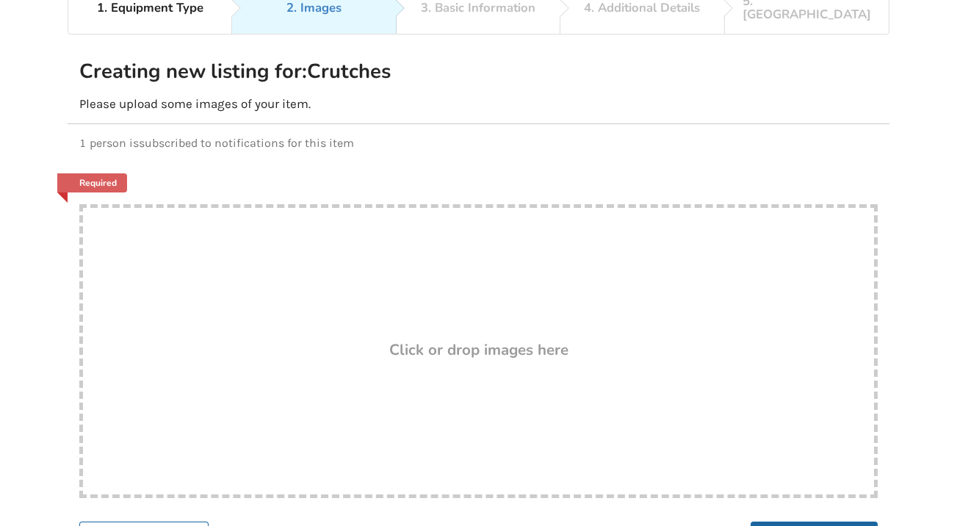
click at [449, 341] on h3 "Click or drop images here" at bounding box center [478, 349] width 179 height 19
type input "C:\fakepath\tempImageTyBWdw.jpg"
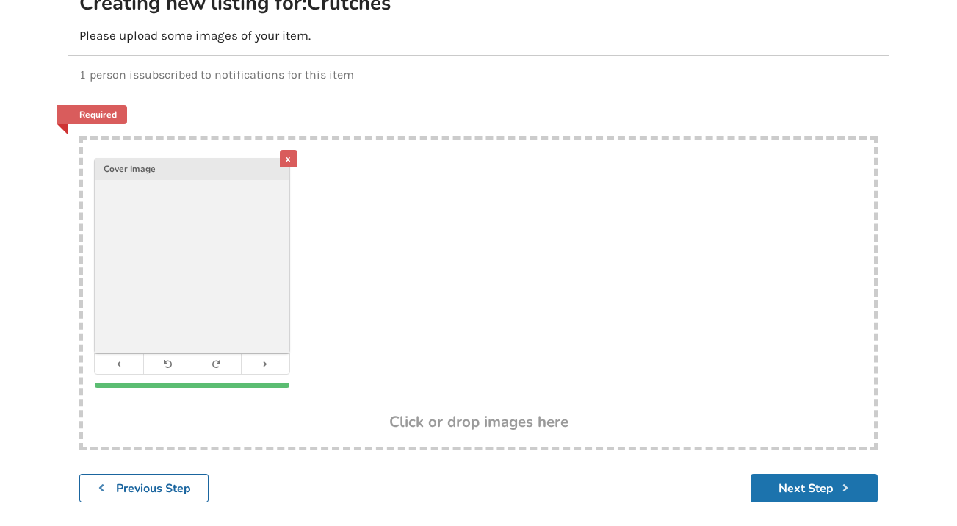
click at [828, 479] on button "Next Step" at bounding box center [813, 487] width 127 height 29
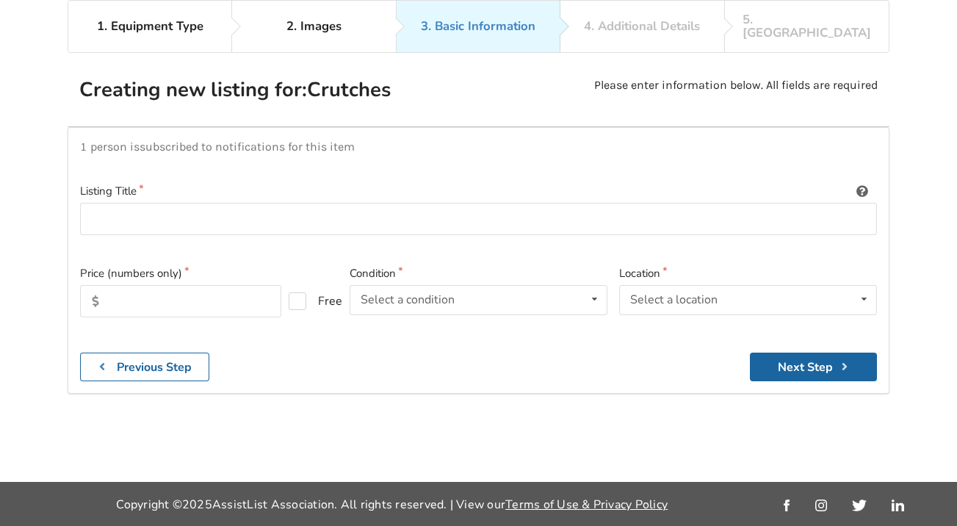
scroll to position [106, 0]
click at [186, 203] on input at bounding box center [478, 219] width 796 height 33
click at [97, 203] on input "Crutches" at bounding box center [478, 219] width 796 height 33
type input "Pair of crutches"
click at [134, 285] on input "text" at bounding box center [180, 301] width 201 height 32
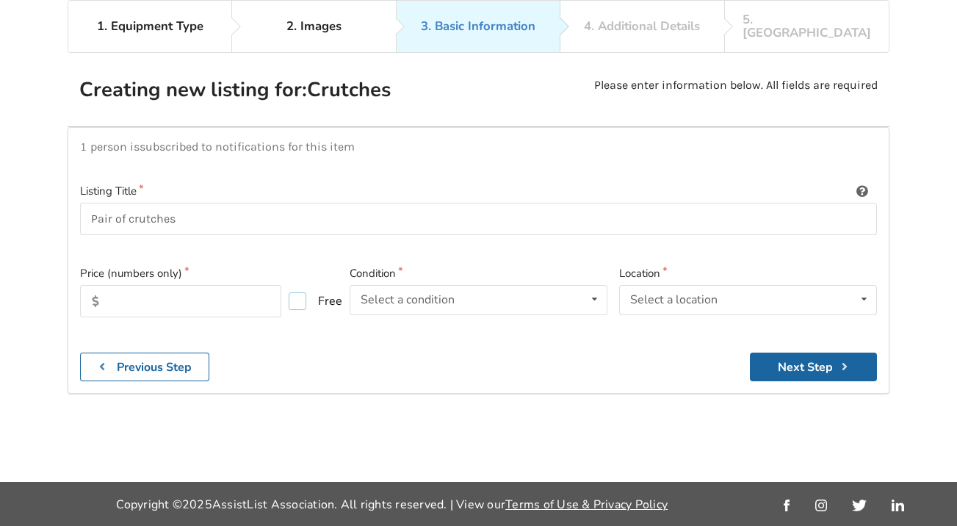
click at [291, 292] on label "Free" at bounding box center [309, 301] width 42 height 18
checkbox input "true"
click at [599, 286] on icon at bounding box center [594, 299] width 21 height 27
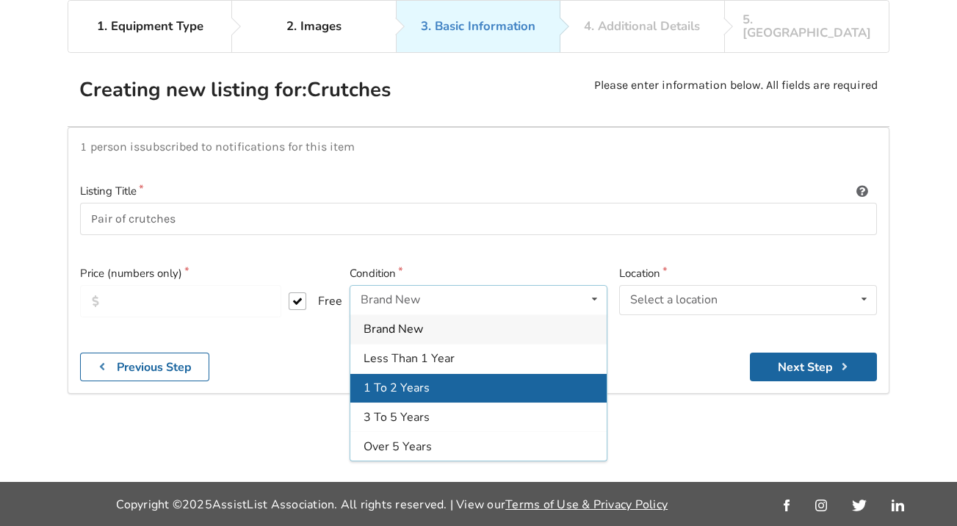
click at [468, 372] on div "1 To 2 Years" at bounding box center [478, 386] width 256 height 29
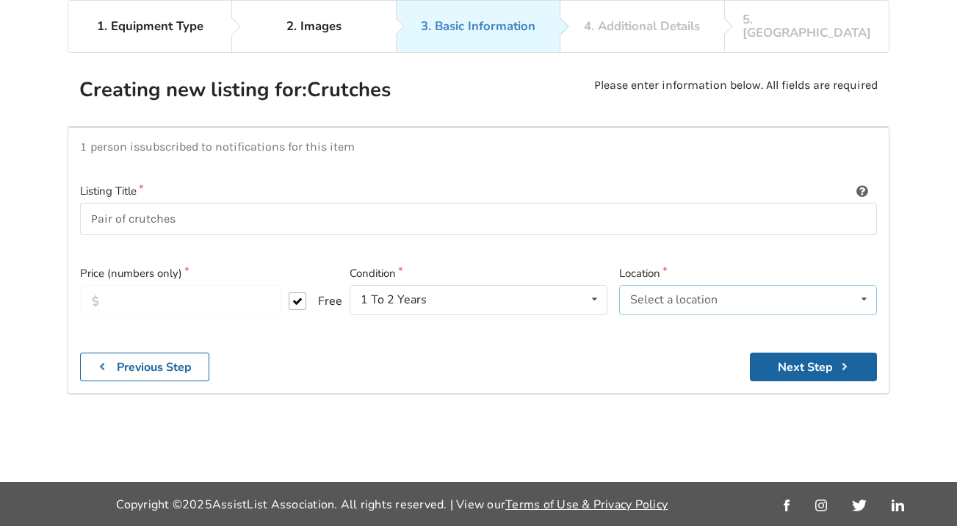
click at [862, 286] on icon at bounding box center [863, 299] width 21 height 27
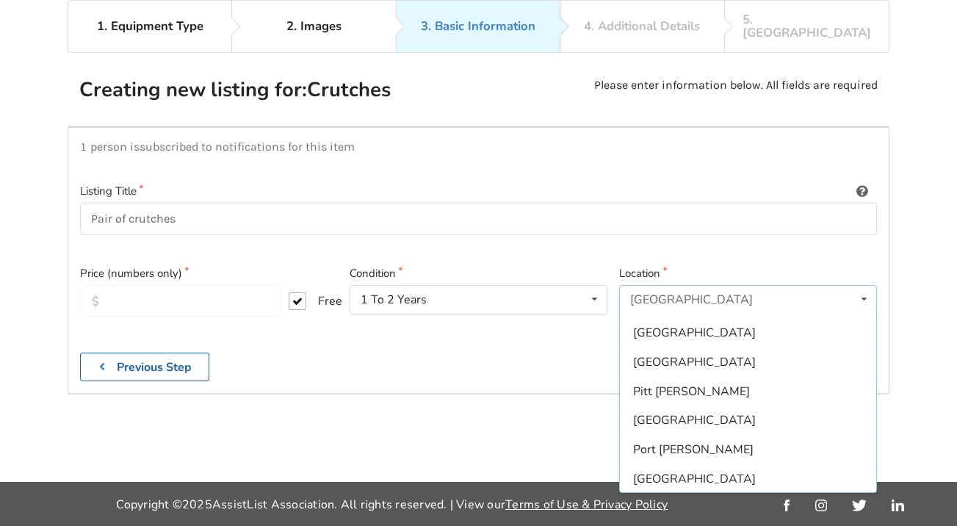
scroll to position [302, 0]
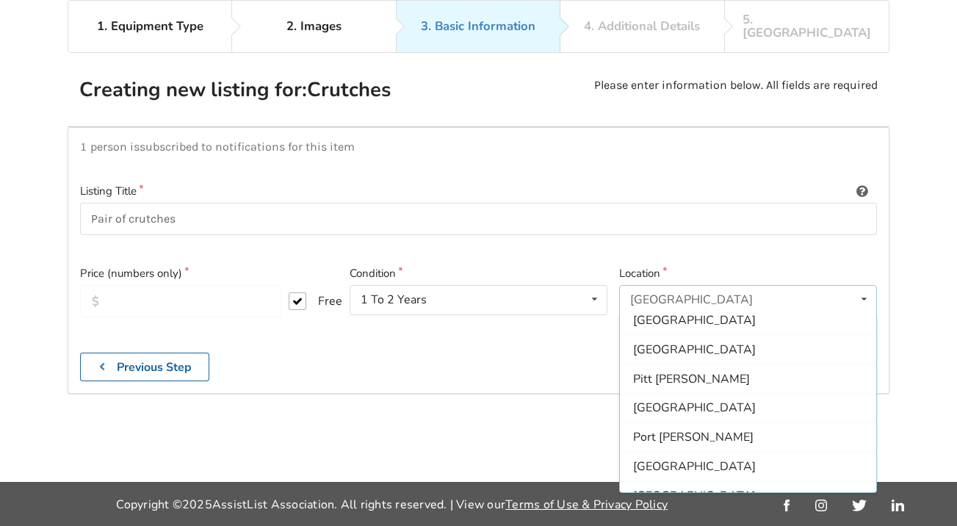
click at [722, 305] on div "[GEOGRAPHIC_DATA]" at bounding box center [748, 319] width 256 height 29
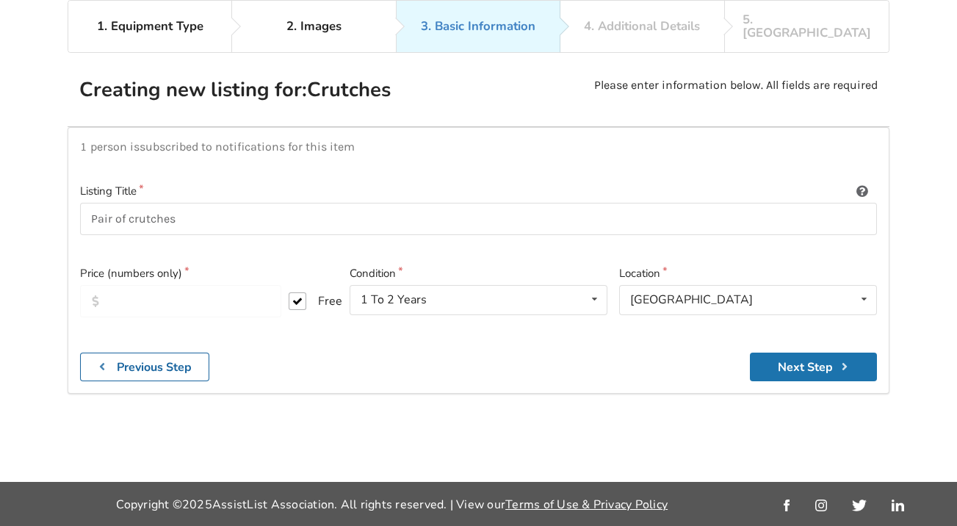
click at [780, 352] on button "Next Step" at bounding box center [812, 366] width 127 height 29
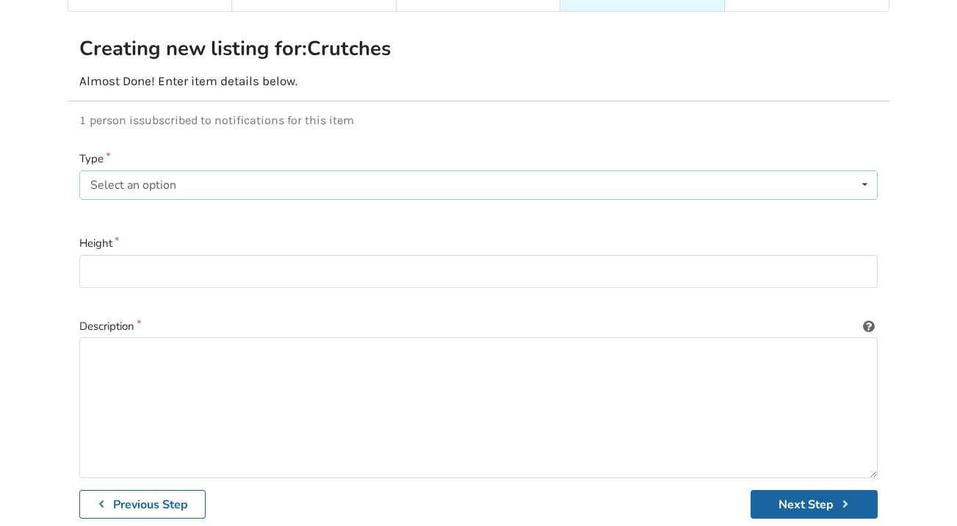
click at [292, 170] on div "Select an option Forearm Axilla" at bounding box center [478, 184] width 798 height 29
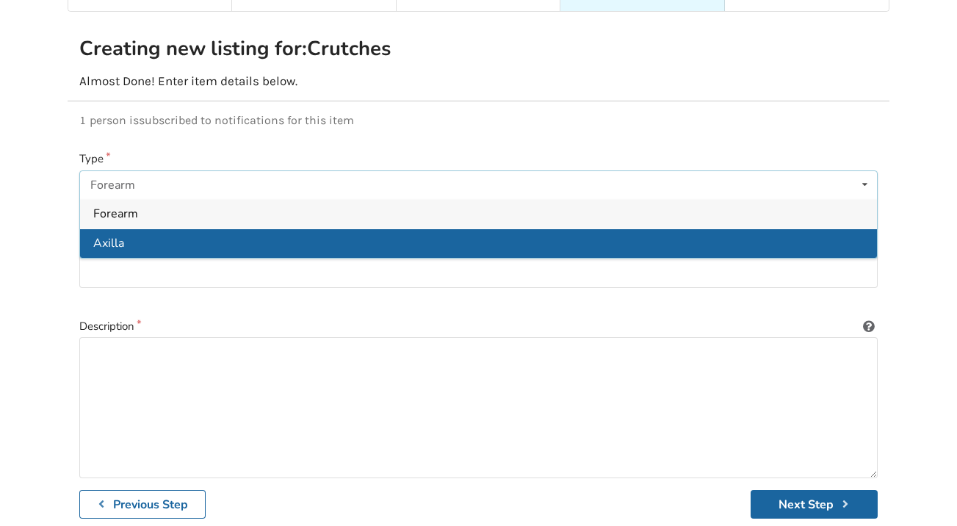
click at [120, 235] on span "Axilla" at bounding box center [108, 243] width 31 height 16
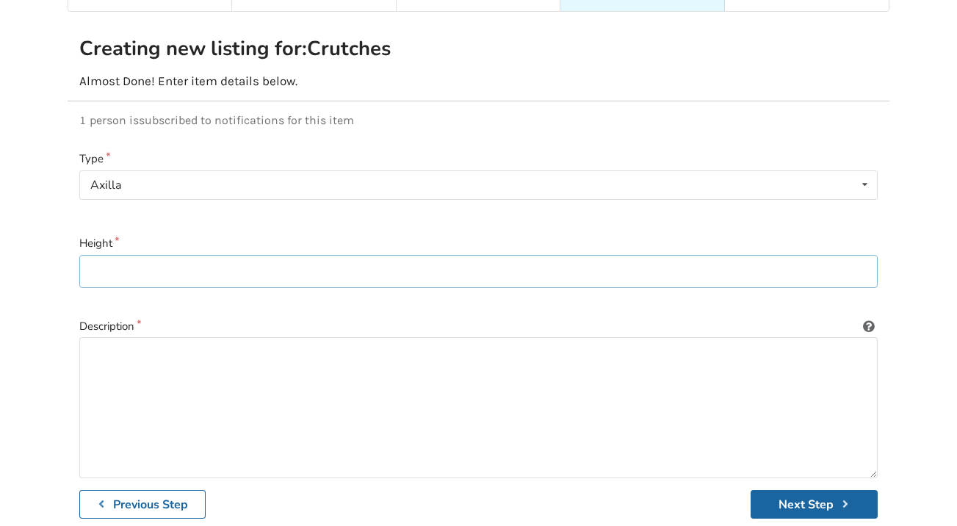
click at [247, 260] on input at bounding box center [478, 271] width 798 height 33
type input "Height adjustable"
click at [211, 351] on textarea at bounding box center [478, 407] width 798 height 141
type textarea "H"
click at [214, 342] on textarea "Used condition, height adjustable crutches" at bounding box center [478, 407] width 798 height 141
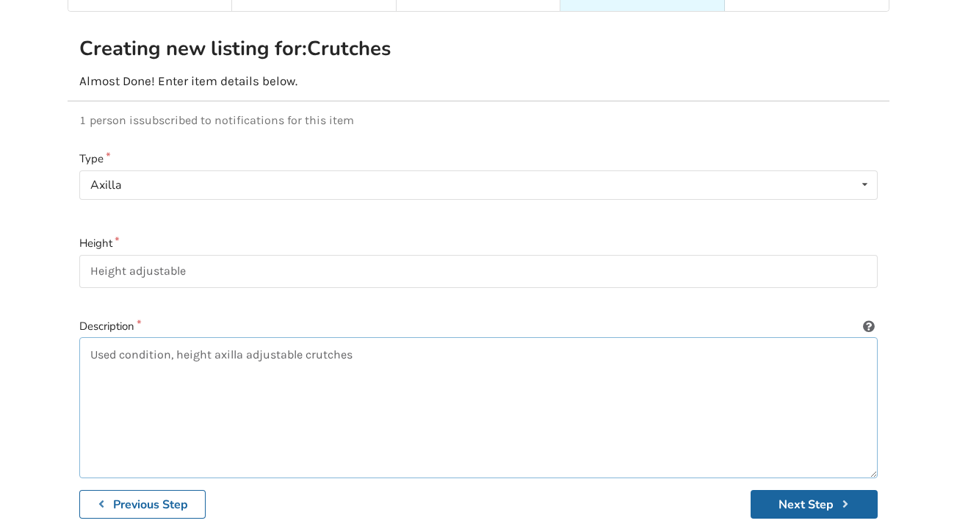
click at [395, 350] on textarea "Used condition, height axilla adjustable crutches" at bounding box center [478, 407] width 798 height 141
type textarea "Used condition, height axilla adjustable crutches."
click at [788, 490] on button "Next Step" at bounding box center [813, 504] width 127 height 29
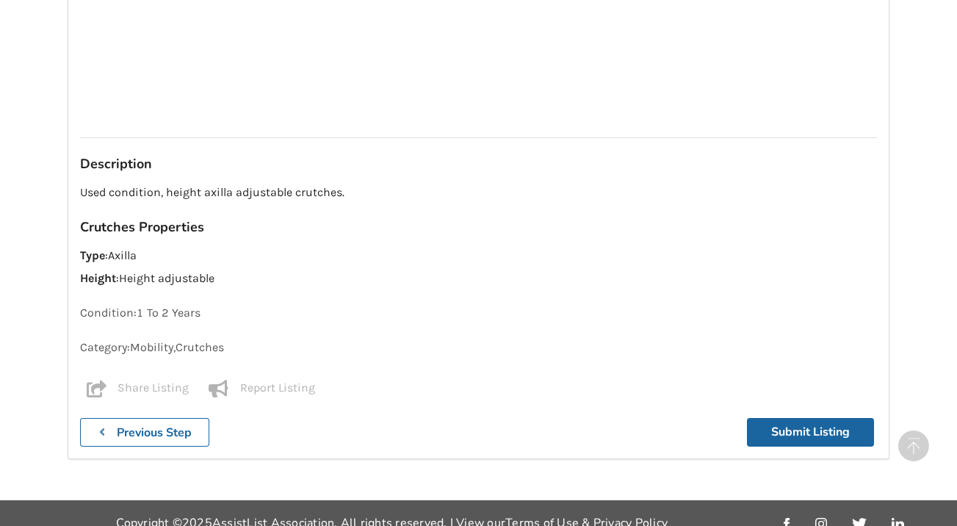
scroll to position [1299, 0]
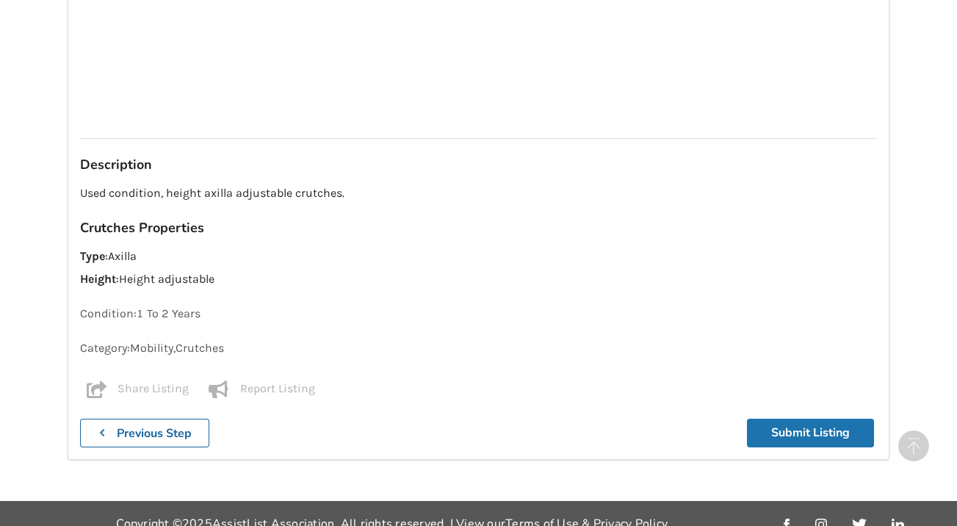
click at [798, 418] on button "Submit Listing" at bounding box center [810, 432] width 127 height 29
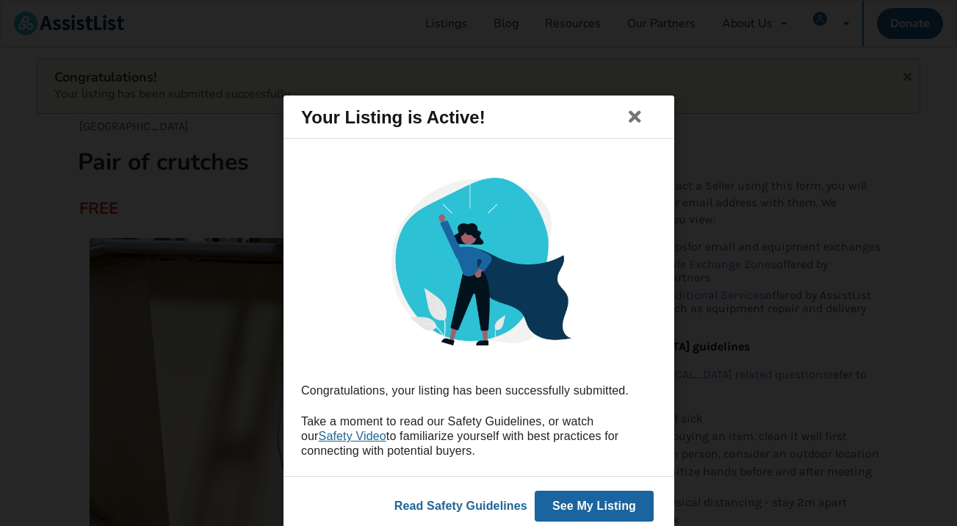
click at [586, 499] on button "See My Listing" at bounding box center [593, 505] width 119 height 31
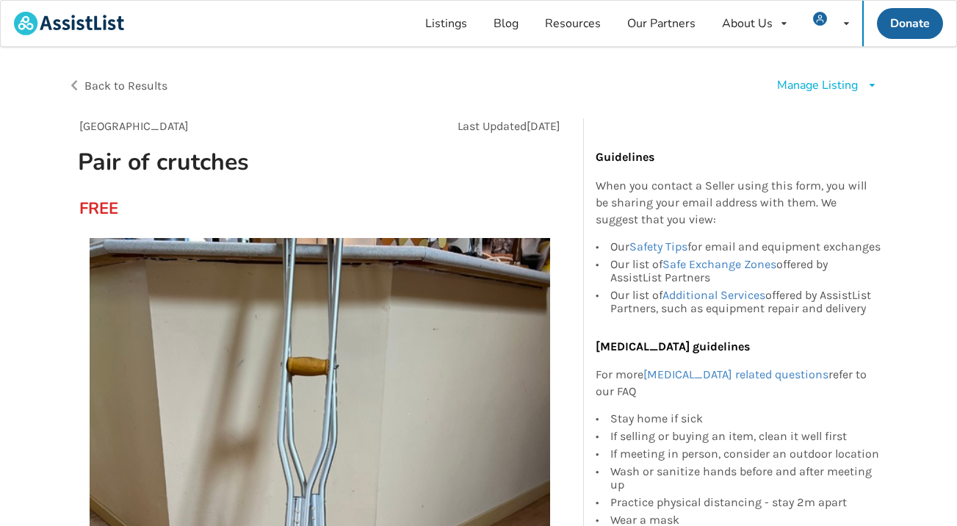
click at [146, 90] on span "Back to Results" at bounding box center [125, 86] width 83 height 14
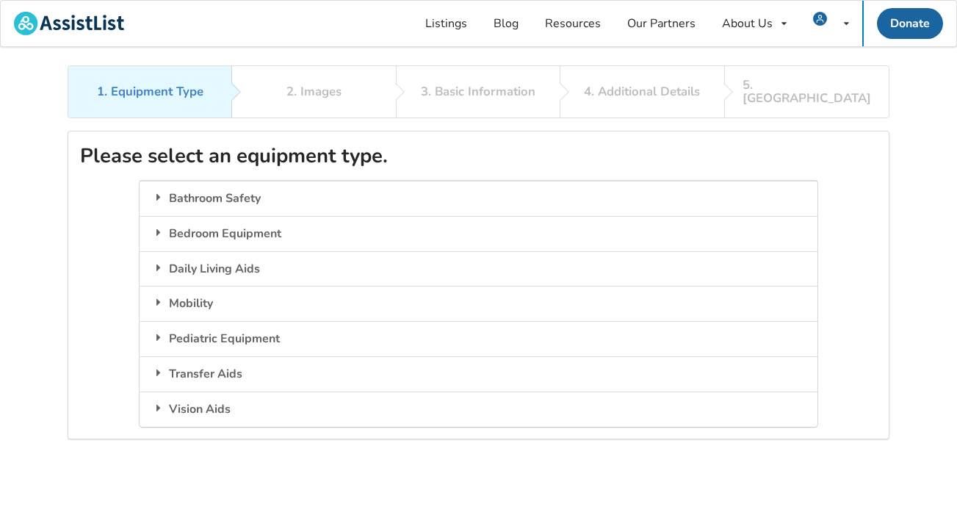
scroll to position [84, 0]
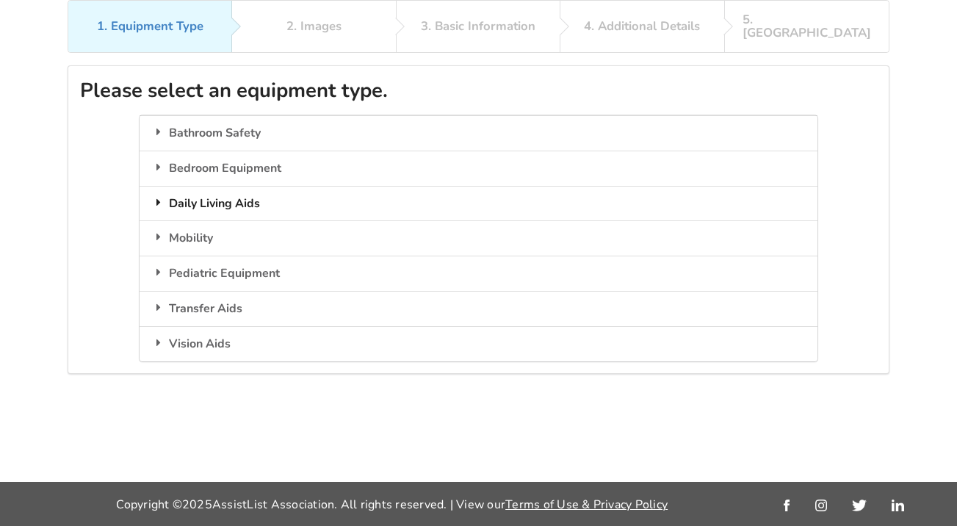
click at [227, 186] on div "Daily Living Aids" at bounding box center [477, 203] width 677 height 35
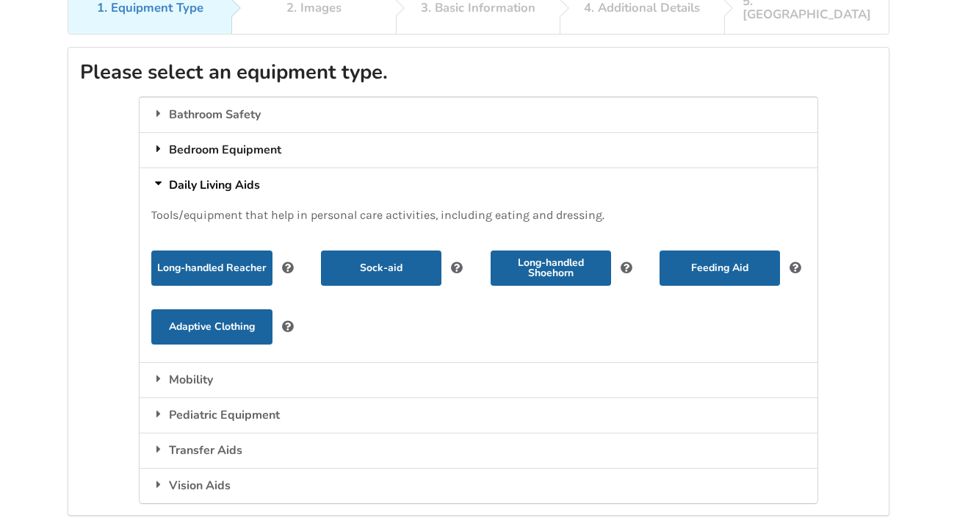
click at [223, 134] on div "Bedroom Equipment" at bounding box center [477, 149] width 677 height 35
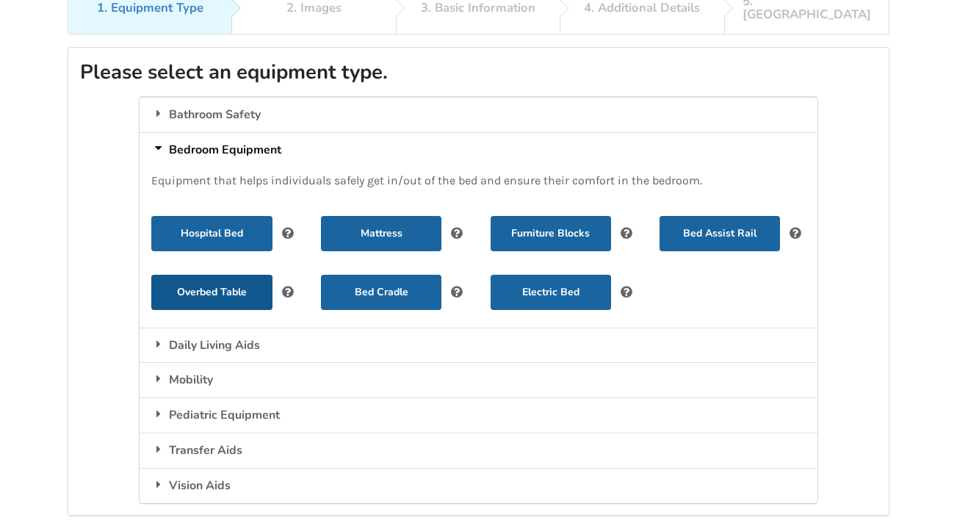
click at [214, 277] on button "Overbed Table" at bounding box center [211, 292] width 120 height 35
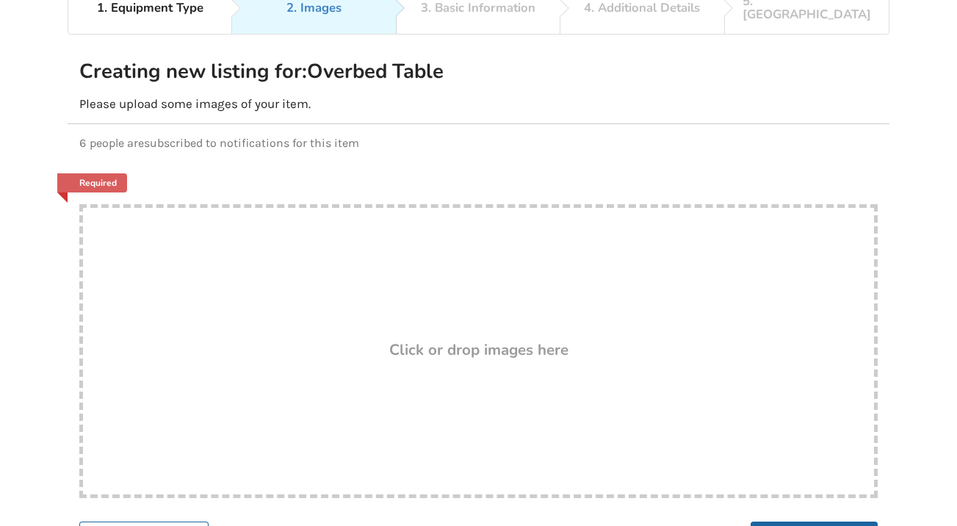
click at [530, 340] on h3 "Click or drop images here" at bounding box center [478, 349] width 179 height 19
type input "C:\fakepath\tempImage3vUgPN.jpg"
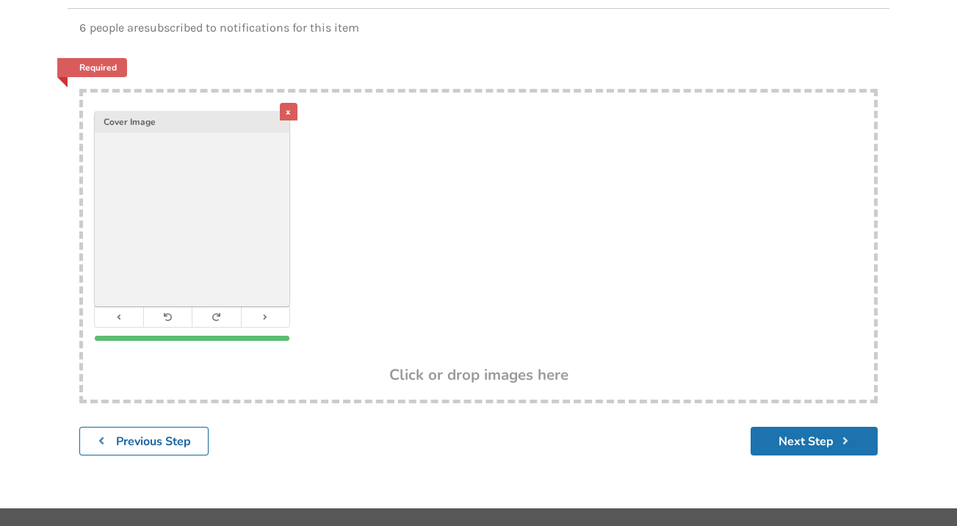
click at [803, 426] on button "Next Step" at bounding box center [813, 440] width 127 height 29
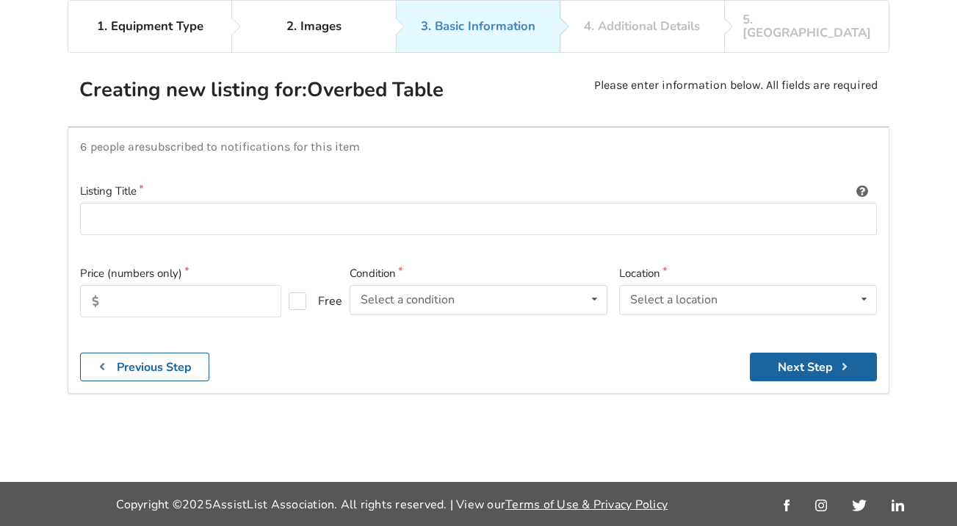
scroll to position [106, 0]
click at [254, 203] on input at bounding box center [478, 219] width 796 height 33
click at [165, 203] on input "Drive Medical Height Adjustable Overbed Table" at bounding box center [478, 219] width 796 height 33
click at [188, 203] on input "Height Adjustable Overbed Table" at bounding box center [478, 219] width 796 height 33
type input "Height Adjustable, Rolling, Overbed Table"
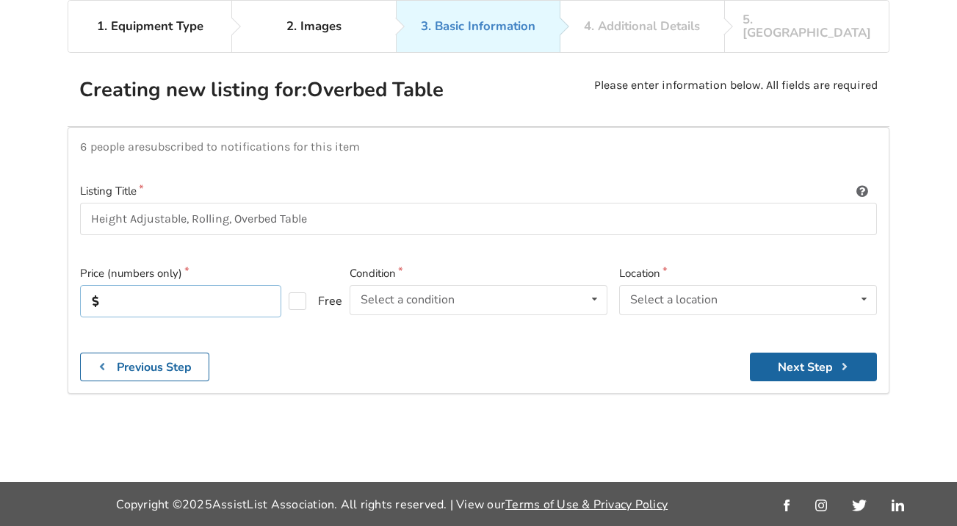
click at [155, 285] on input "text" at bounding box center [180, 301] width 201 height 32
type input "90"
click at [598, 286] on icon at bounding box center [594, 299] width 21 height 27
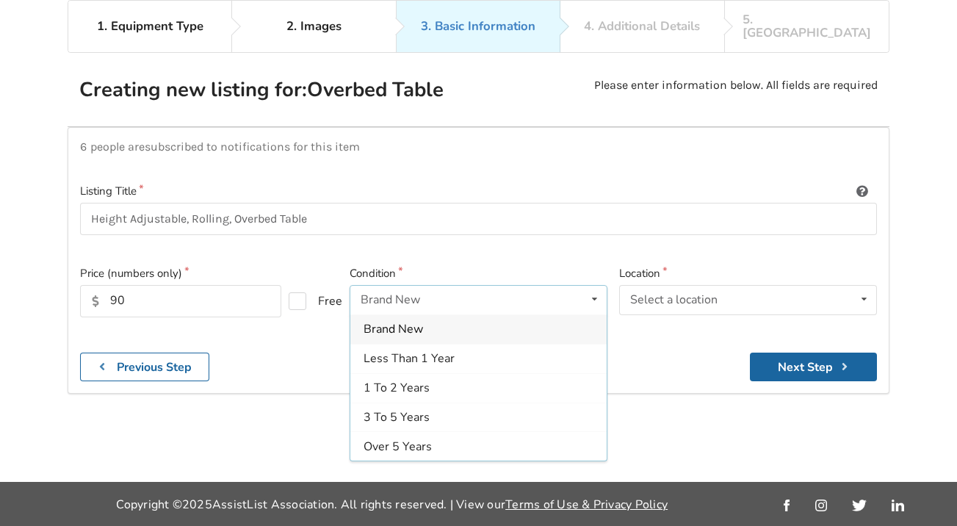
click at [457, 314] on div "Brand New" at bounding box center [478, 328] width 256 height 29
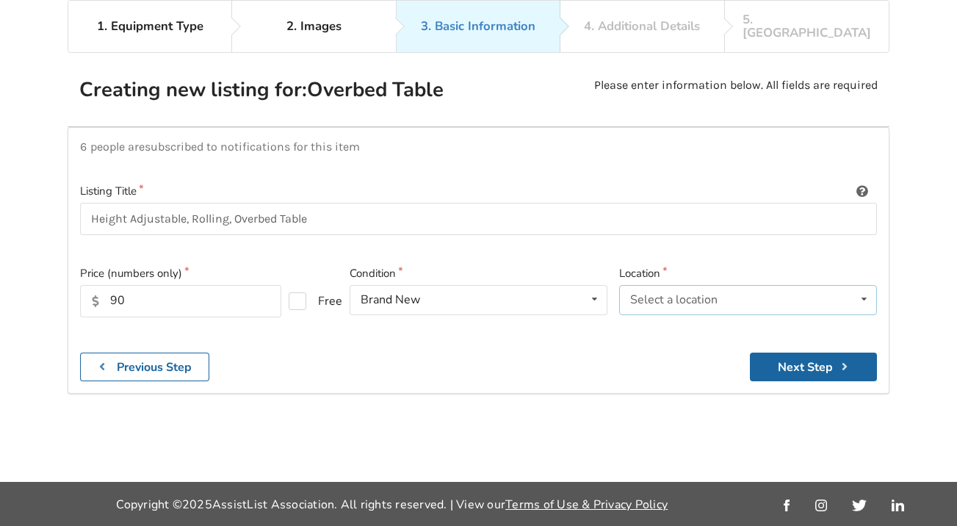
click at [858, 286] on icon at bounding box center [863, 299] width 21 height 27
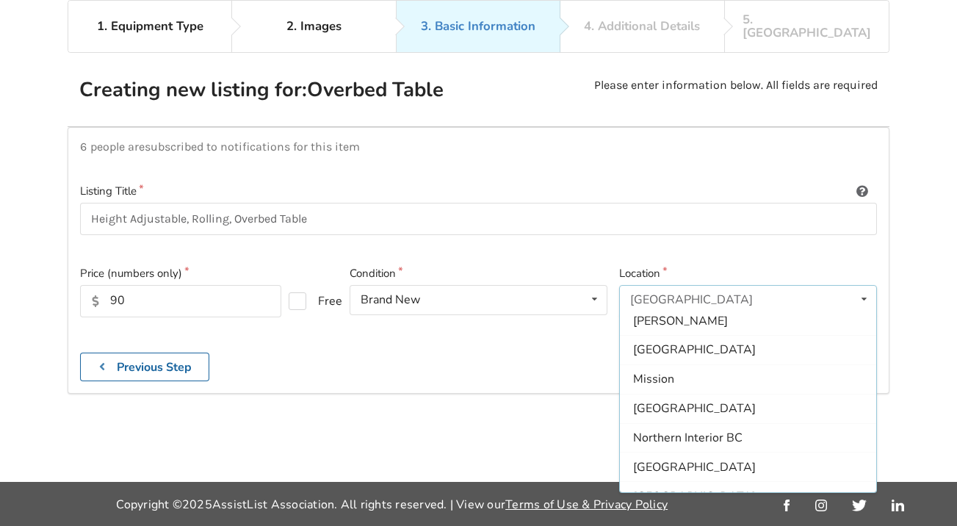
scroll to position [162, 0]
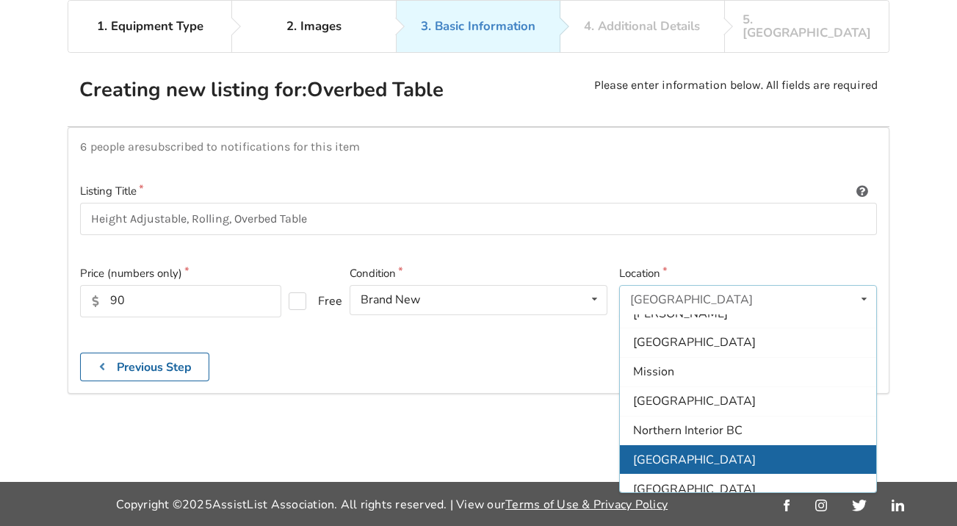
click at [705, 451] on span "[GEOGRAPHIC_DATA]" at bounding box center [694, 459] width 123 height 16
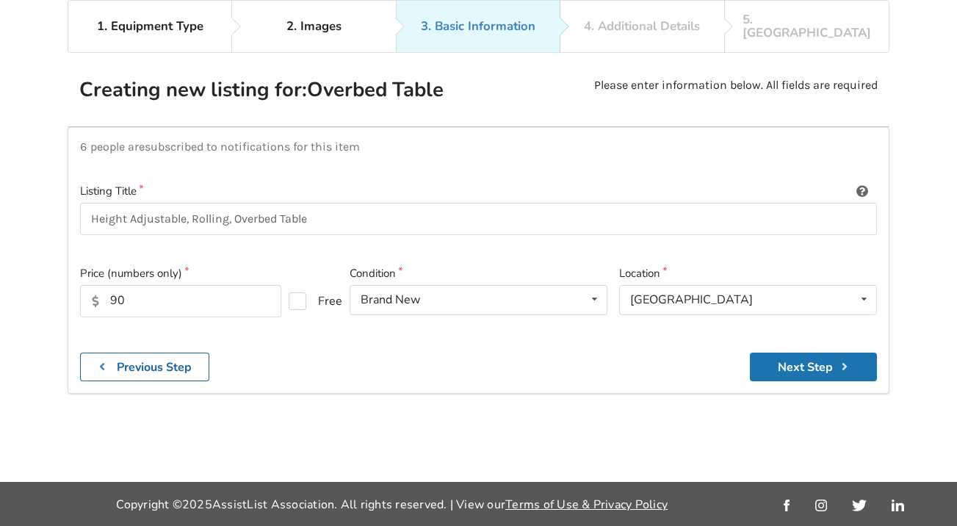
click at [805, 352] on button "Next Step" at bounding box center [812, 366] width 127 height 29
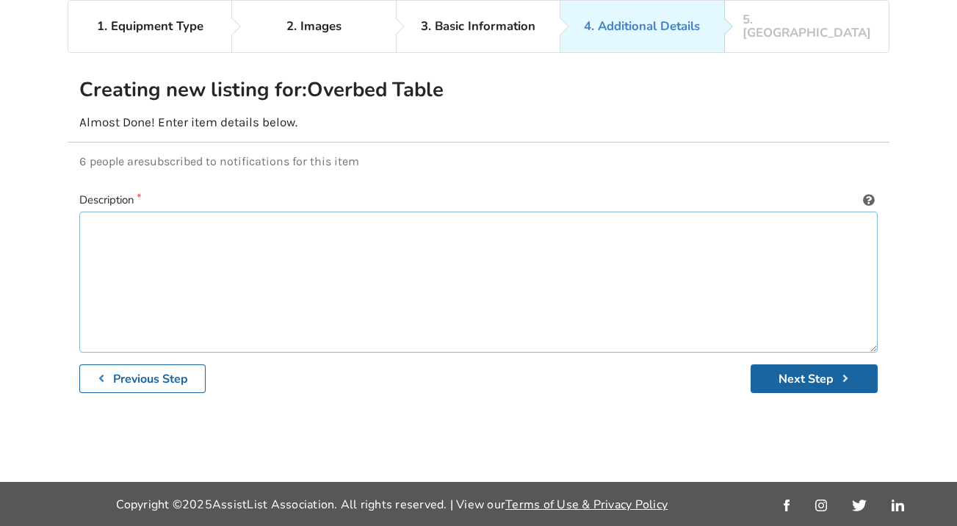
click at [162, 211] on textarea at bounding box center [478, 281] width 798 height 141
click at [92, 211] on textarea "Drive Medical" at bounding box center [478, 281] width 798 height 141
click at [231, 211] on textarea "Brand new Drive Medical" at bounding box center [478, 281] width 798 height 141
click at [145, 211] on textarea "Brand new Drive Medical overbed table. Height adjustable. Rolling." at bounding box center [478, 281] width 798 height 141
click at [226, 211] on textarea "Brand new Drive Medical overbed table. Height adjustable. Rolling." at bounding box center [478, 281] width 798 height 141
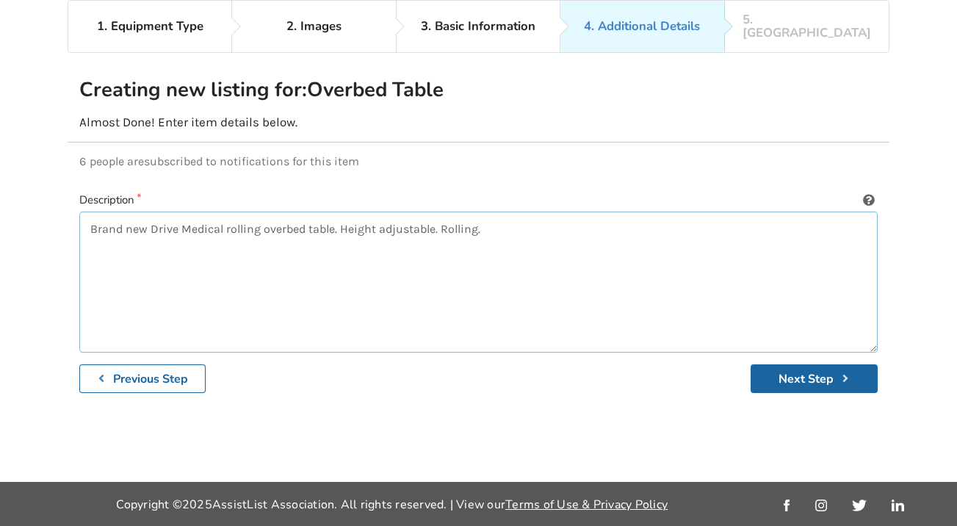
drag, startPoint x: 493, startPoint y: 174, endPoint x: 440, endPoint y: 173, distance: 53.6
click at [440, 211] on textarea "Brand new Drive Medical rolling overbed table. Height adjustable. Rolling." at bounding box center [478, 281] width 798 height 141
type textarea "Brand new Drive Medical rolling overbed table. Height adjustable."
click at [807, 364] on button "Next Step" at bounding box center [813, 378] width 127 height 29
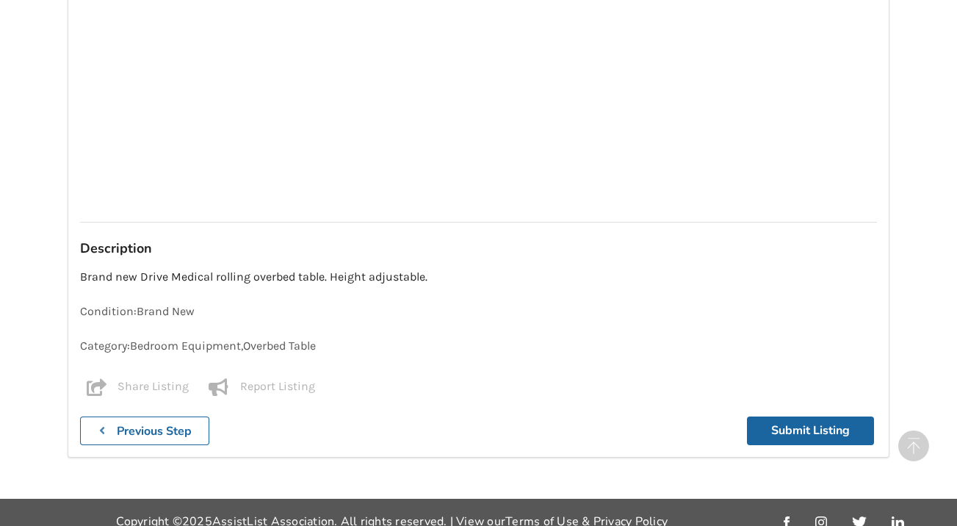
scroll to position [1215, 0]
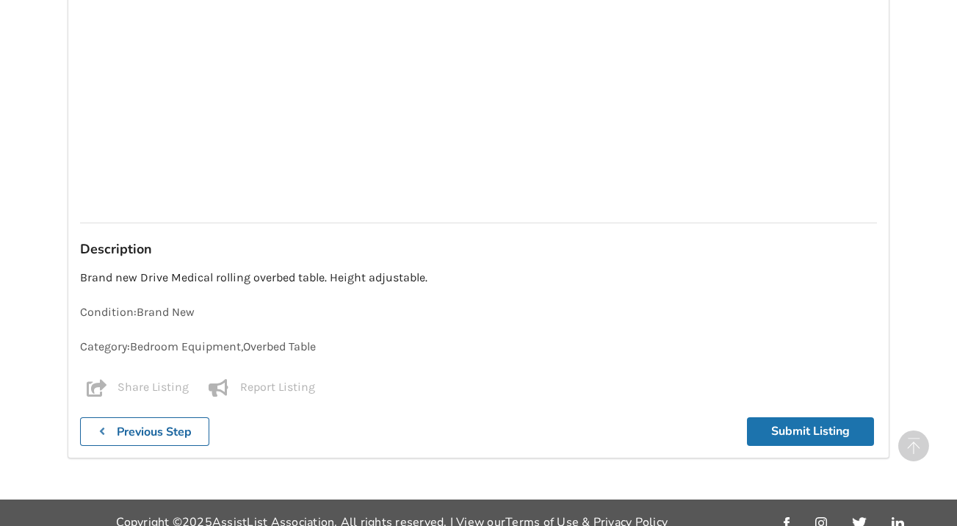
click at [788, 417] on button "Submit Listing" at bounding box center [810, 431] width 127 height 29
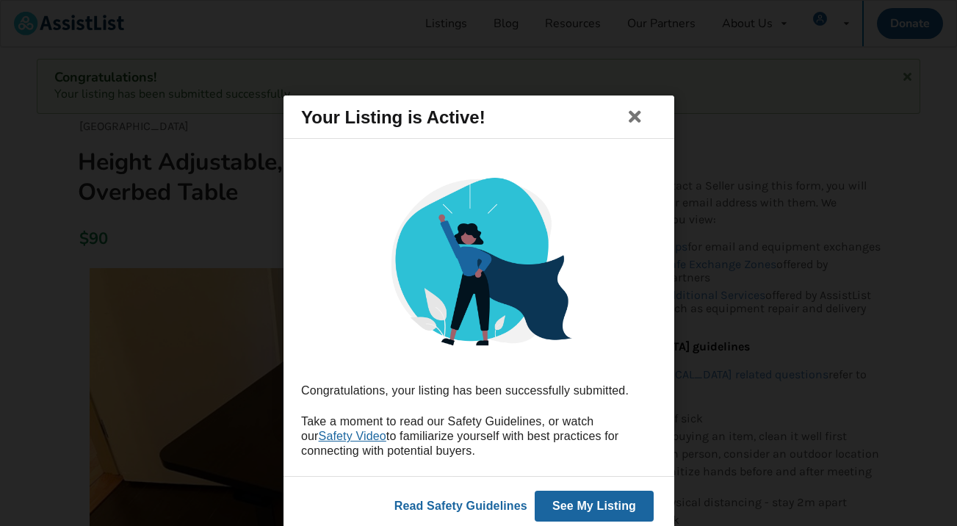
click at [576, 504] on button "See My Listing" at bounding box center [593, 505] width 119 height 31
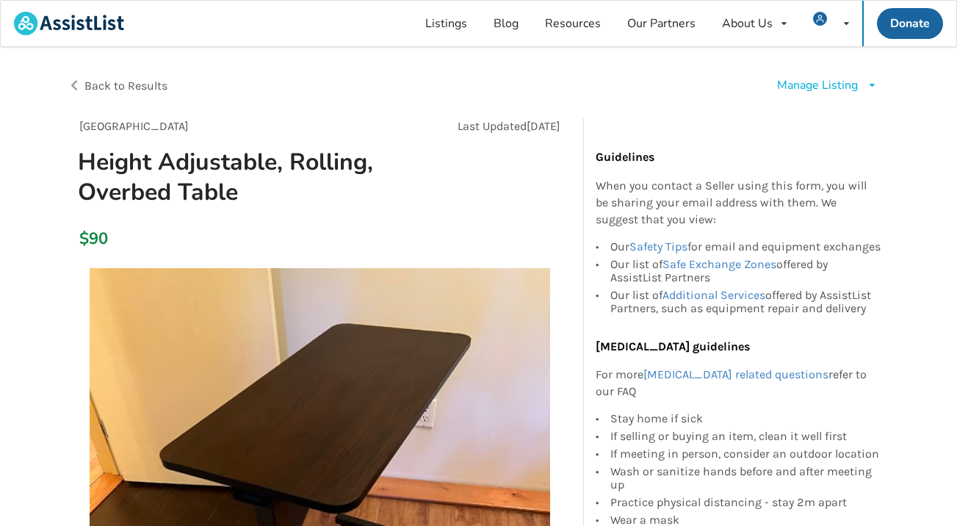
click at [132, 81] on span "Back to Results" at bounding box center [125, 86] width 83 height 14
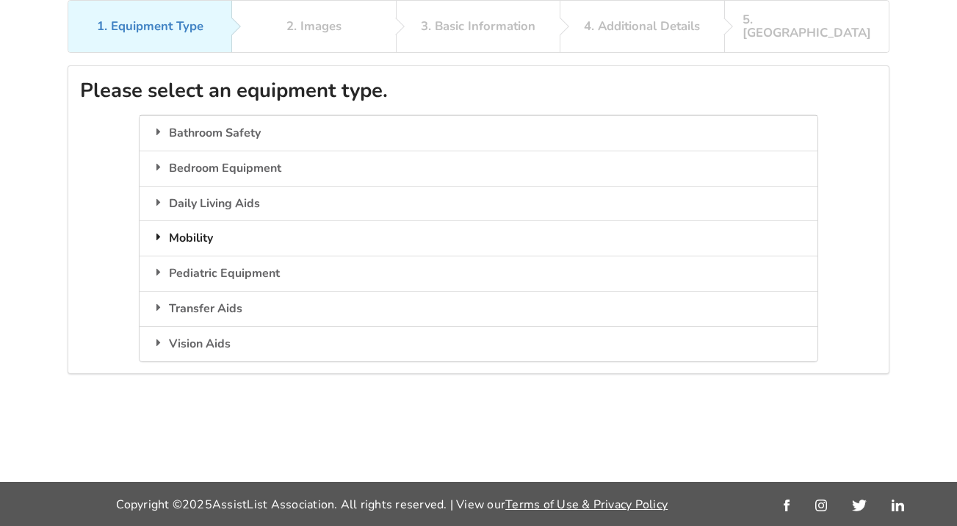
click at [202, 220] on div "Mobility" at bounding box center [477, 237] width 677 height 35
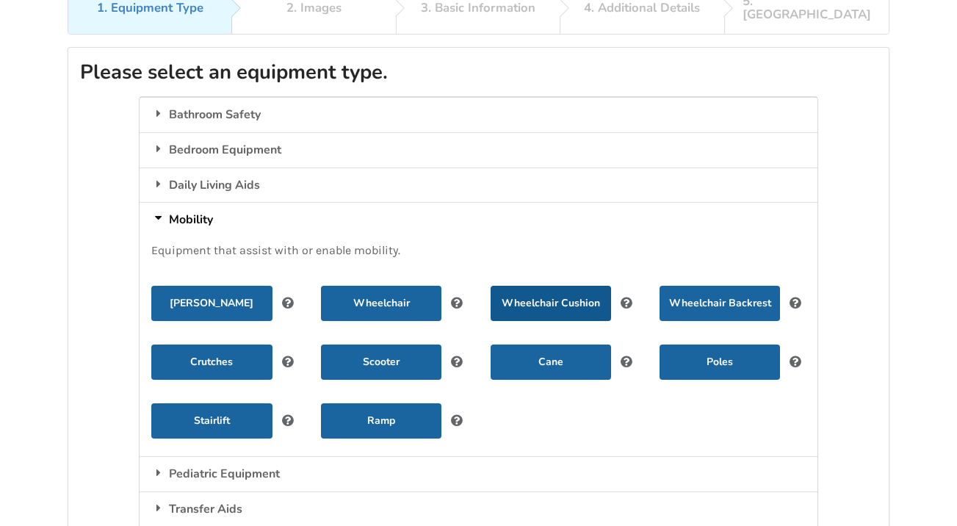
click at [559, 286] on button "Wheelchair Cushion" at bounding box center [550, 303] width 120 height 35
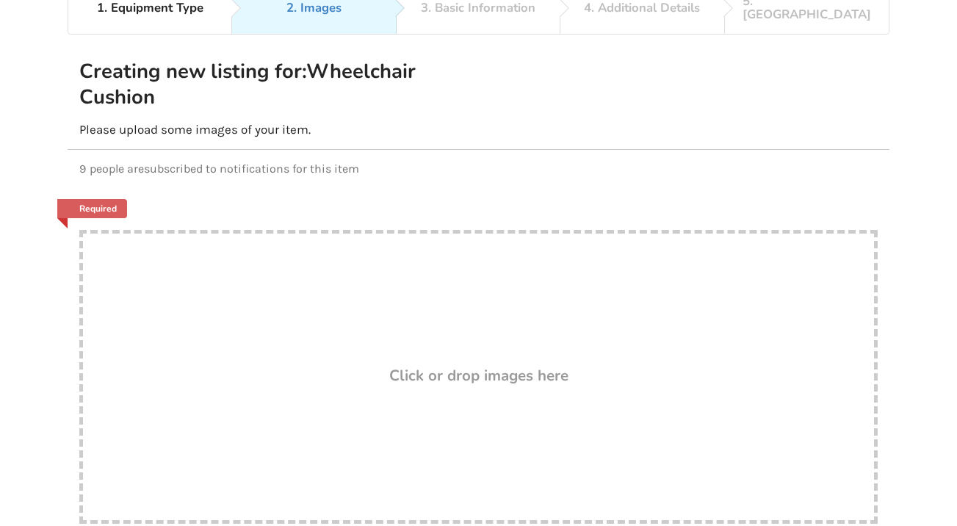
click at [453, 390] on div "Drop here! Click or drop images here" at bounding box center [478, 377] width 798 height 294
type input "C:\fakepath\tempImagez2k2RT.jpg"
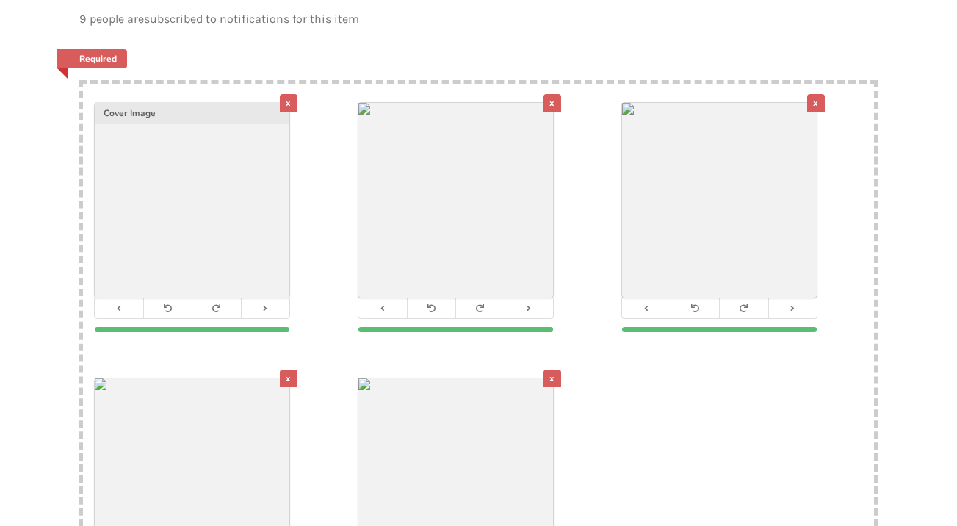
scroll to position [234, 0]
click at [548, 93] on div "x" at bounding box center [552, 102] width 18 height 18
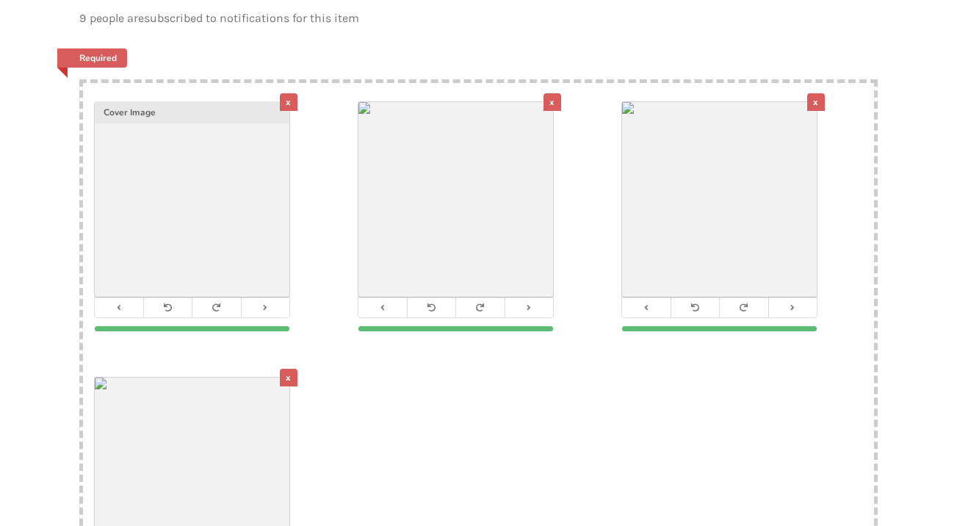
click at [817, 93] on div "x" at bounding box center [816, 102] width 18 height 18
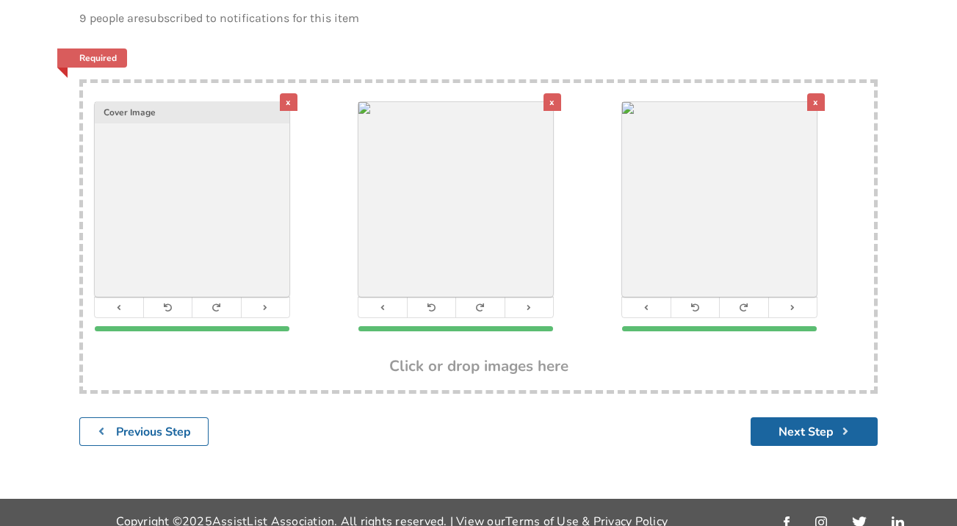
click at [818, 93] on div "x" at bounding box center [816, 102] width 18 height 18
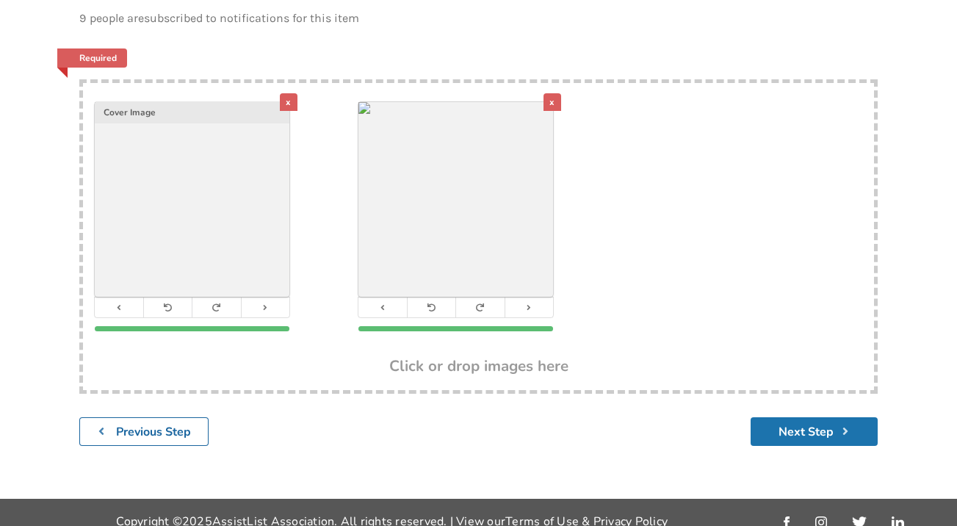
click at [802, 424] on button "Next Step" at bounding box center [813, 431] width 127 height 29
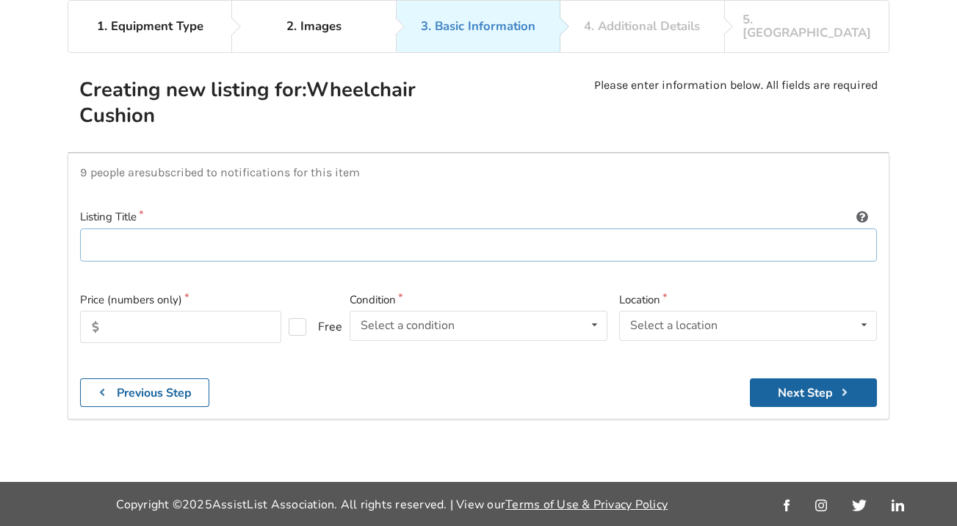
click at [736, 228] on input at bounding box center [478, 244] width 796 height 33
type input "Basic foam wheelchair cushion"
click at [224, 311] on input "text" at bounding box center [180, 327] width 201 height 32
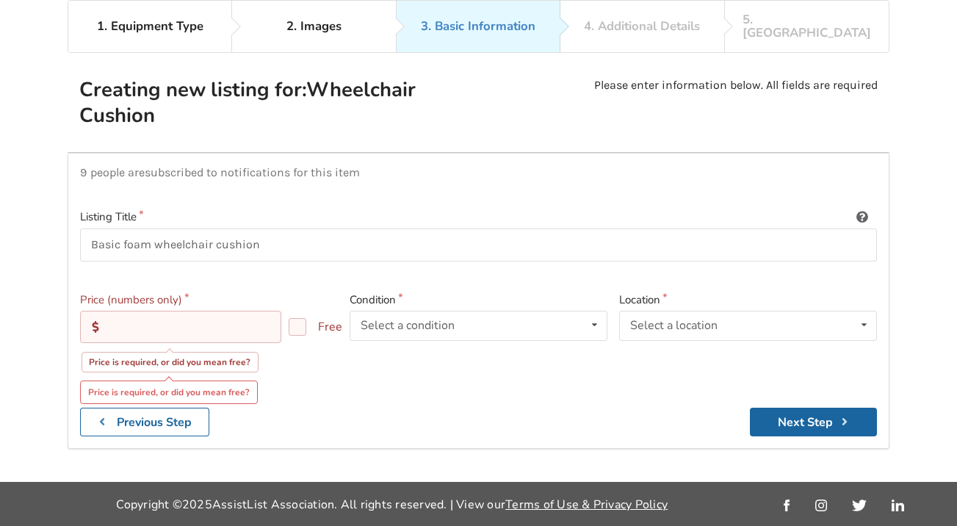
click at [128, 311] on input "text" at bounding box center [180, 327] width 201 height 32
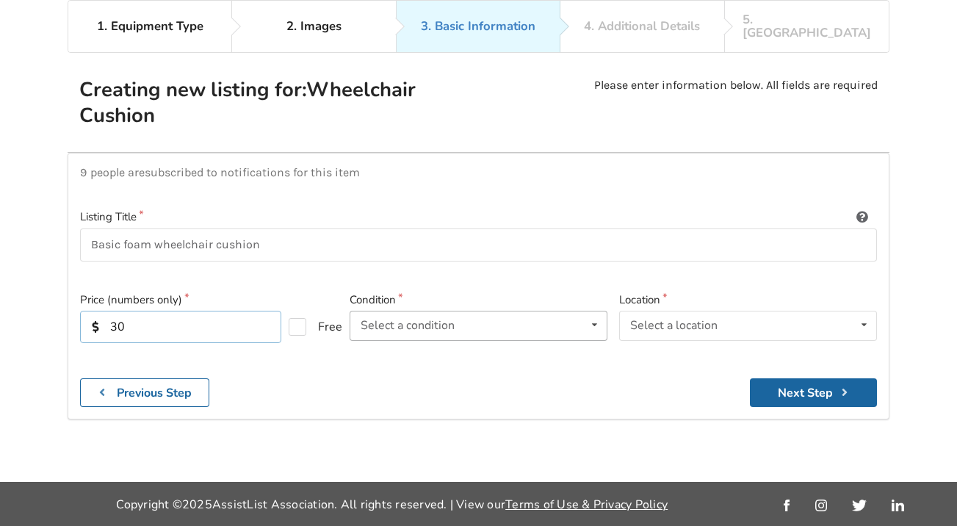
type input "30"
click at [561, 311] on div "Select a condition Brand New Less Than 1 Year 1 To 2 Years 3 To 5 Years Over 5 …" at bounding box center [478, 325] width 258 height 29
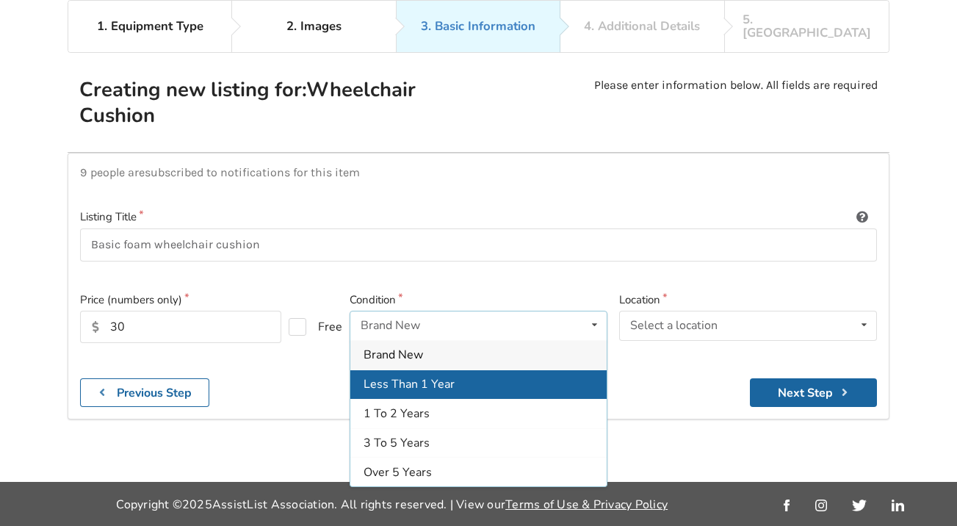
click at [428, 376] on span "Less Than 1 Year" at bounding box center [408, 384] width 91 height 16
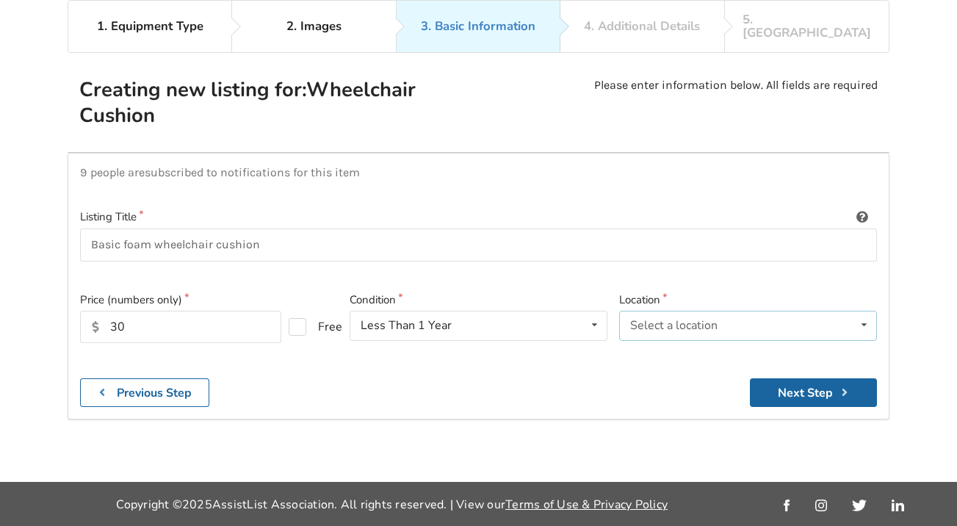
click at [862, 311] on icon at bounding box center [863, 324] width 21 height 27
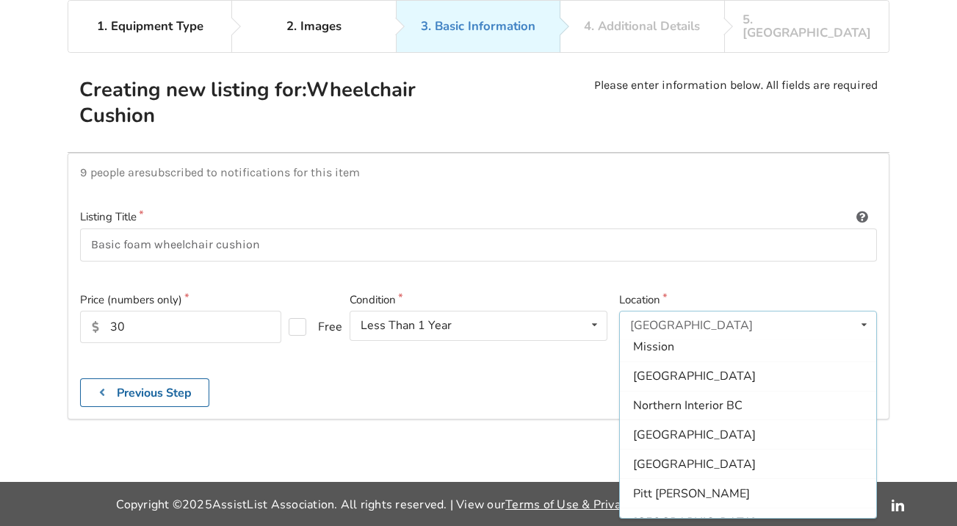
scroll to position [235, 0]
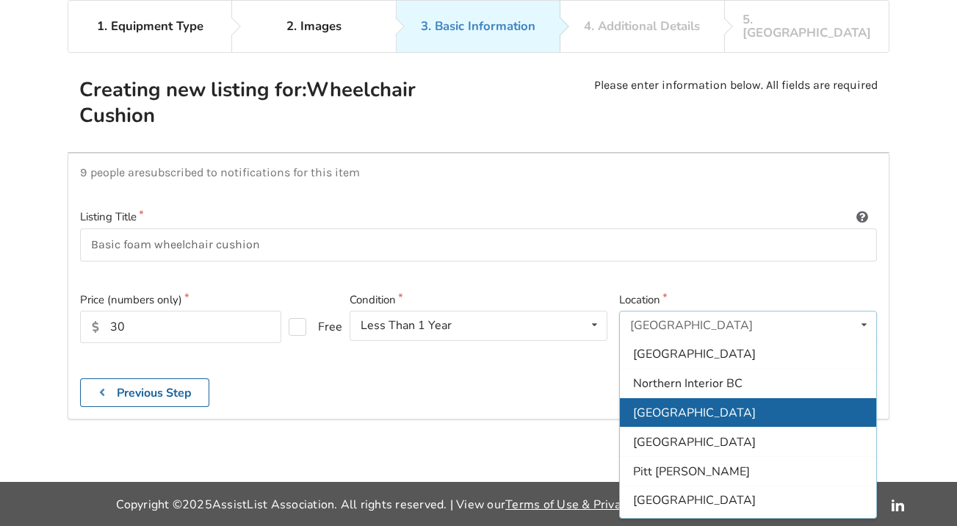
click at [673, 404] on span "[GEOGRAPHIC_DATA]" at bounding box center [694, 412] width 123 height 16
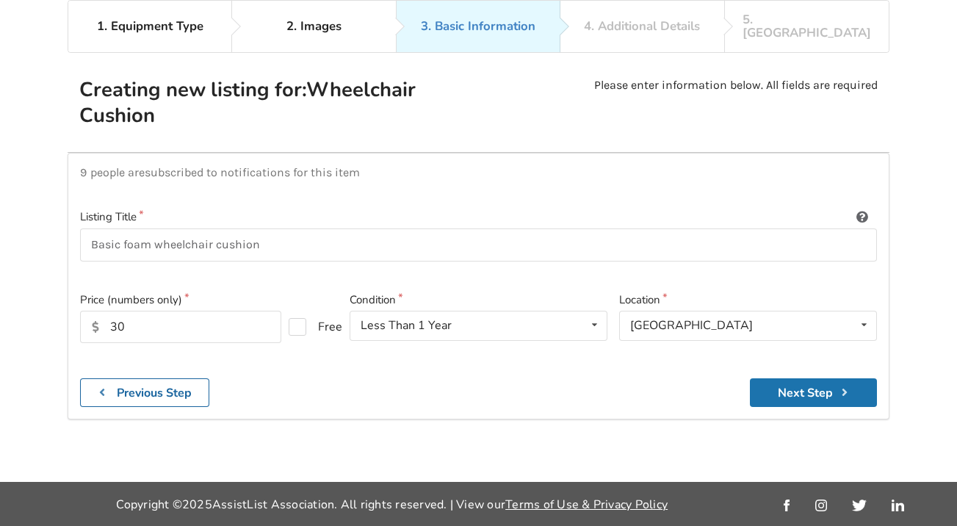
click at [792, 378] on button "Next Step" at bounding box center [812, 392] width 127 height 29
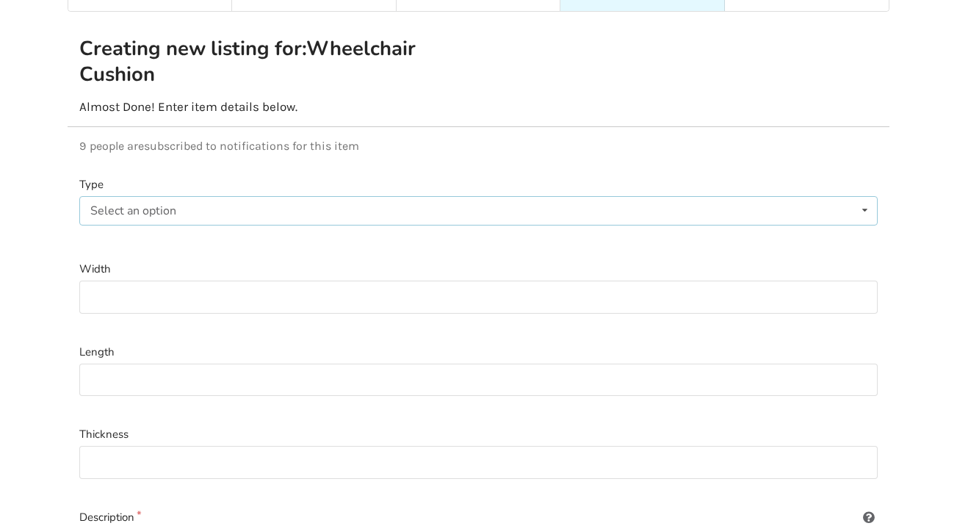
click at [859, 197] on icon at bounding box center [864, 210] width 21 height 27
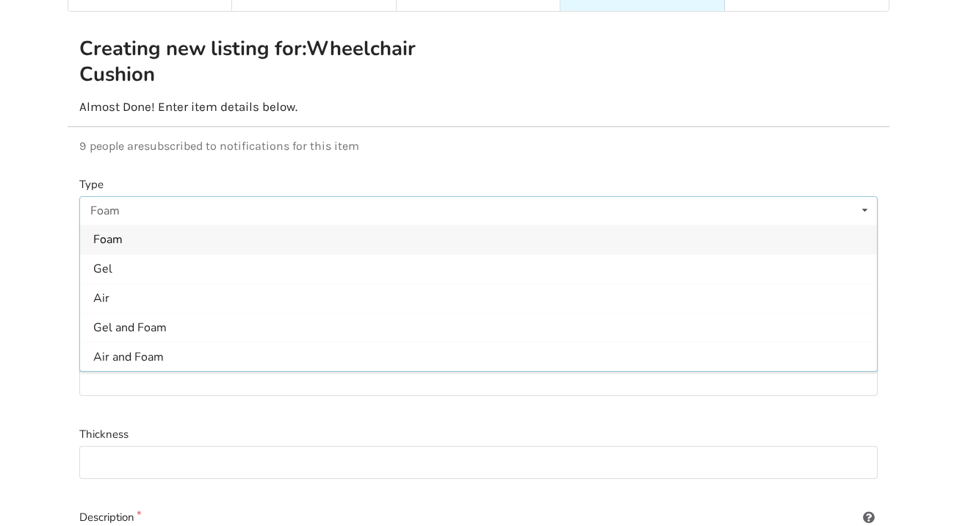
click at [203, 225] on div "Foam" at bounding box center [478, 239] width 796 height 29
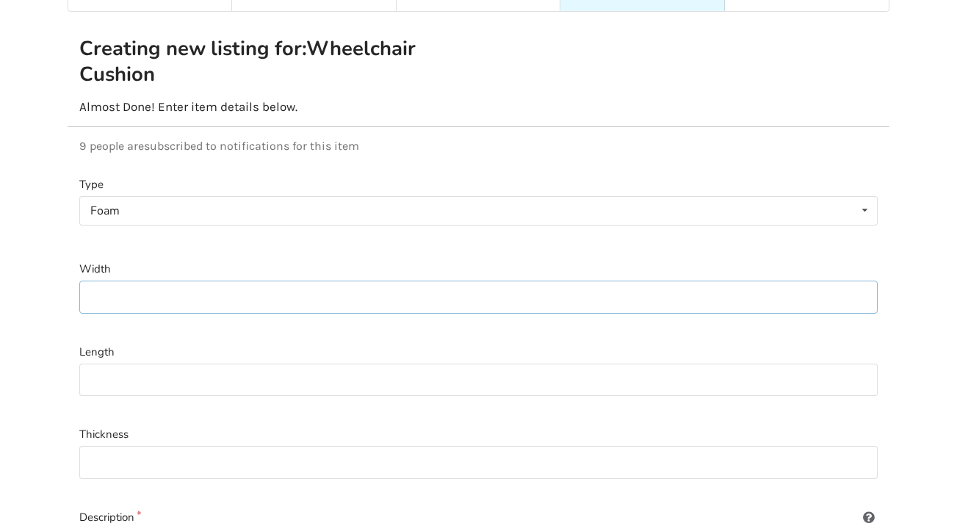
click at [156, 291] on input at bounding box center [478, 296] width 798 height 33
type input "16""
click at [144, 363] on input at bounding box center [478, 379] width 798 height 33
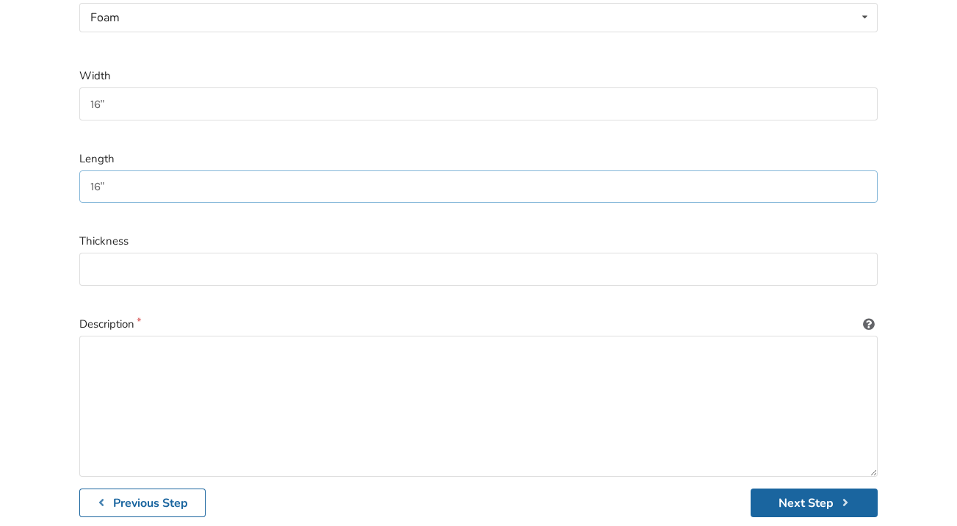
scroll to position [308, 0]
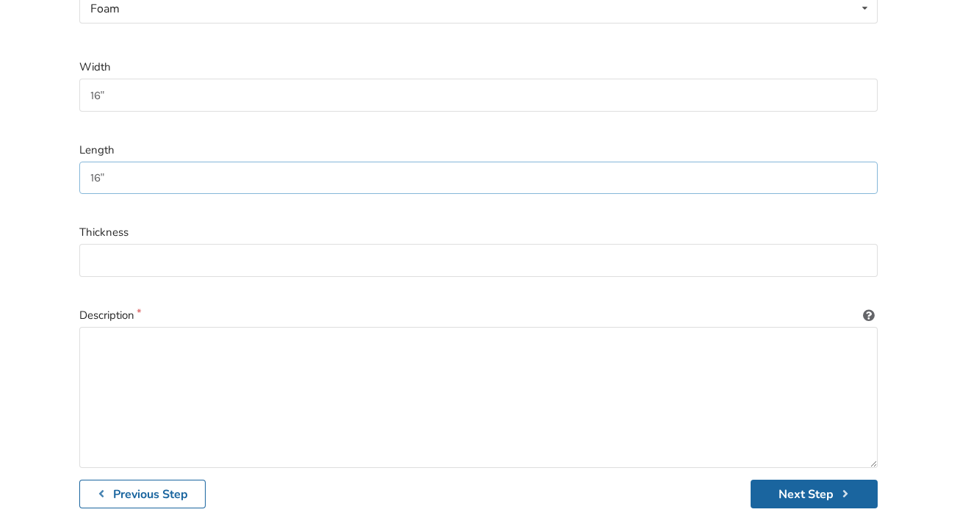
type input "16""
click at [135, 333] on textarea at bounding box center [478, 397] width 798 height 141
type textarea "Basic foam cushion. Can be used on wheelchair or to increase the height of a so…"
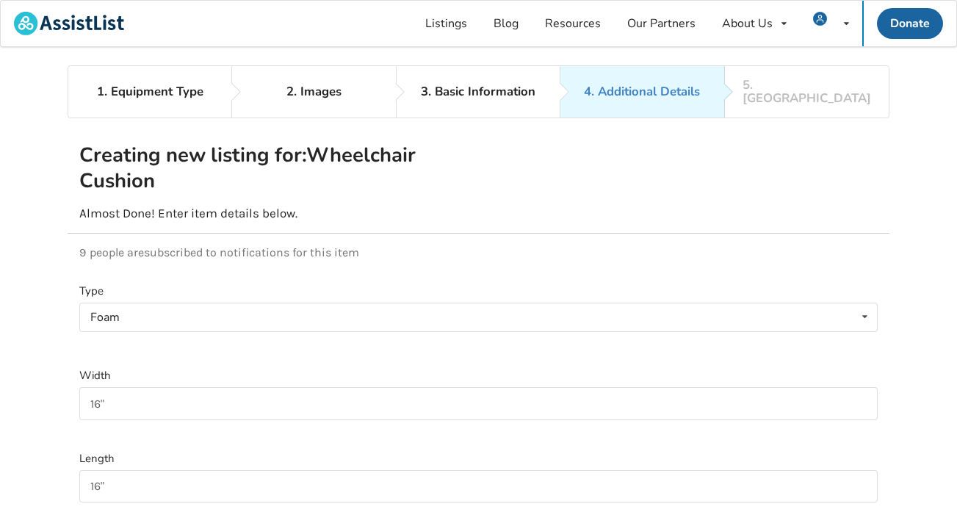
scroll to position [0, 0]
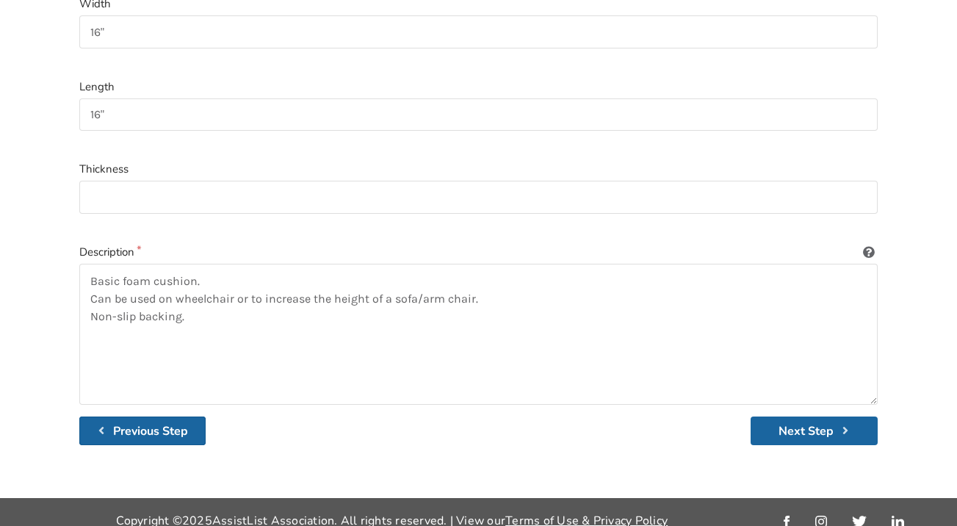
click at [143, 423] on b "Previous Step" at bounding box center [150, 431] width 75 height 16
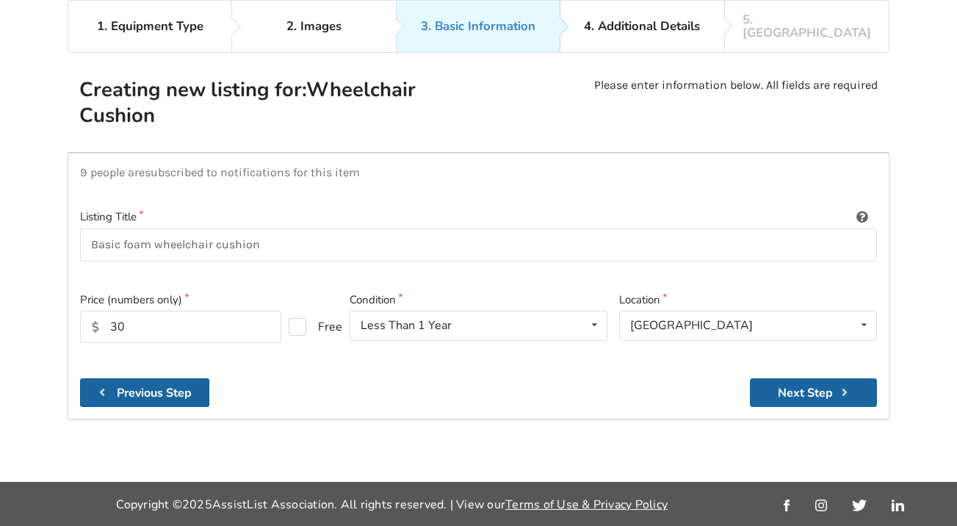
click at [153, 385] on b "Previous Step" at bounding box center [154, 393] width 75 height 16
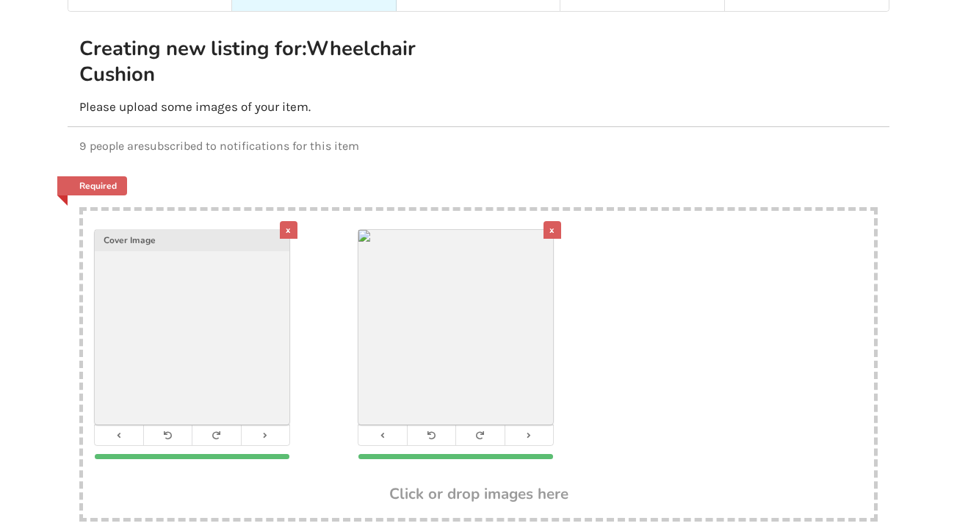
click at [286, 221] on div "x" at bounding box center [289, 230] width 18 height 18
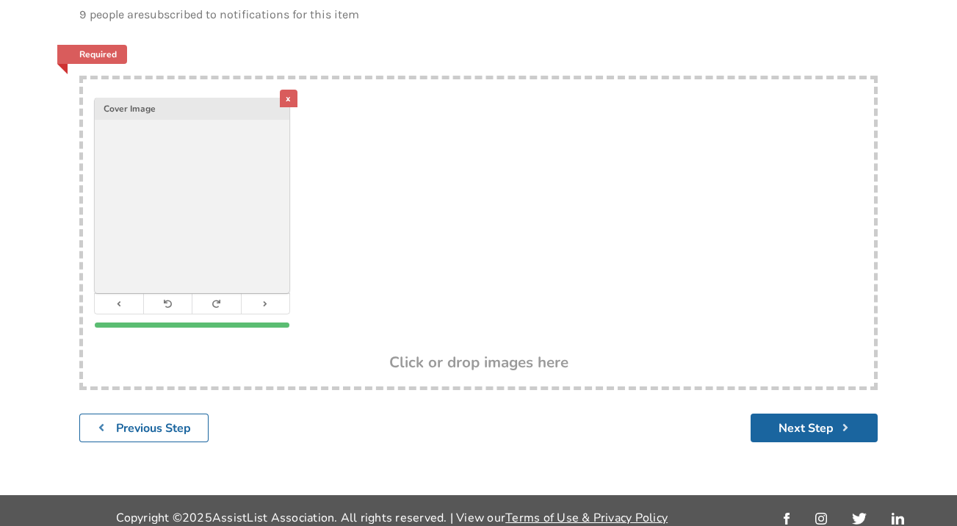
scroll to position [237, 0]
click at [810, 417] on button "Next Step" at bounding box center [813, 428] width 127 height 29
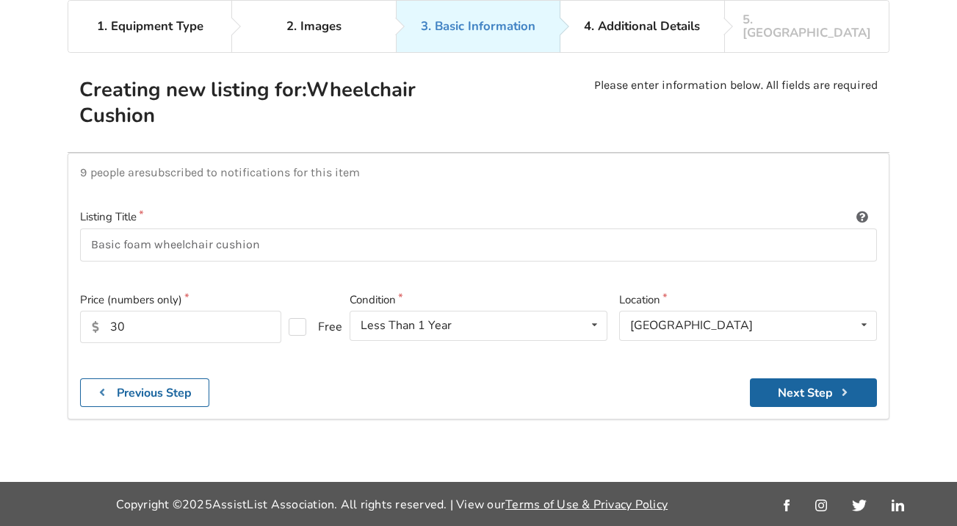
scroll to position [106, 0]
click at [811, 378] on button "Next Step" at bounding box center [812, 392] width 127 height 29
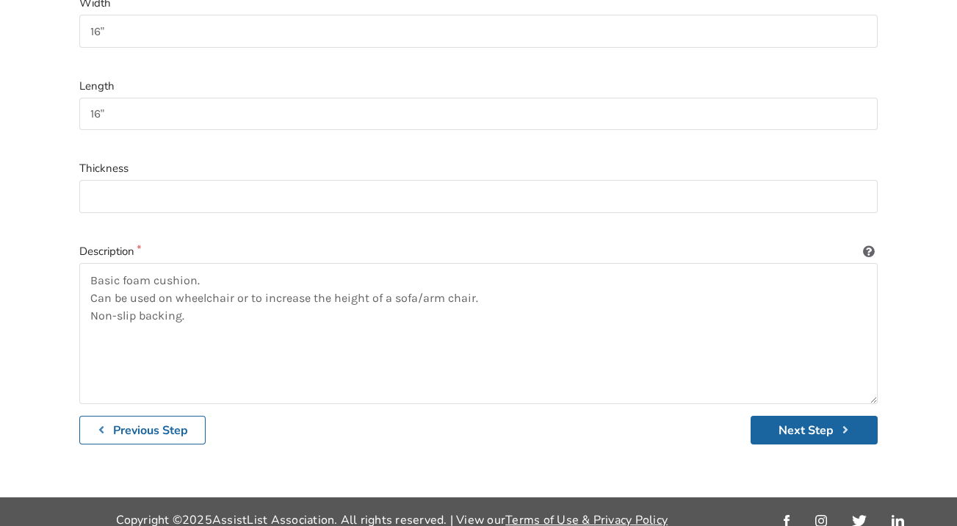
scroll to position [371, 0]
click at [221, 300] on textarea "Basic foam cushion. Can be used on wheelchair or to increase the height of a so…" at bounding box center [478, 334] width 798 height 141
click at [178, 282] on textarea "Basic foam cushion. Can be used on wheelchair or to increase the height of a so…" at bounding box center [478, 334] width 798 height 141
type textarea "Basic foam cushion. Can be used on a wheelchair or to increase the height of a …"
click at [811, 416] on button "Next Step" at bounding box center [813, 430] width 127 height 29
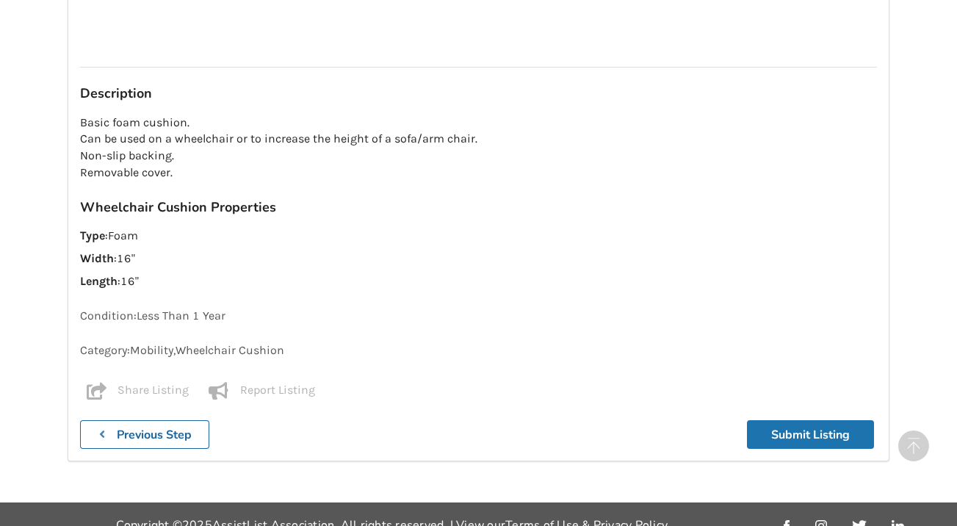
scroll to position [1395, 0]
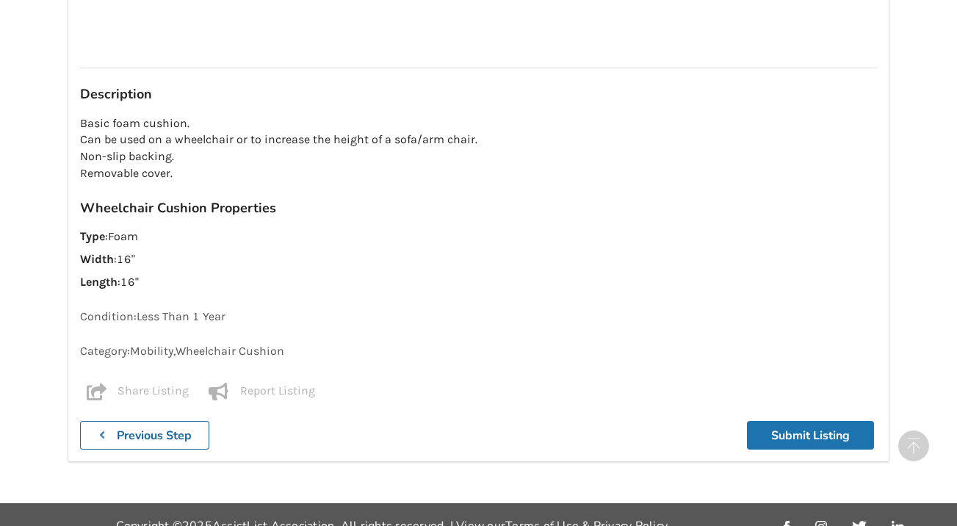
click at [797, 421] on button "Submit Listing" at bounding box center [810, 435] width 127 height 29
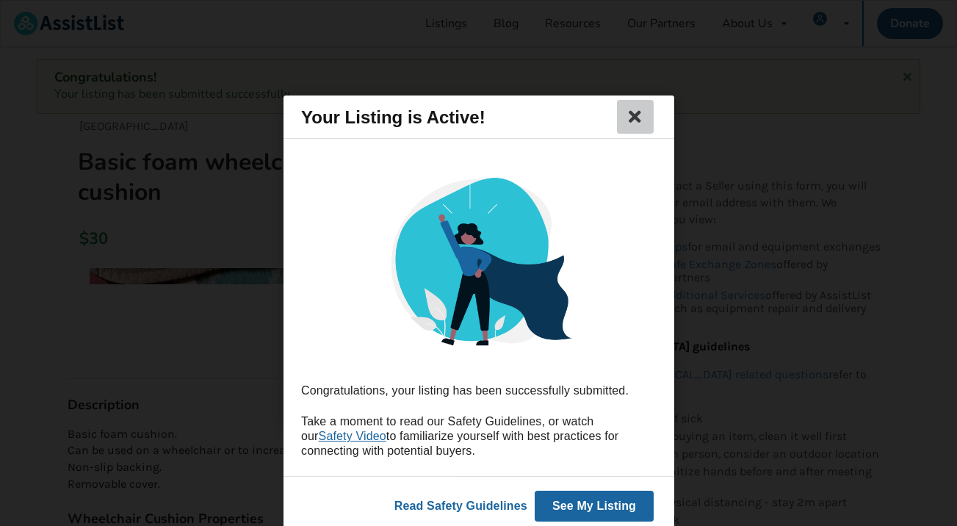
click at [635, 112] on icon at bounding box center [634, 117] width 21 height 18
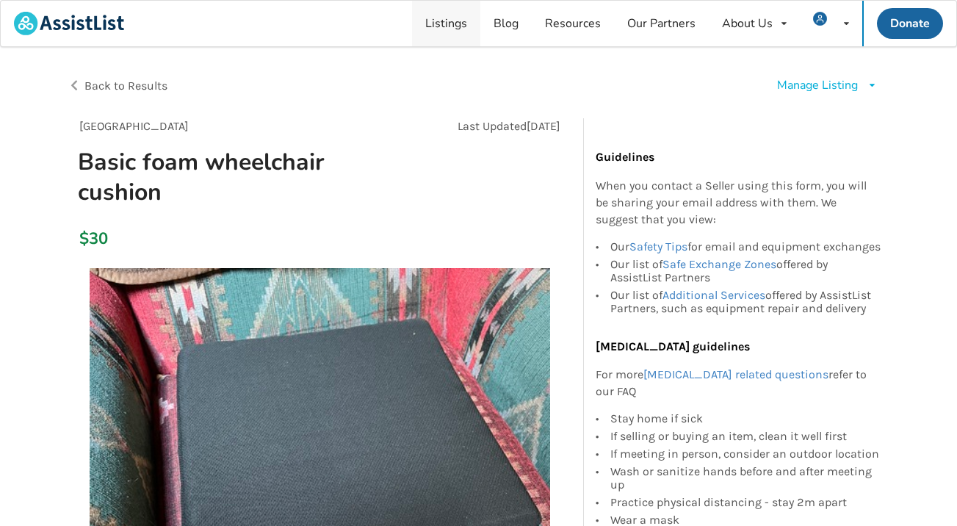
click at [460, 27] on link "Listings" at bounding box center [446, 24] width 68 height 46
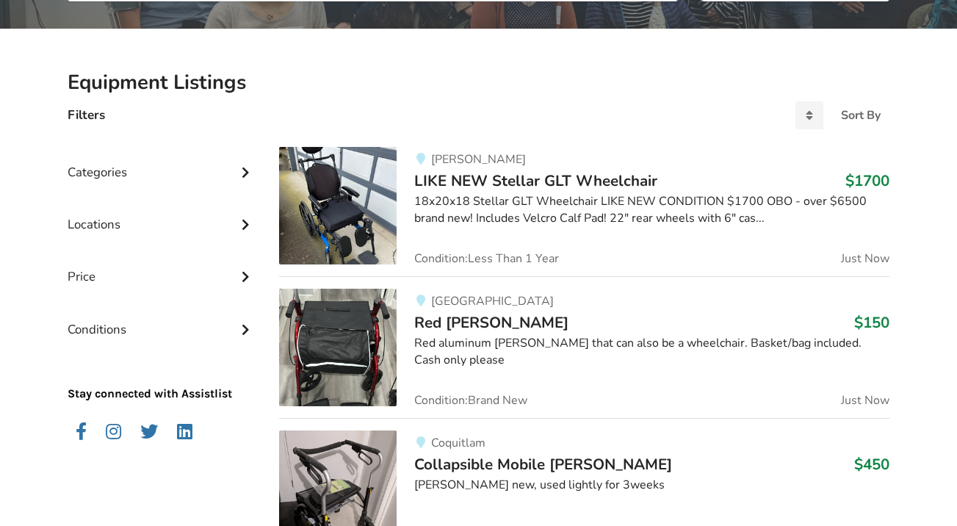
scroll to position [250, 0]
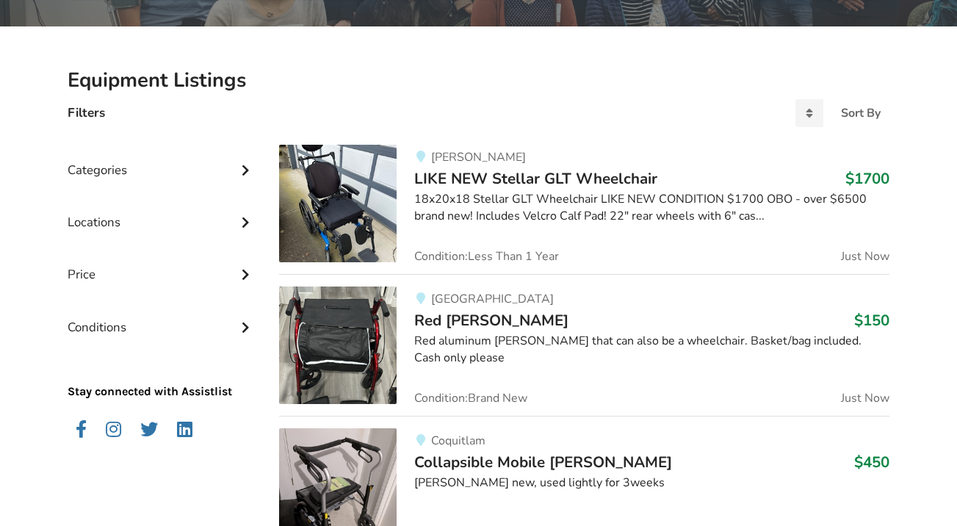
click at [212, 165] on div "Categories" at bounding box center [162, 159] width 188 height 52
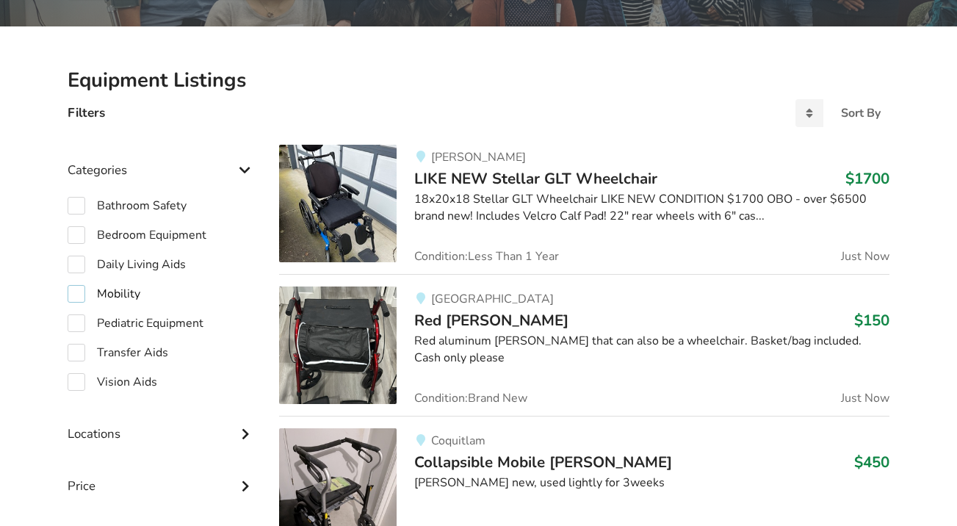
click at [78, 293] on label "Mobility" at bounding box center [104, 294] width 73 height 18
checkbox input "true"
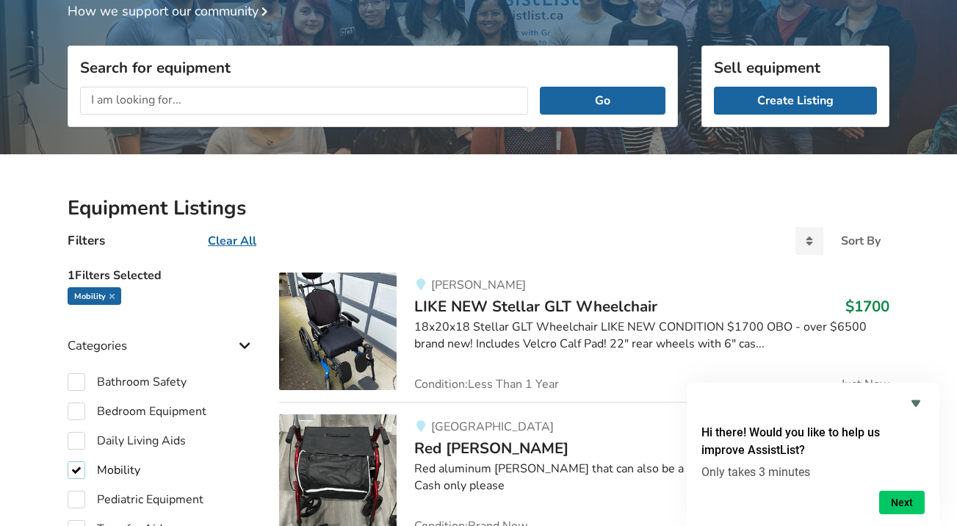
scroll to position [115, 0]
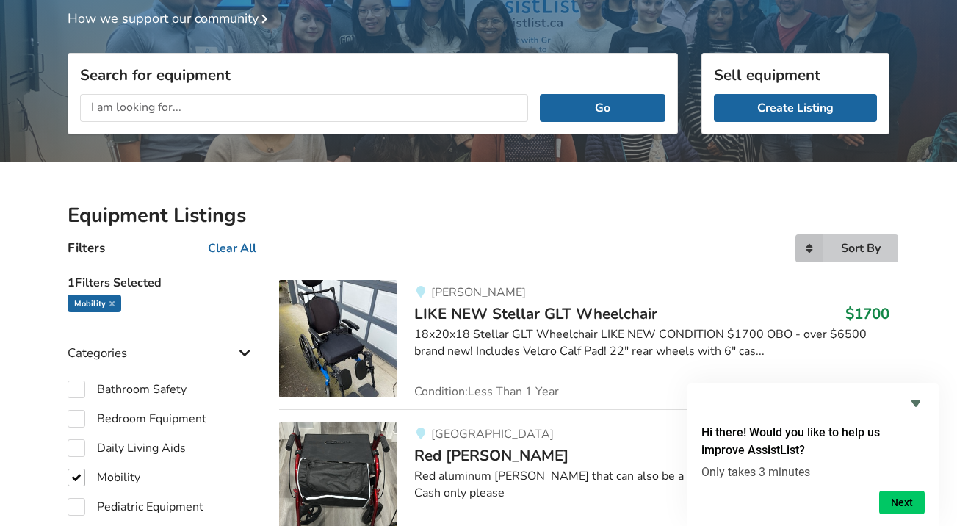
click at [810, 247] on icon at bounding box center [809, 248] width 28 height 28
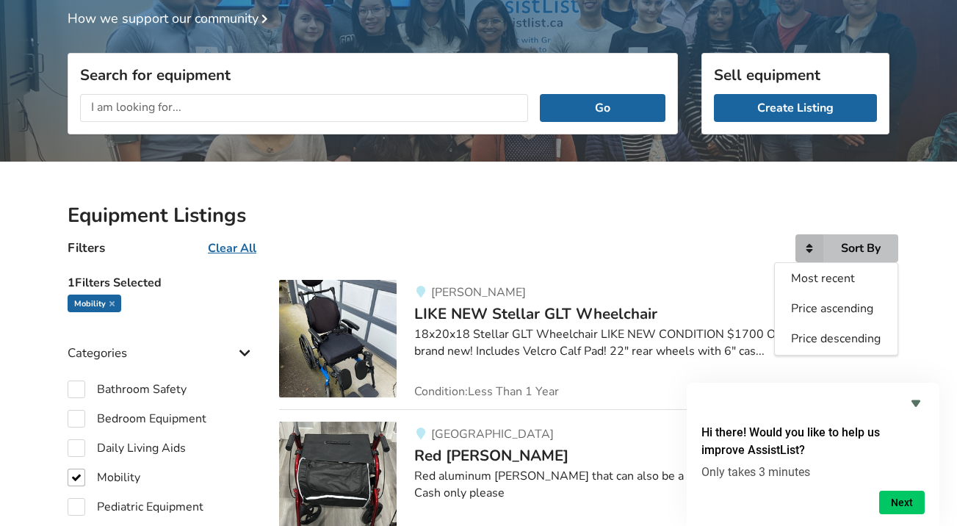
click at [553, 211] on h2 "Equipment Listings" at bounding box center [478, 216] width 821 height 26
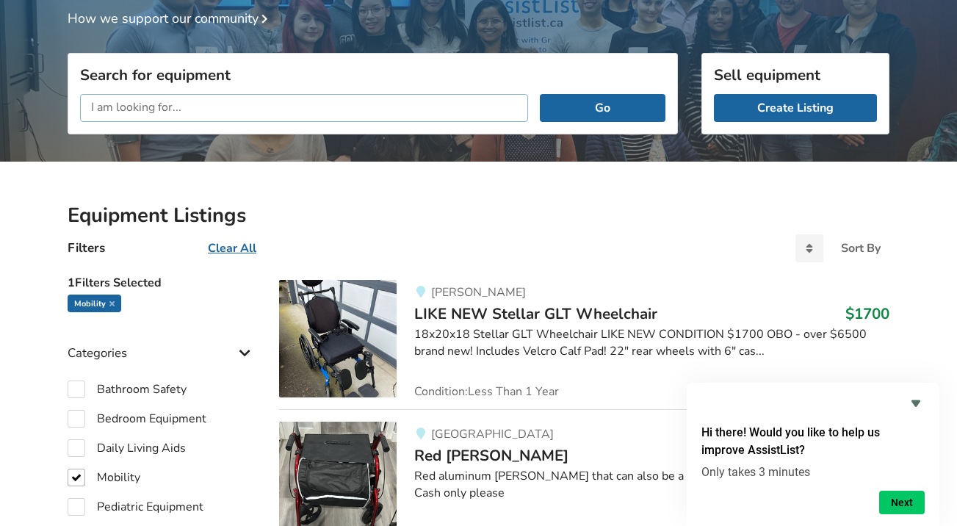
click at [298, 112] on input "text" at bounding box center [304, 108] width 448 height 28
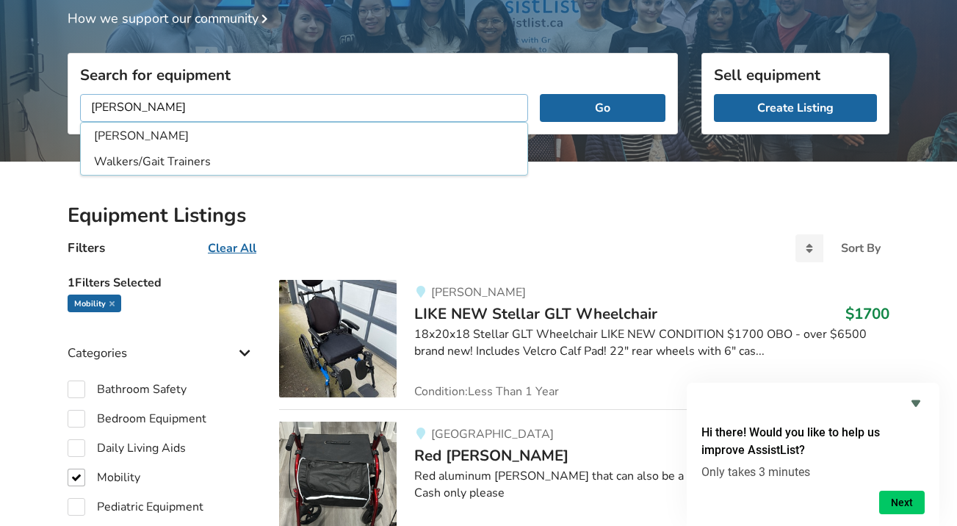
click at [602, 107] on button "Go" at bounding box center [603, 108] width 126 height 28
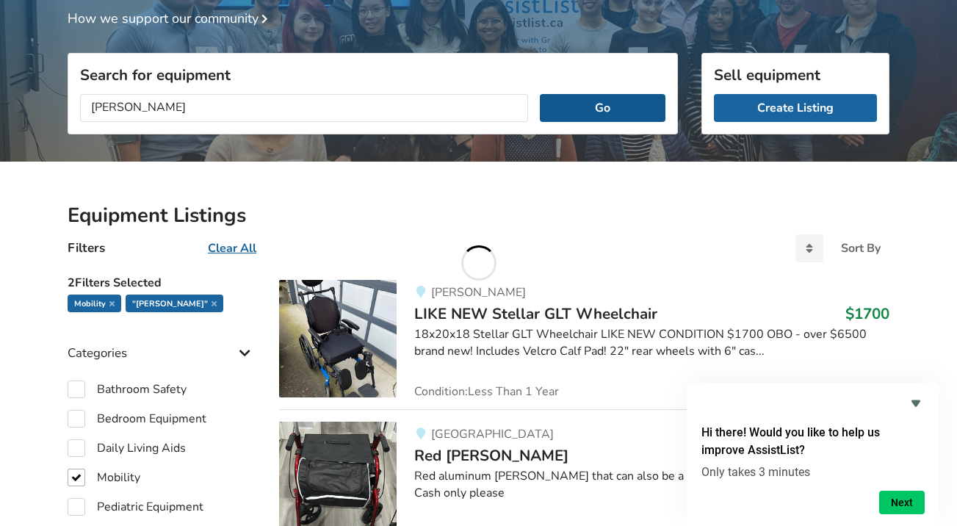
click at [609, 108] on button "Go" at bounding box center [603, 108] width 126 height 28
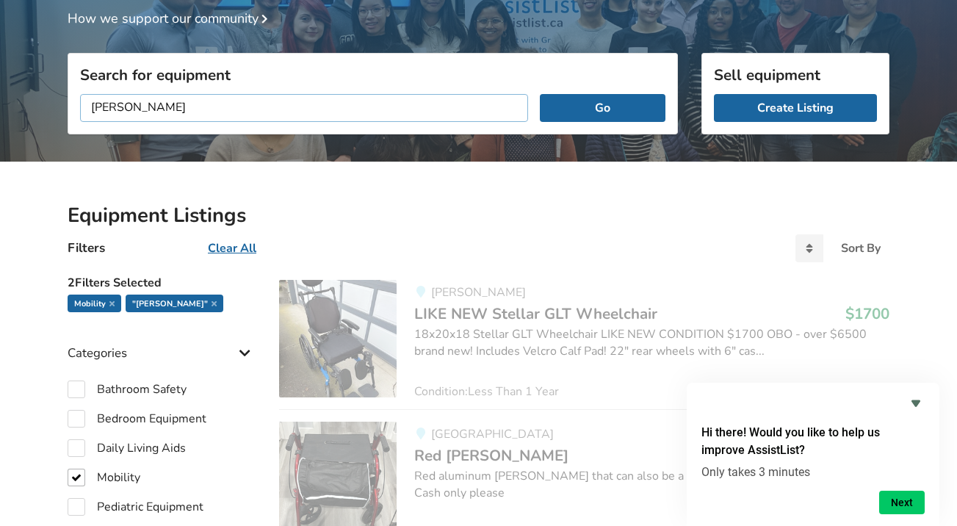
click at [203, 101] on input "walker" at bounding box center [304, 108] width 448 height 28
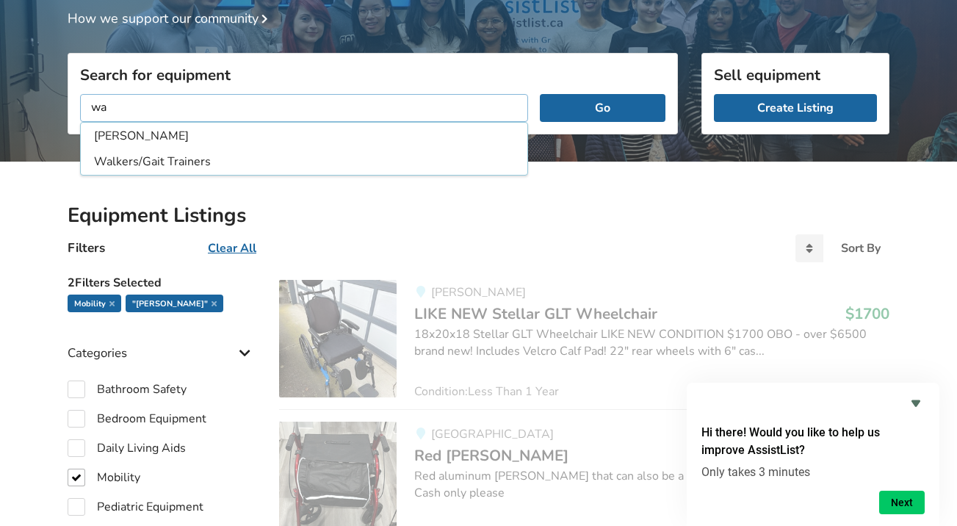
type input "w"
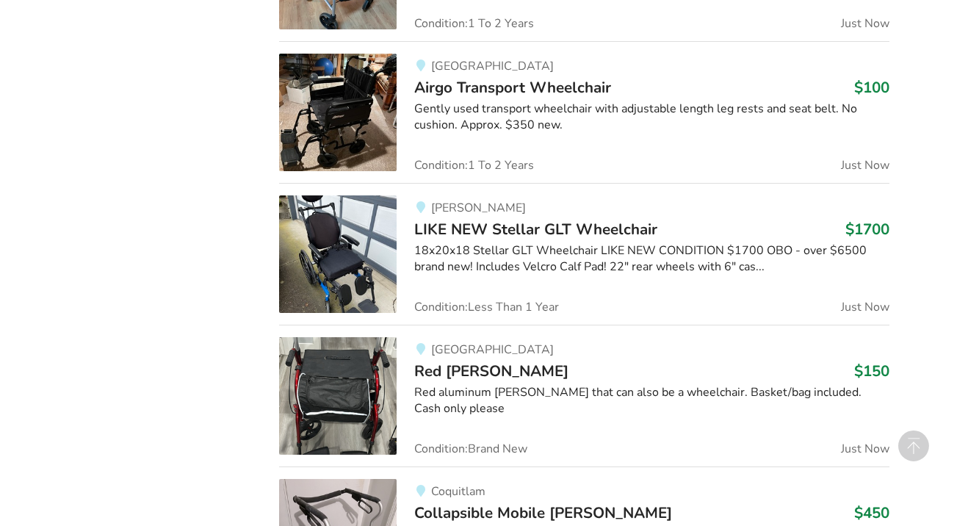
scroll to position [1198, 0]
